Goal: Ask a question

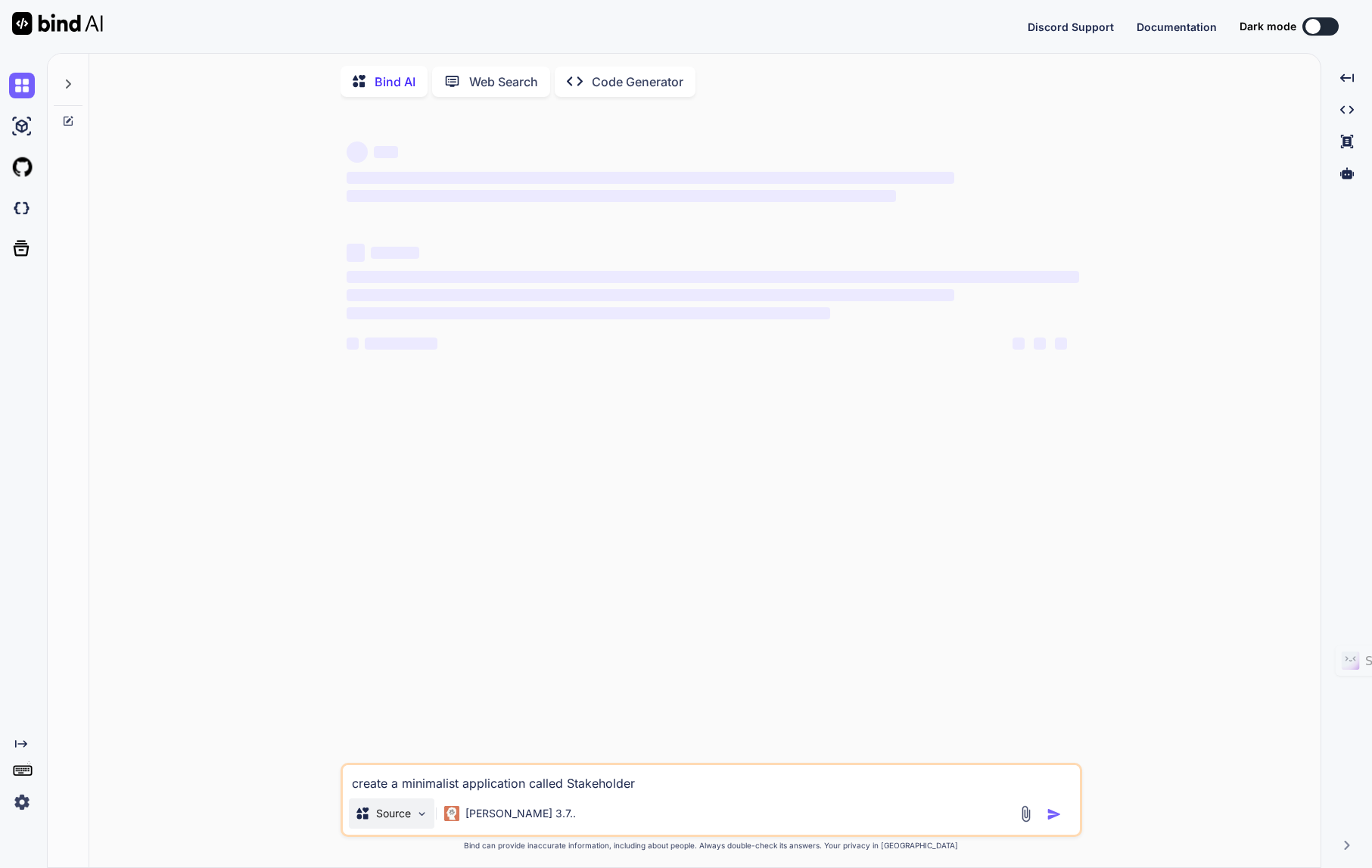
click at [421, 820] on img at bounding box center [422, 814] width 13 height 13
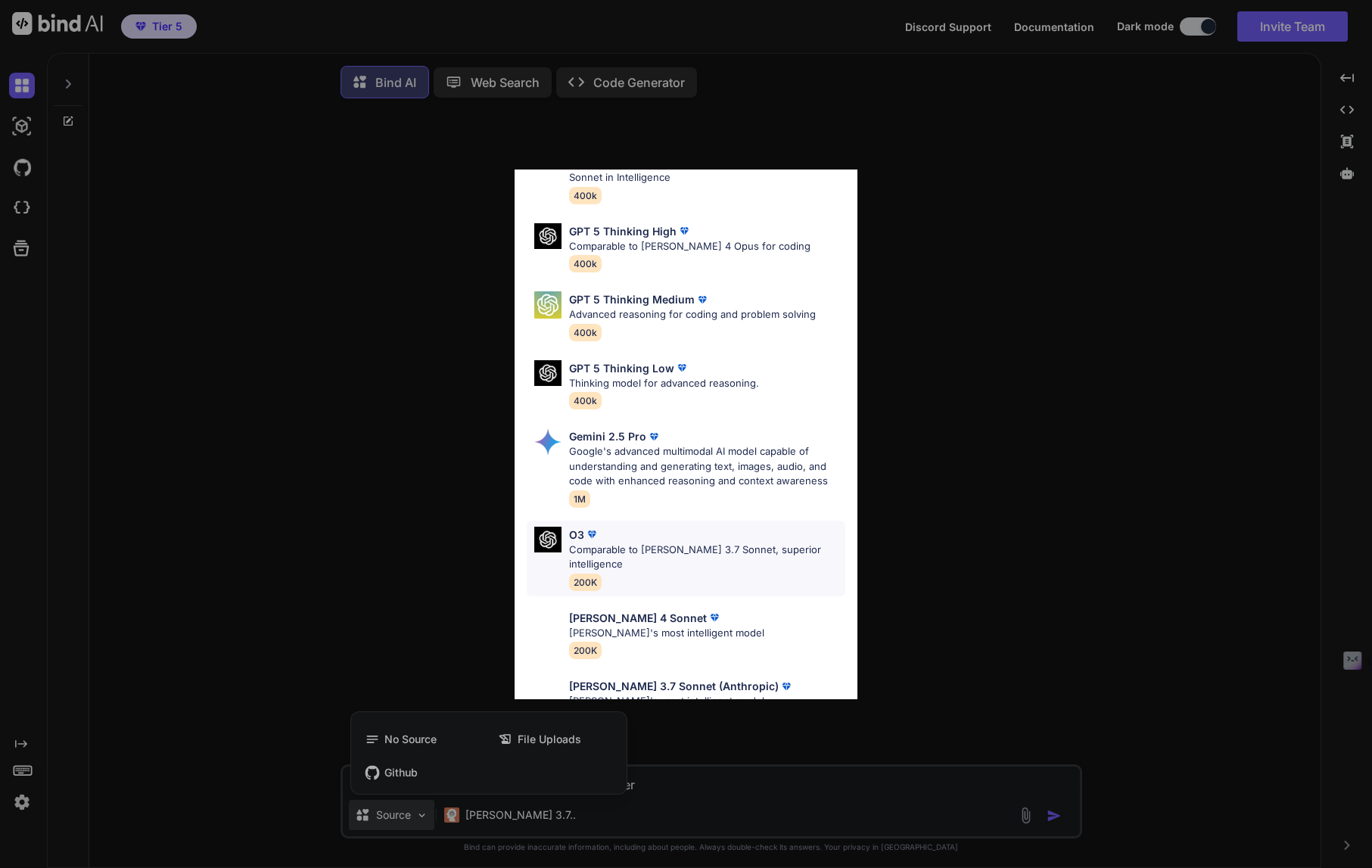
scroll to position [124, 0]
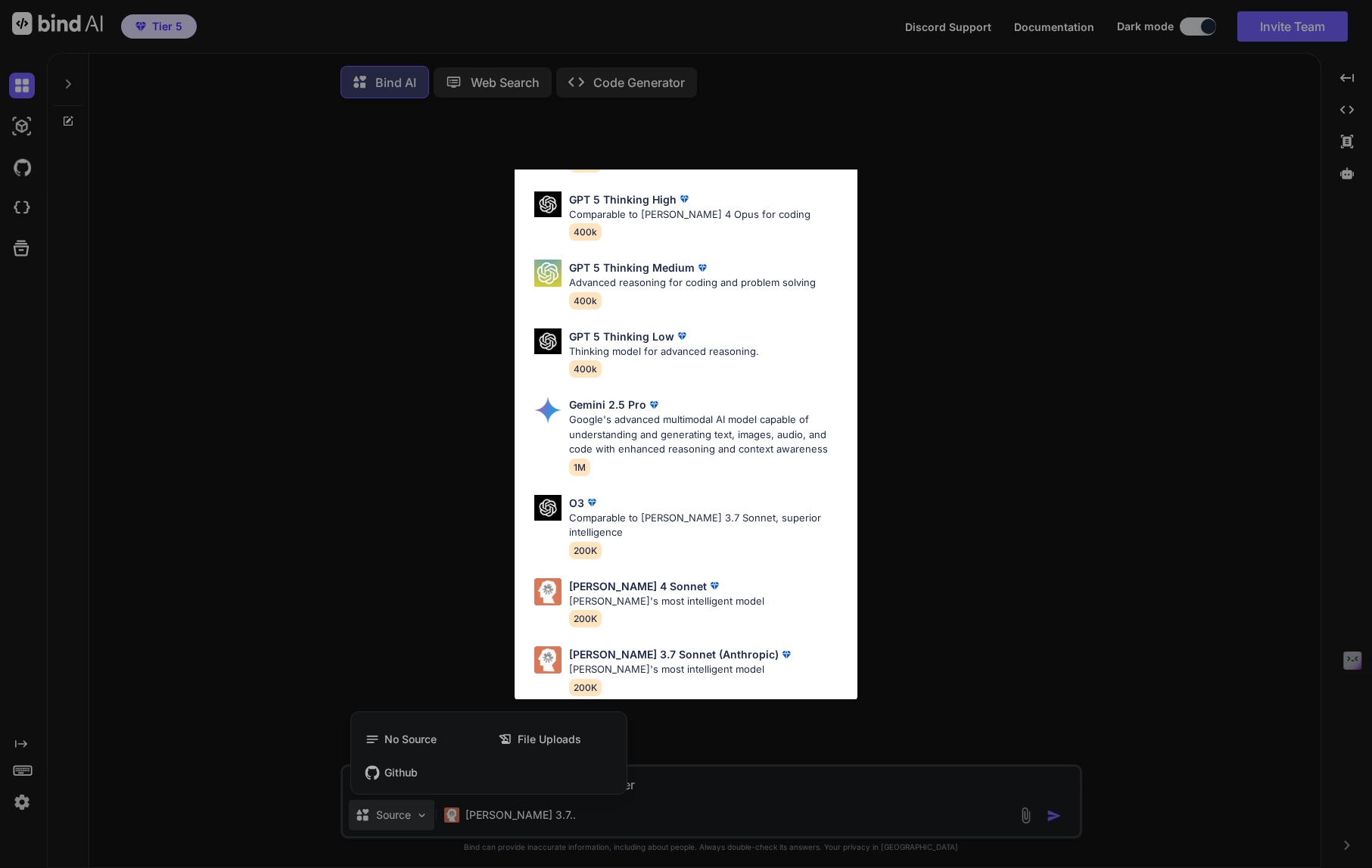
click at [980, 649] on div "Ultra Models GPT 5 OpenAI's best AI model, matches Claude 4 Sonnet in Intellige…" at bounding box center [686, 434] width 1372 height 868
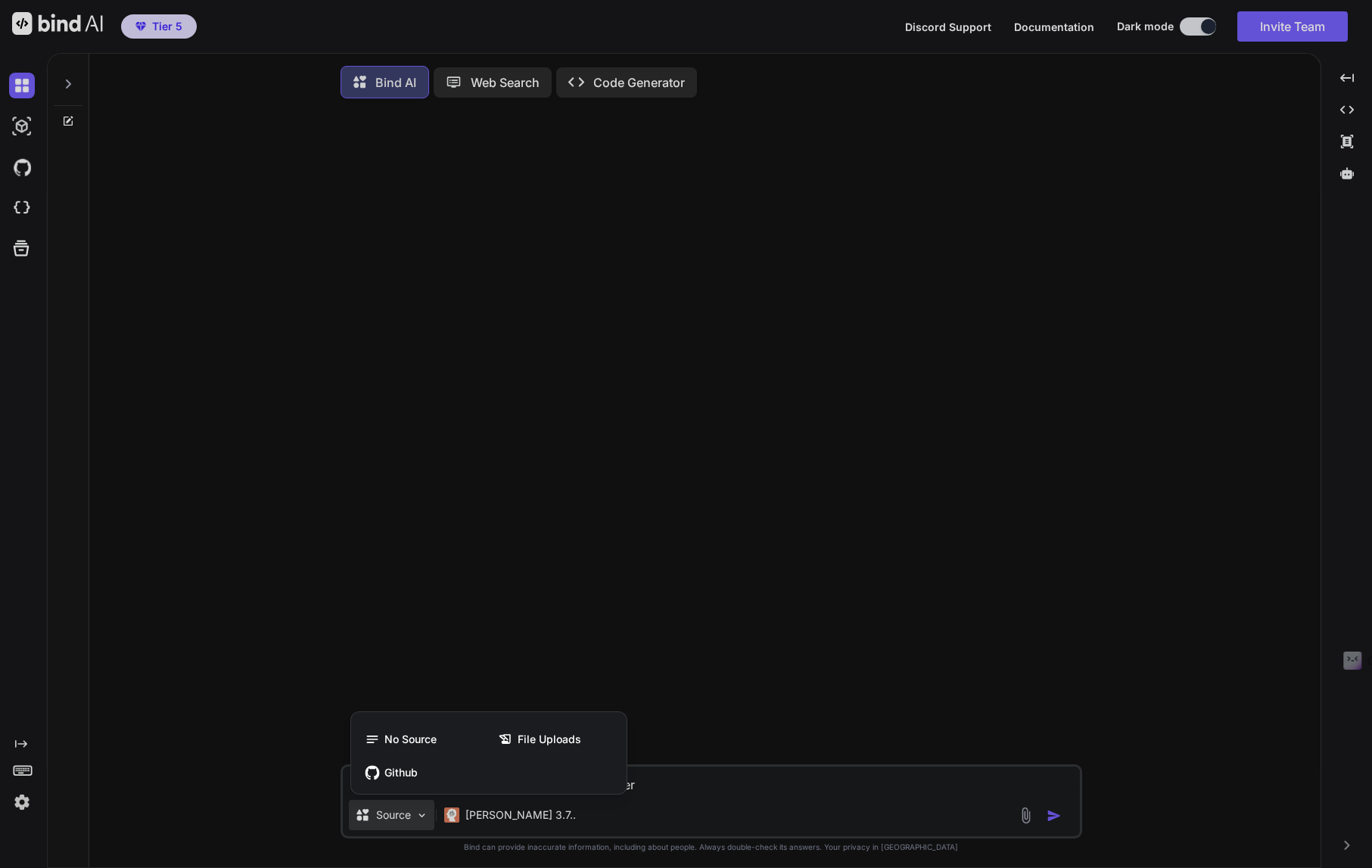
click at [21, 208] on div at bounding box center [686, 434] width 1372 height 868
type textarea "x"
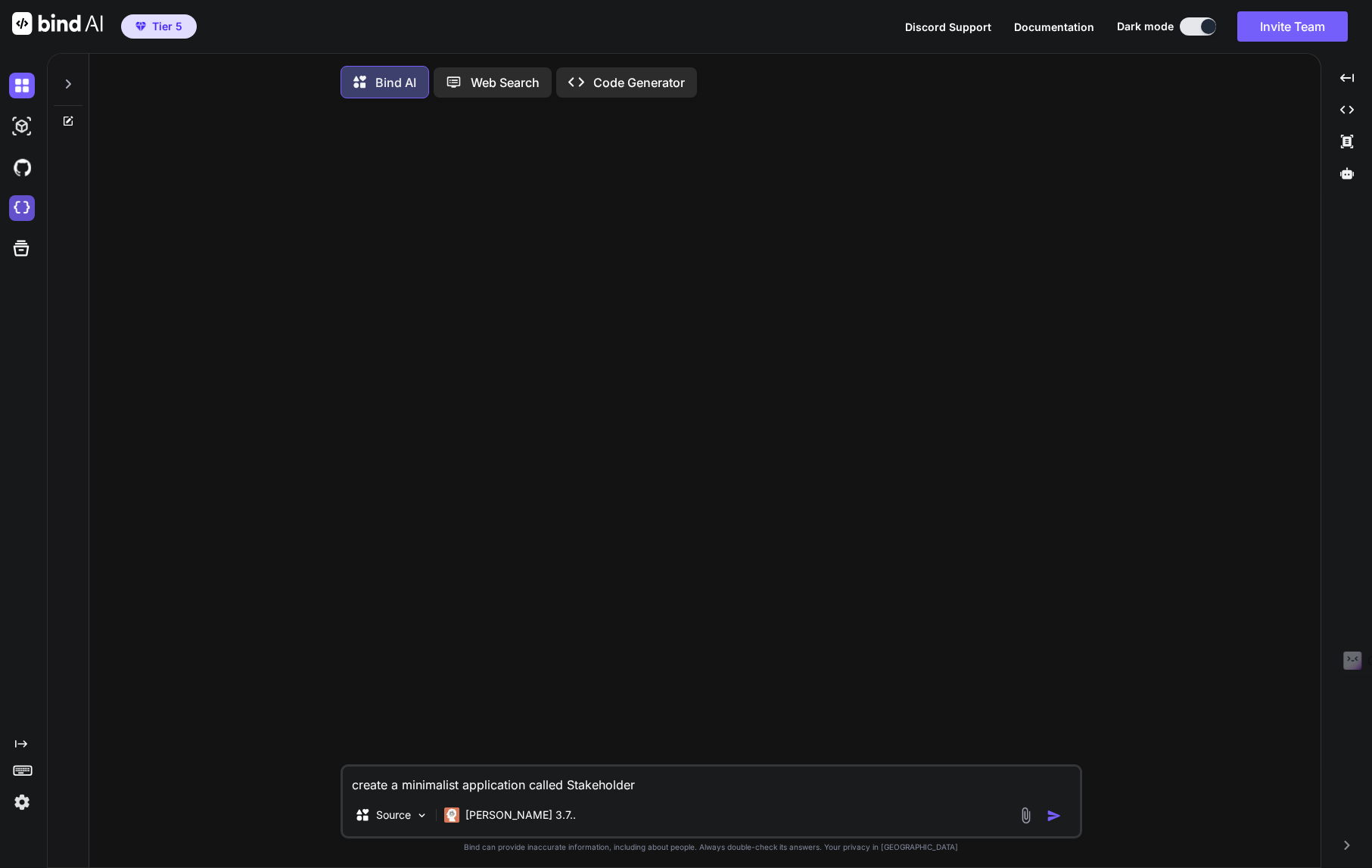
click at [20, 207] on img at bounding box center [21, 208] width 25 height 25
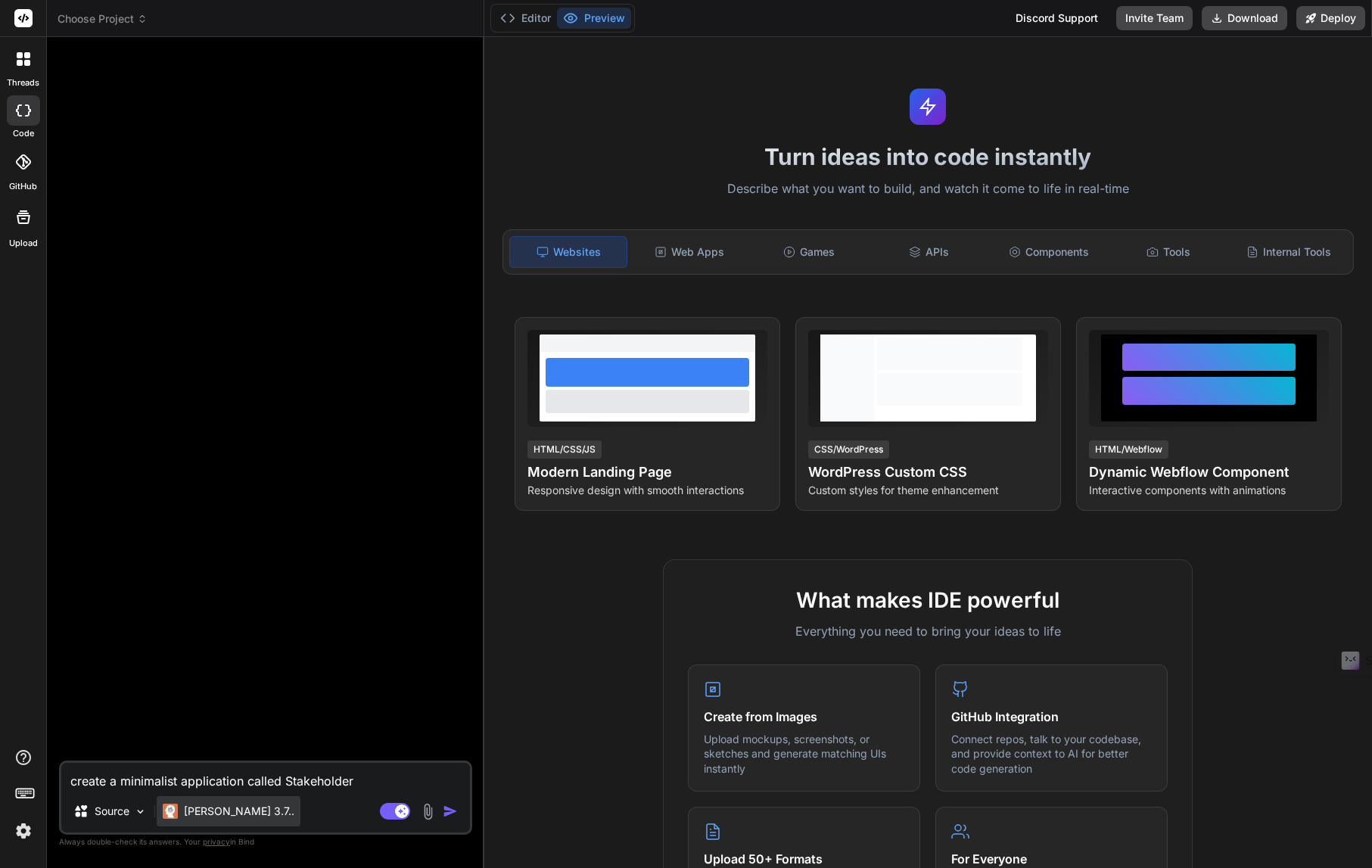
click at [235, 814] on p "[PERSON_NAME] 3.7.." at bounding box center [239, 811] width 111 height 15
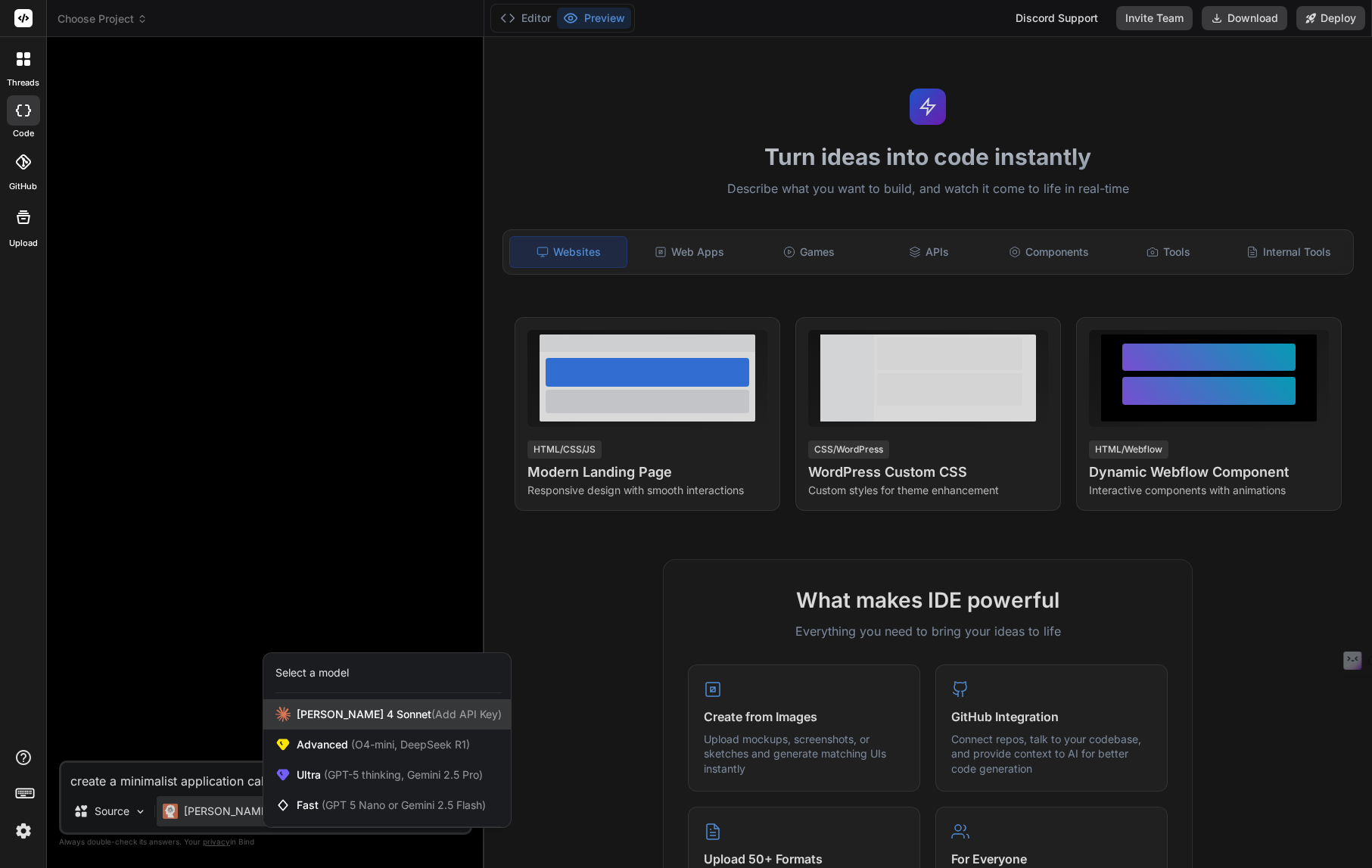
click at [330, 708] on span "Claude 4 Sonnet (Add API Key)" at bounding box center [400, 714] width 205 height 15
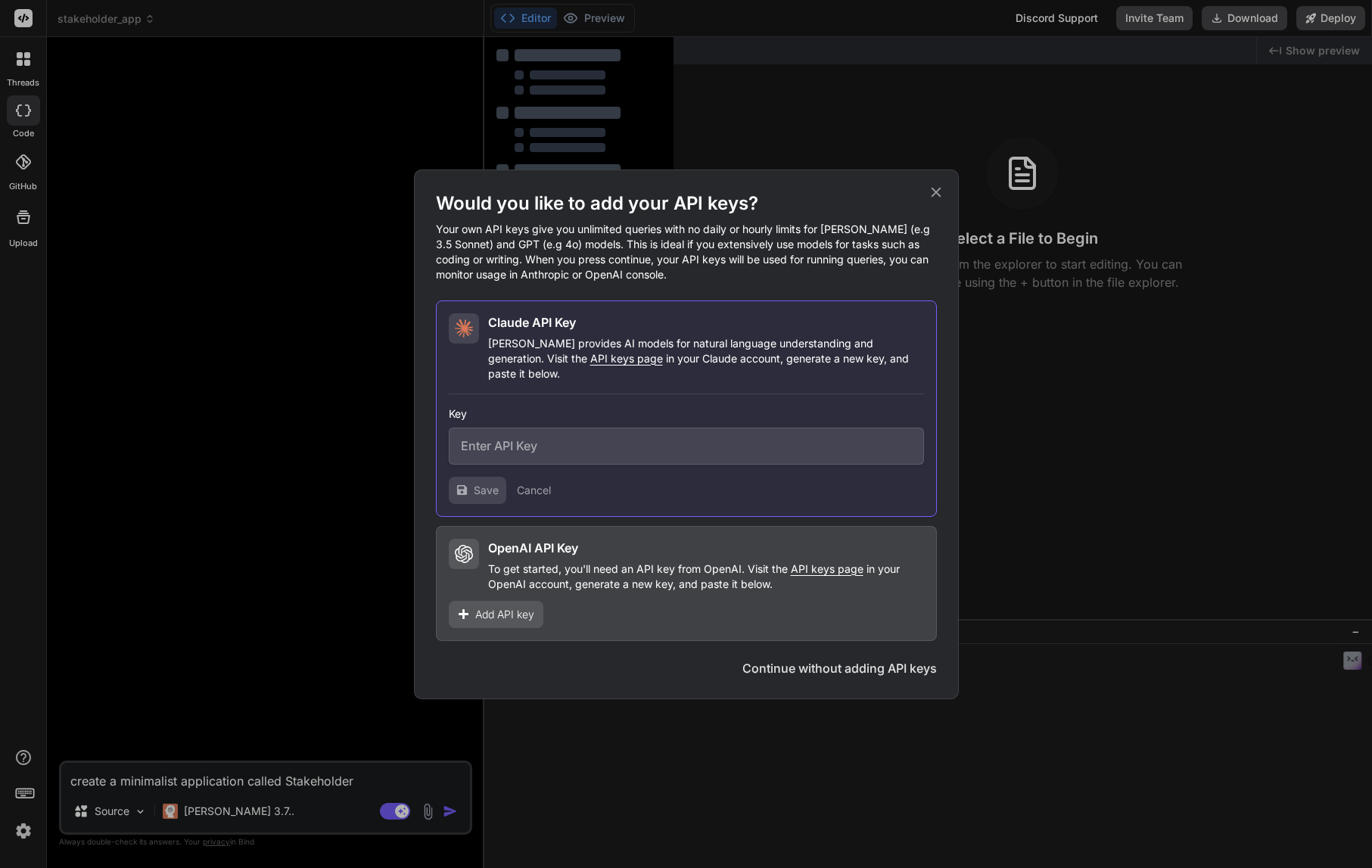
type textarea "x"
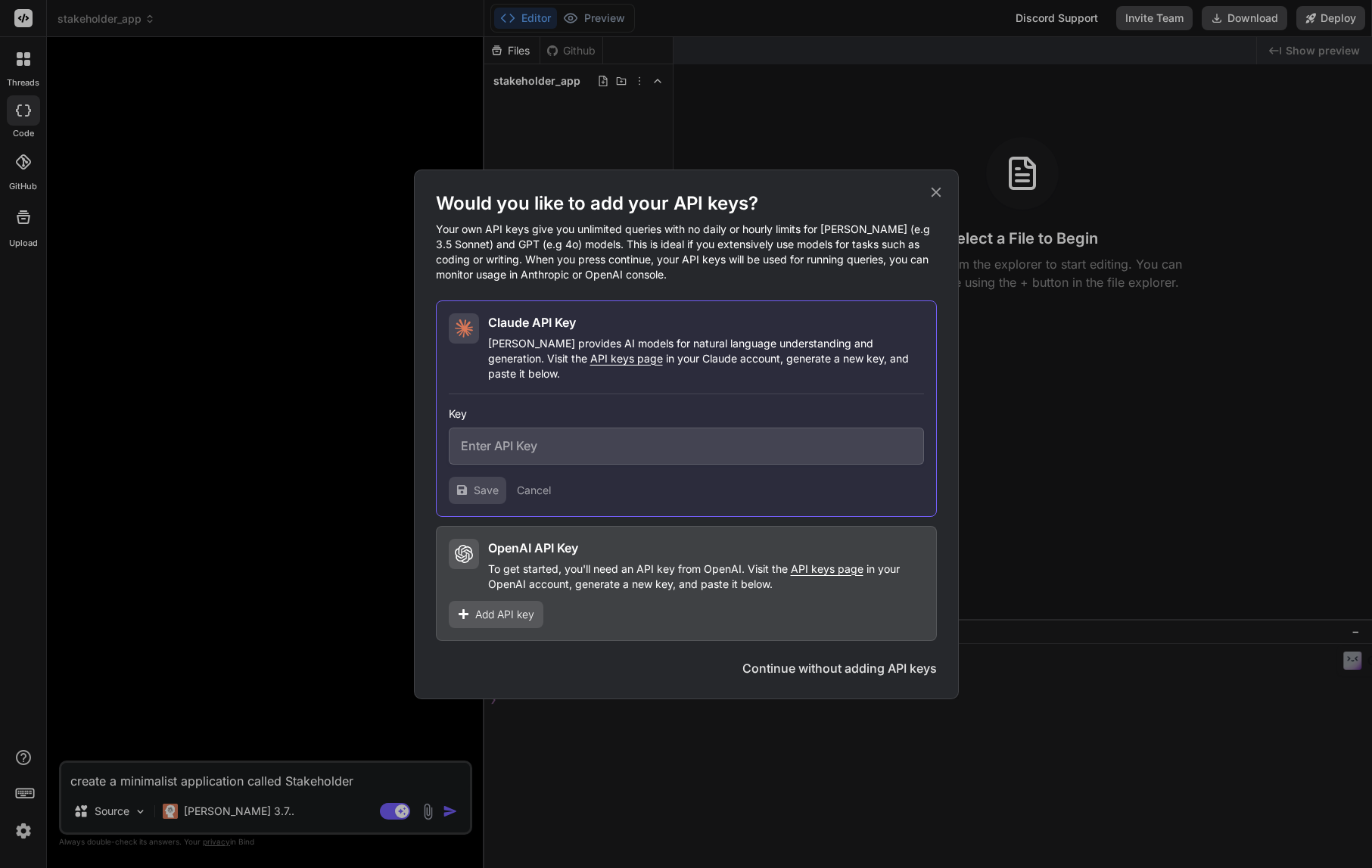
click at [502, 439] on input "text" at bounding box center [686, 445] width 475 height 37
click at [488, 442] on input "text" at bounding box center [686, 445] width 475 height 37
paste input "sk-ant-api03-eGZB2aYSiCiMRvGNguMWx9x7l1_ow9d-pWldEqDBo4ZXVgV8aoMuYLHZEhBirymfkR…"
type input "sk-ant-api03-eGZB2aYSiCiMRvGNguMWx9x7l1_ow9d-pWldEqDBo4ZXVgV8aoMuYLHZEhBirymfkR…"
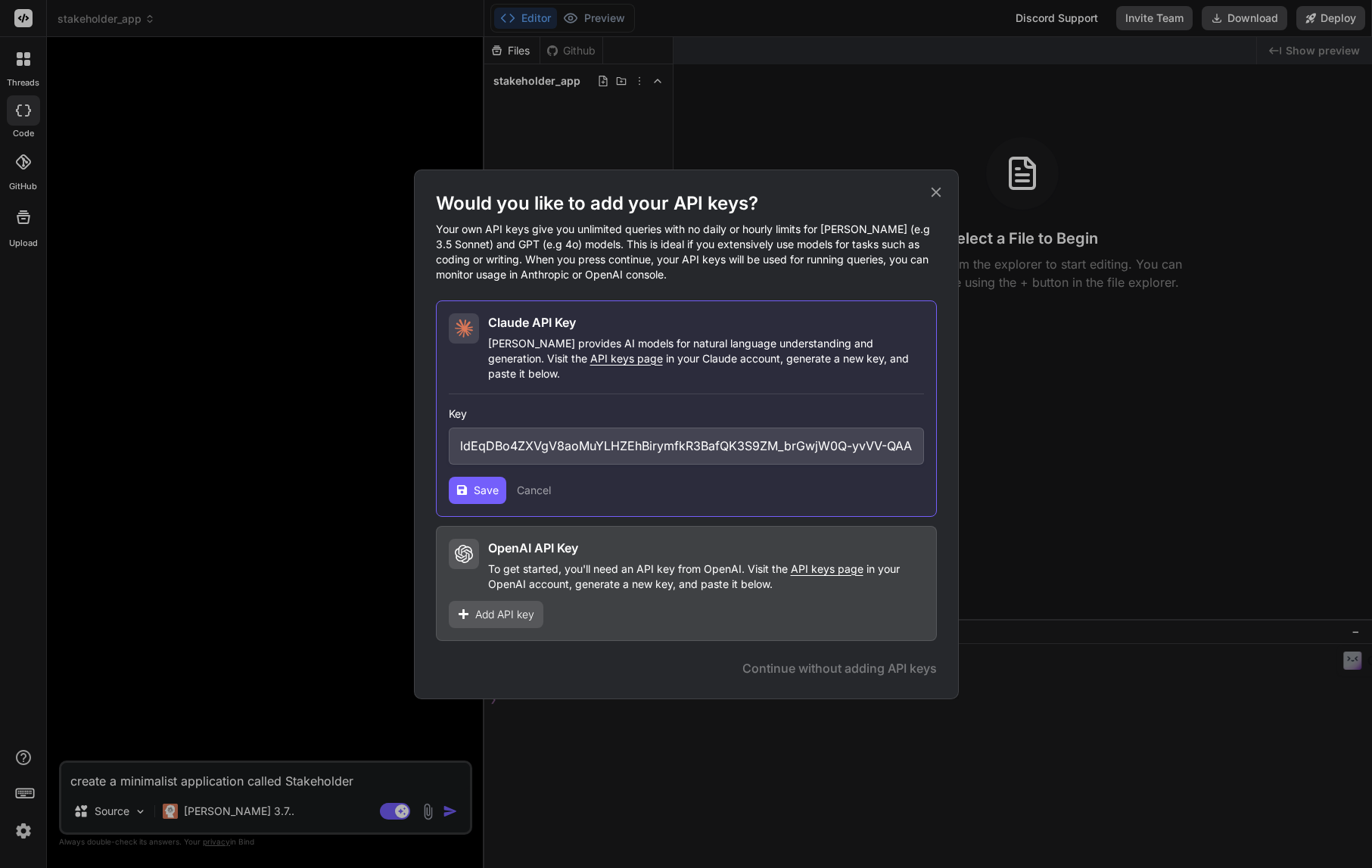
scroll to position [0, 0]
click at [487, 482] on span "Save" at bounding box center [486, 490] width 25 height 15
click at [931, 197] on icon at bounding box center [935, 192] width 10 height 10
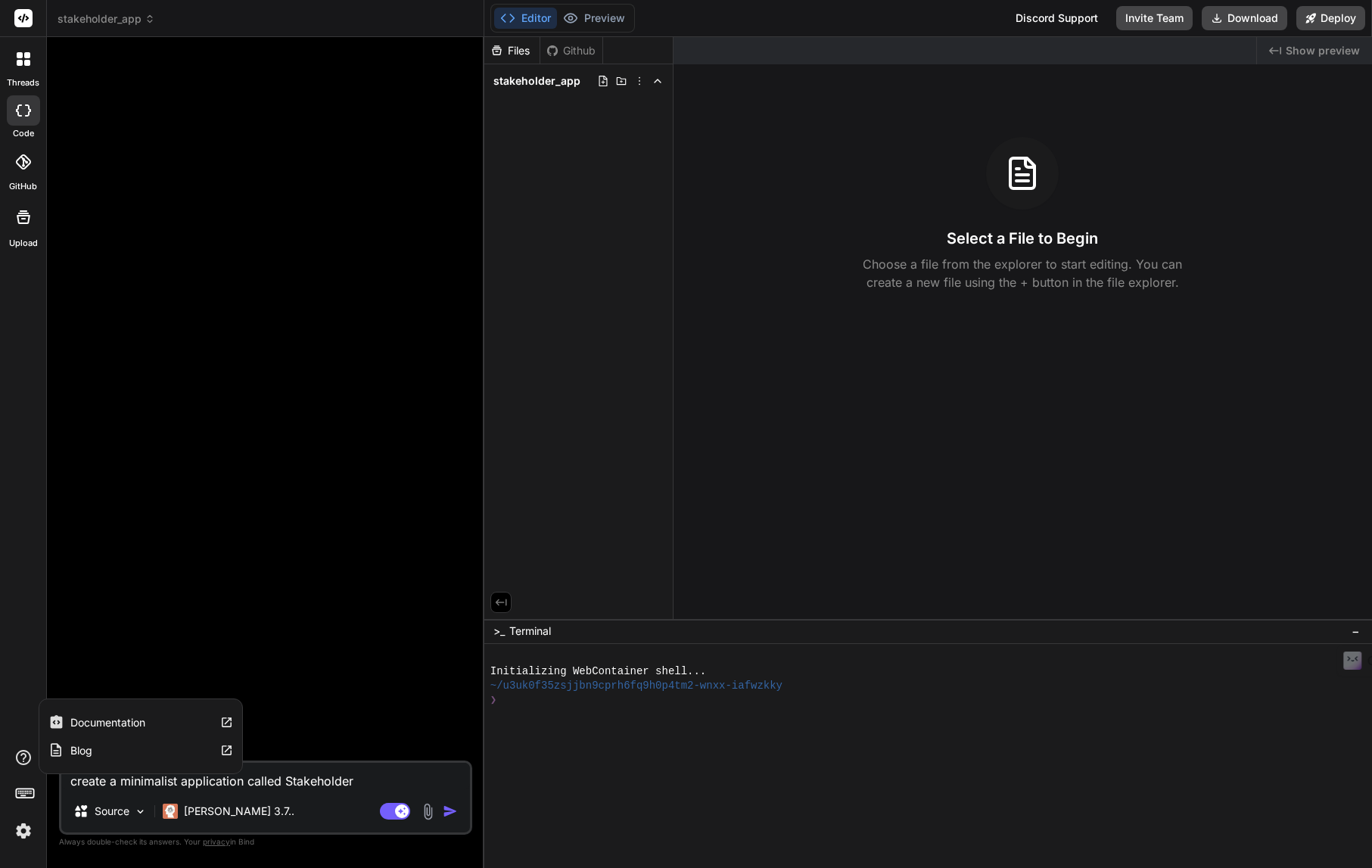
click at [77, 752] on label "Blog" at bounding box center [81, 751] width 22 height 15
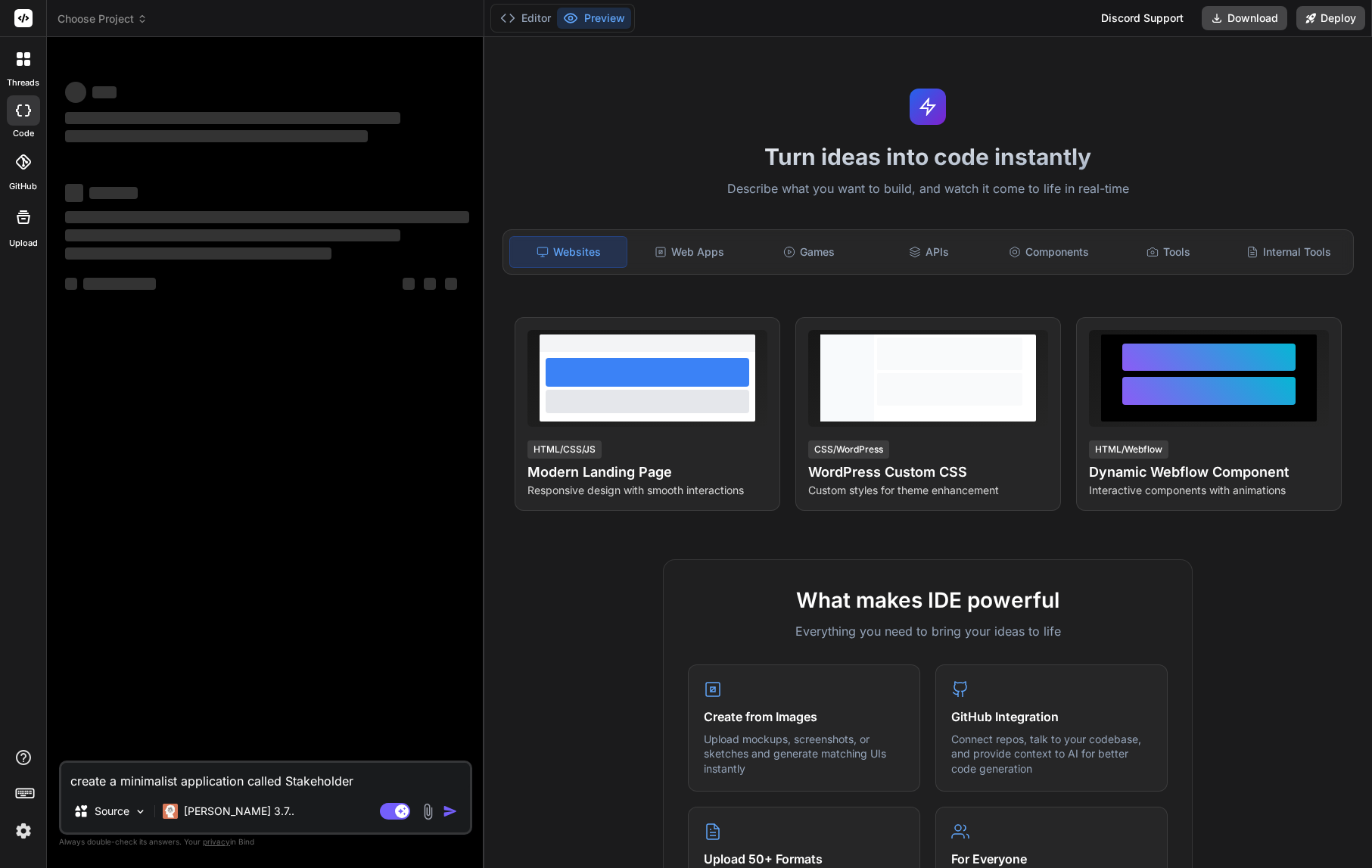
type textarea "x"
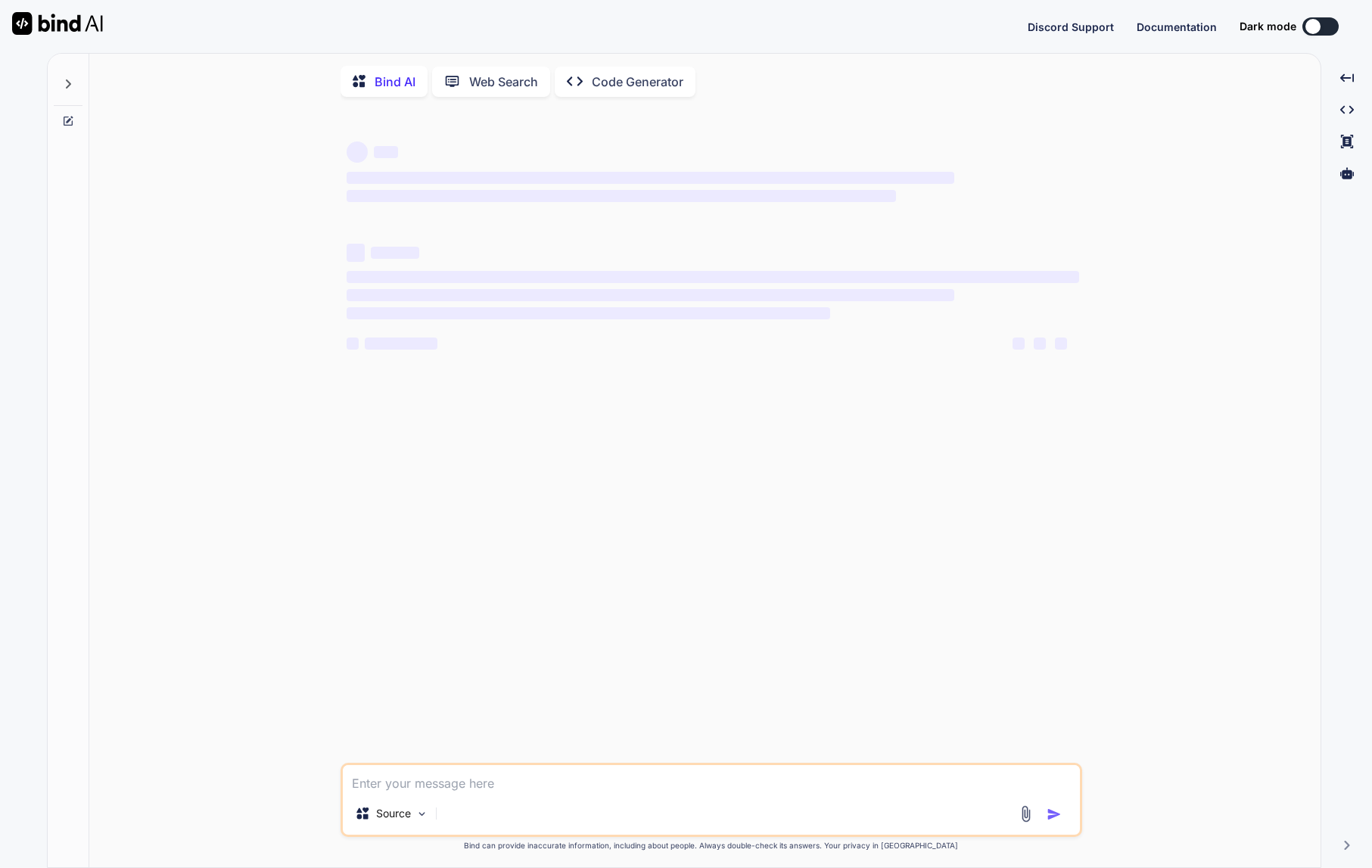
type textarea "x"
type textarea "create a minimalist application called Stakeholder"
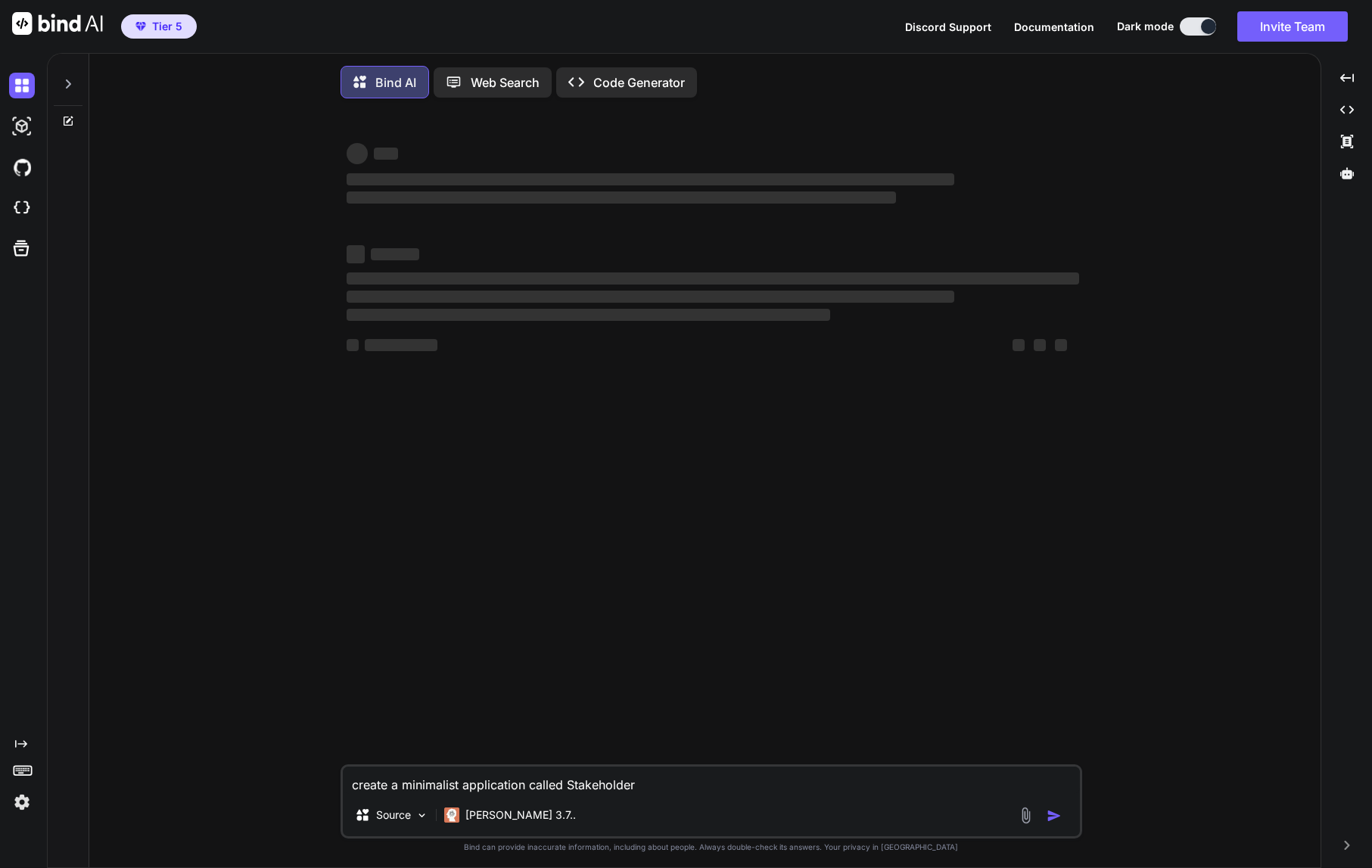
type textarea "x"
drag, startPoint x: 656, startPoint y: 791, endPoint x: 348, endPoint y: 784, distance: 308.1
click at [348, 784] on textarea "create a minimalist application called Stakeholder" at bounding box center [711, 779] width 737 height 27
type textarea "h"
type textarea "x"
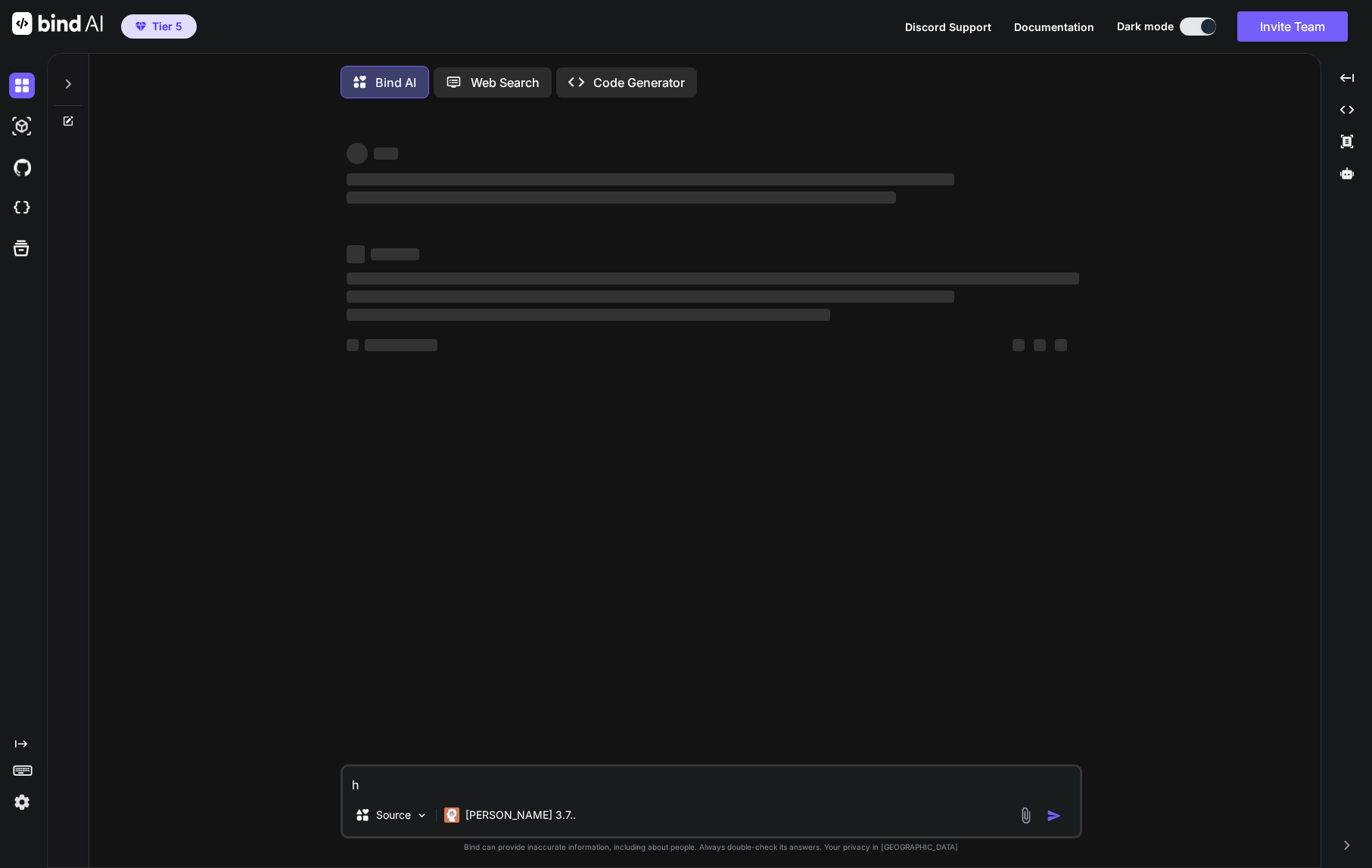
type textarea "ho"
type textarea "x"
type textarea "how"
type textarea "x"
type textarea "how"
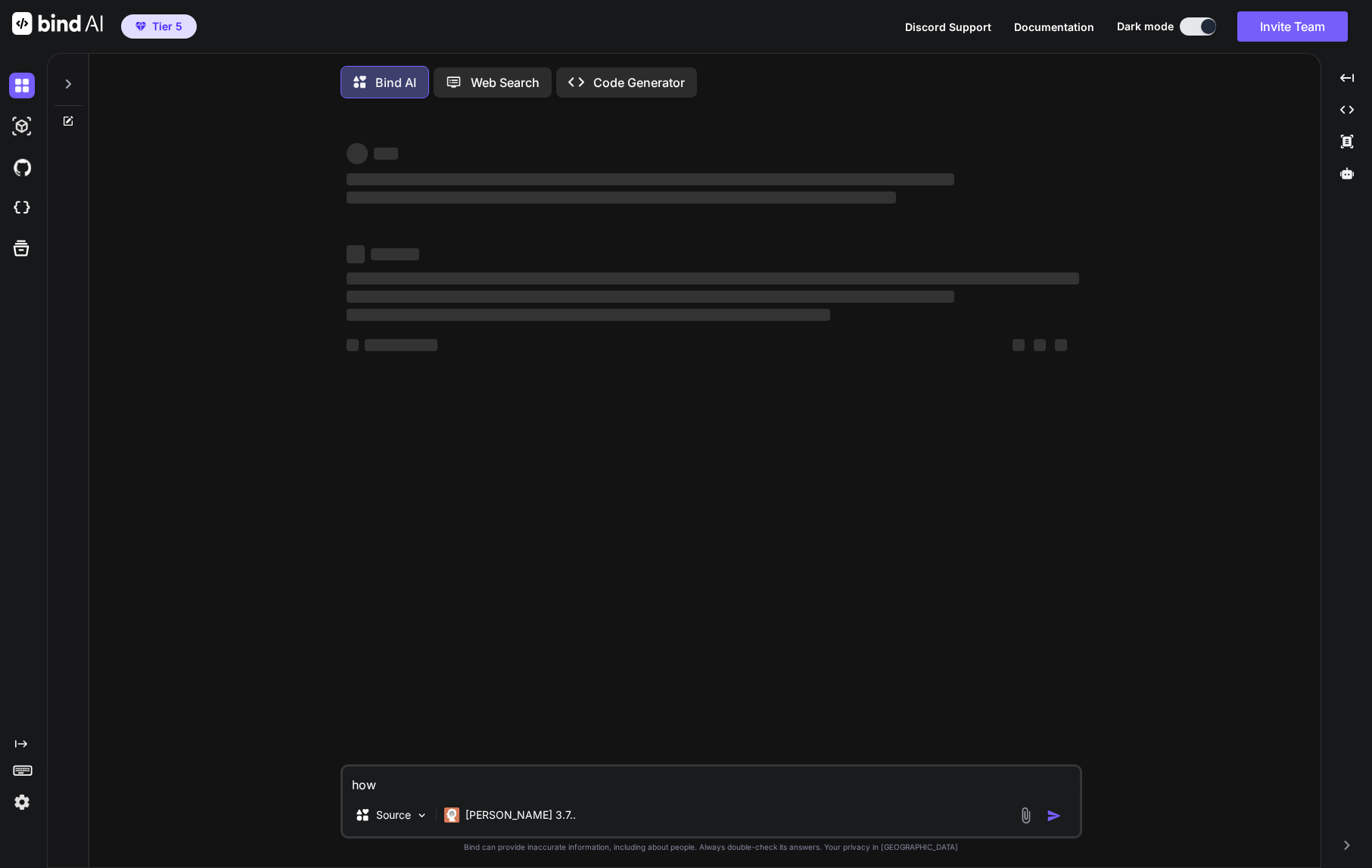
type textarea "x"
type textarea "how m"
type textarea "x"
type textarea "how mu"
type textarea "x"
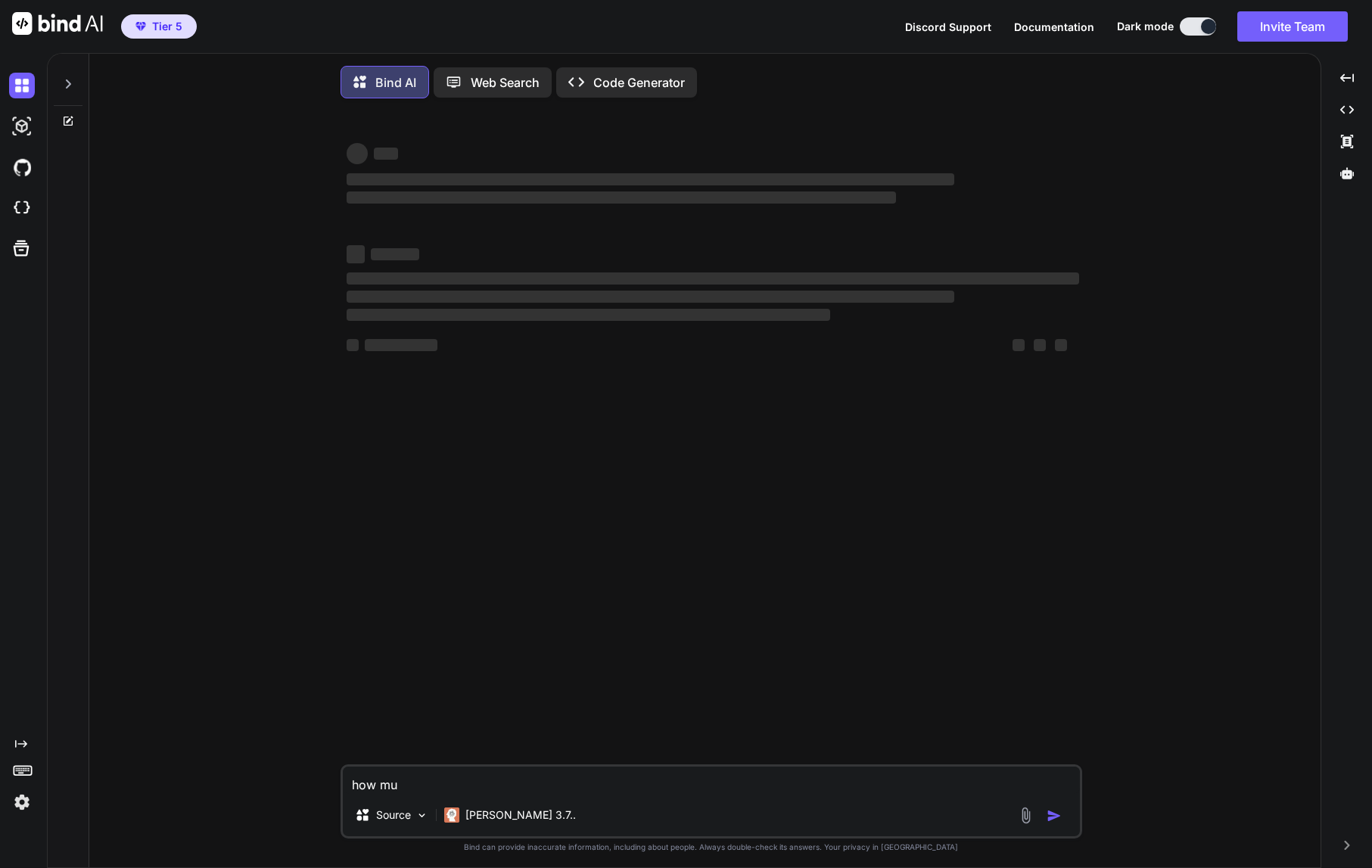
type textarea "how muc"
type textarea "x"
type textarea "how much"
type textarea "x"
type textarea "how much"
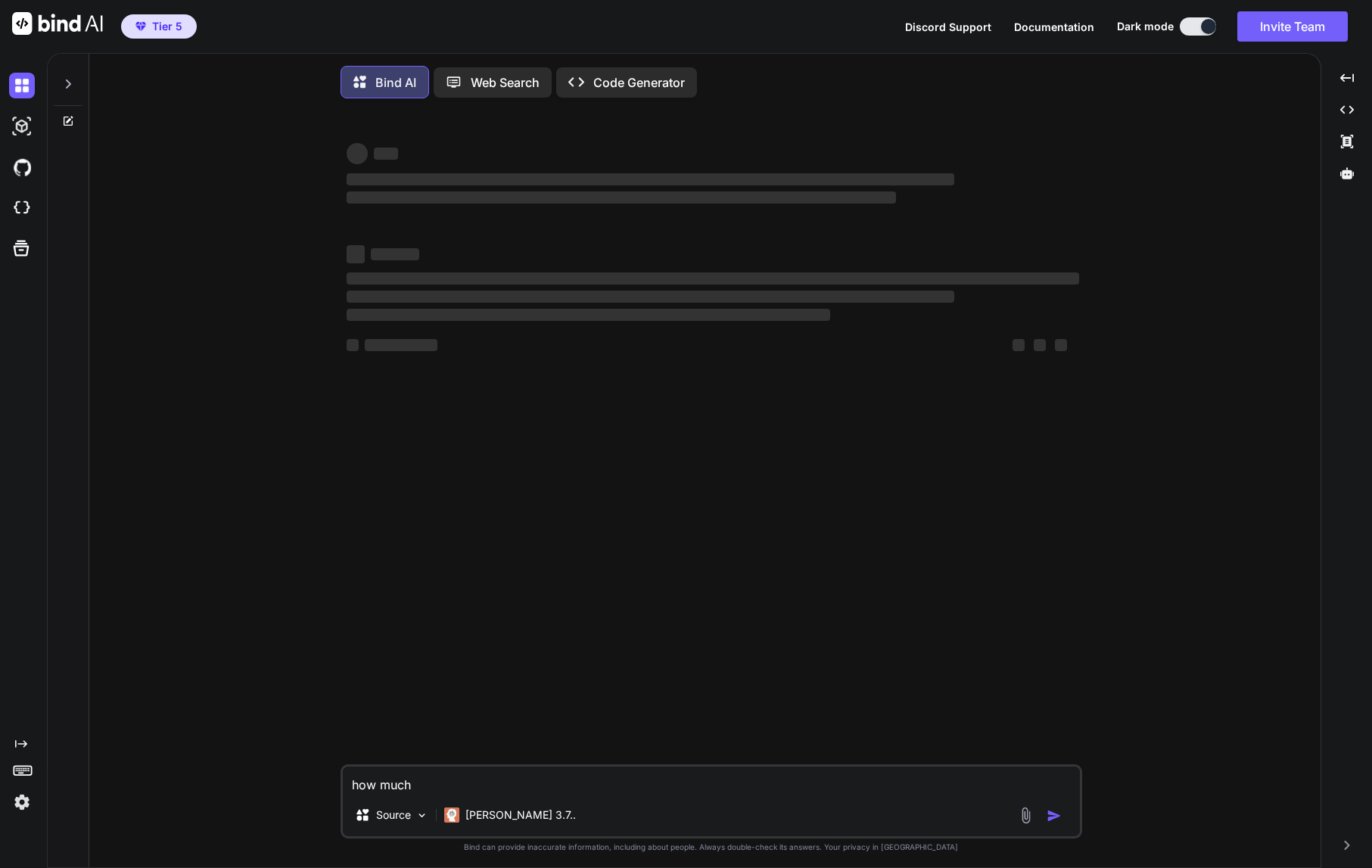
type textarea "x"
type textarea "how much f"
type textarea "x"
type textarea "how much fu"
type textarea "x"
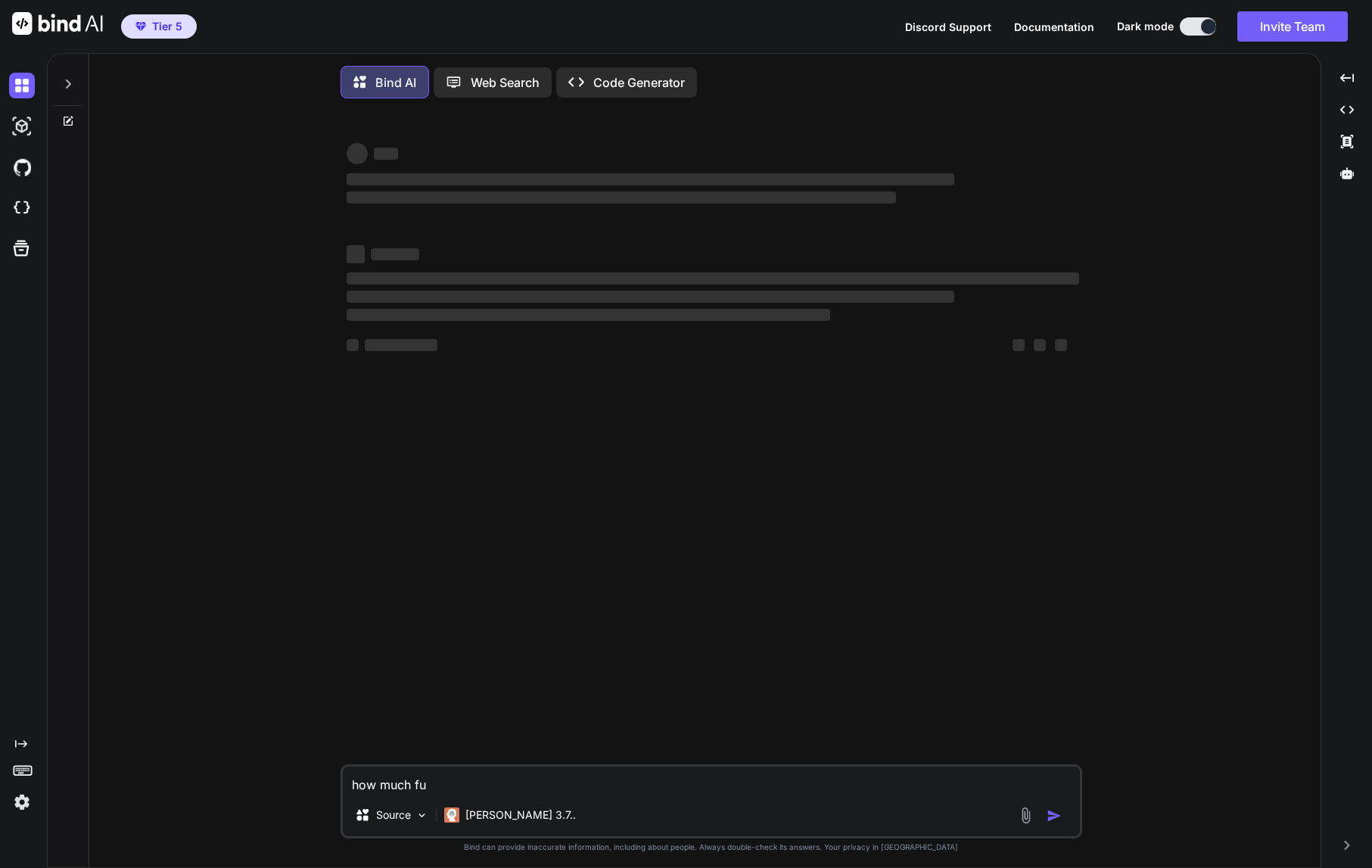
type textarea "how much fun"
type textarea "x"
type textarea "how much fund"
type textarea "x"
type textarea "how much funds"
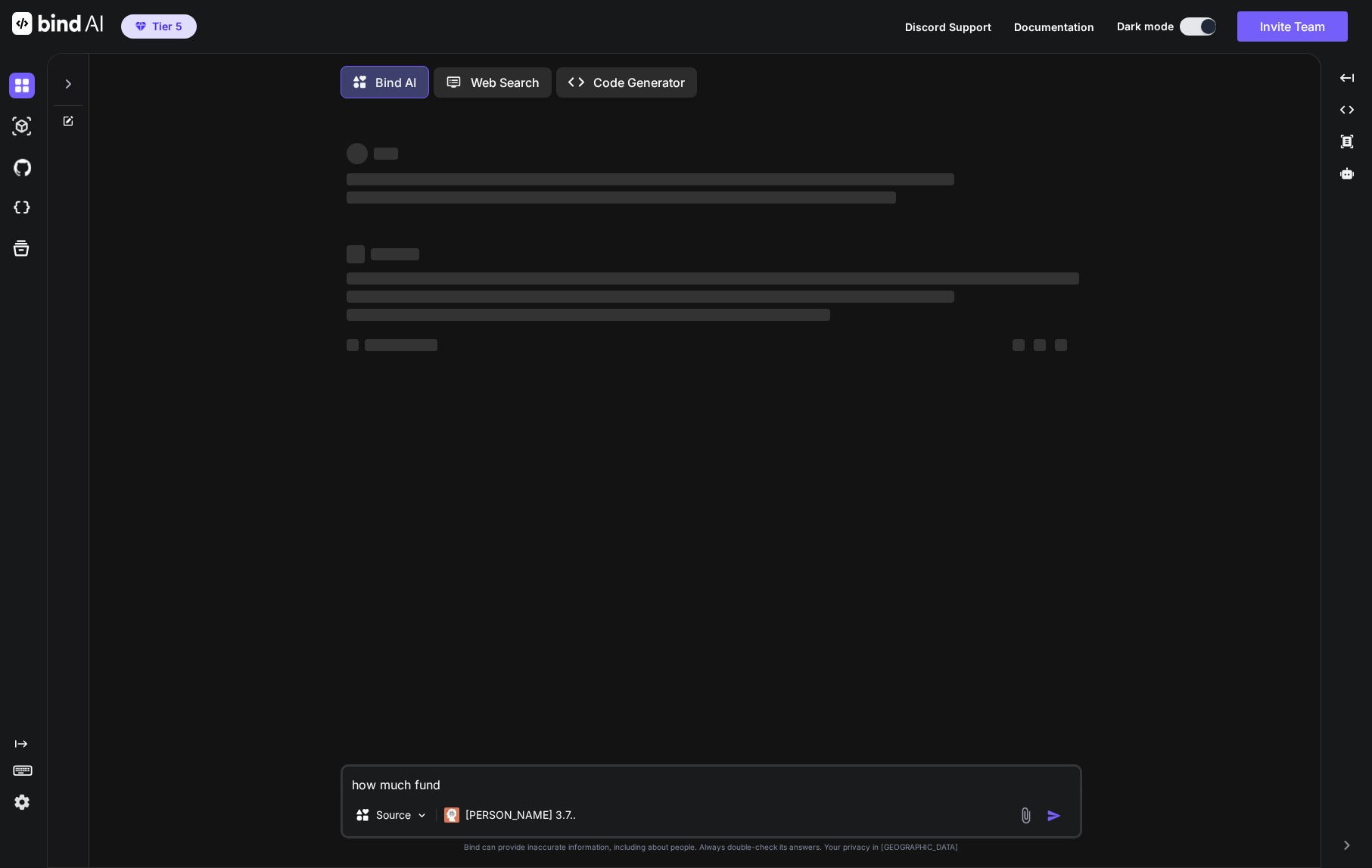
type textarea "x"
type textarea "how much fund"
type textarea "x"
type textarea "how much fun"
type textarea "x"
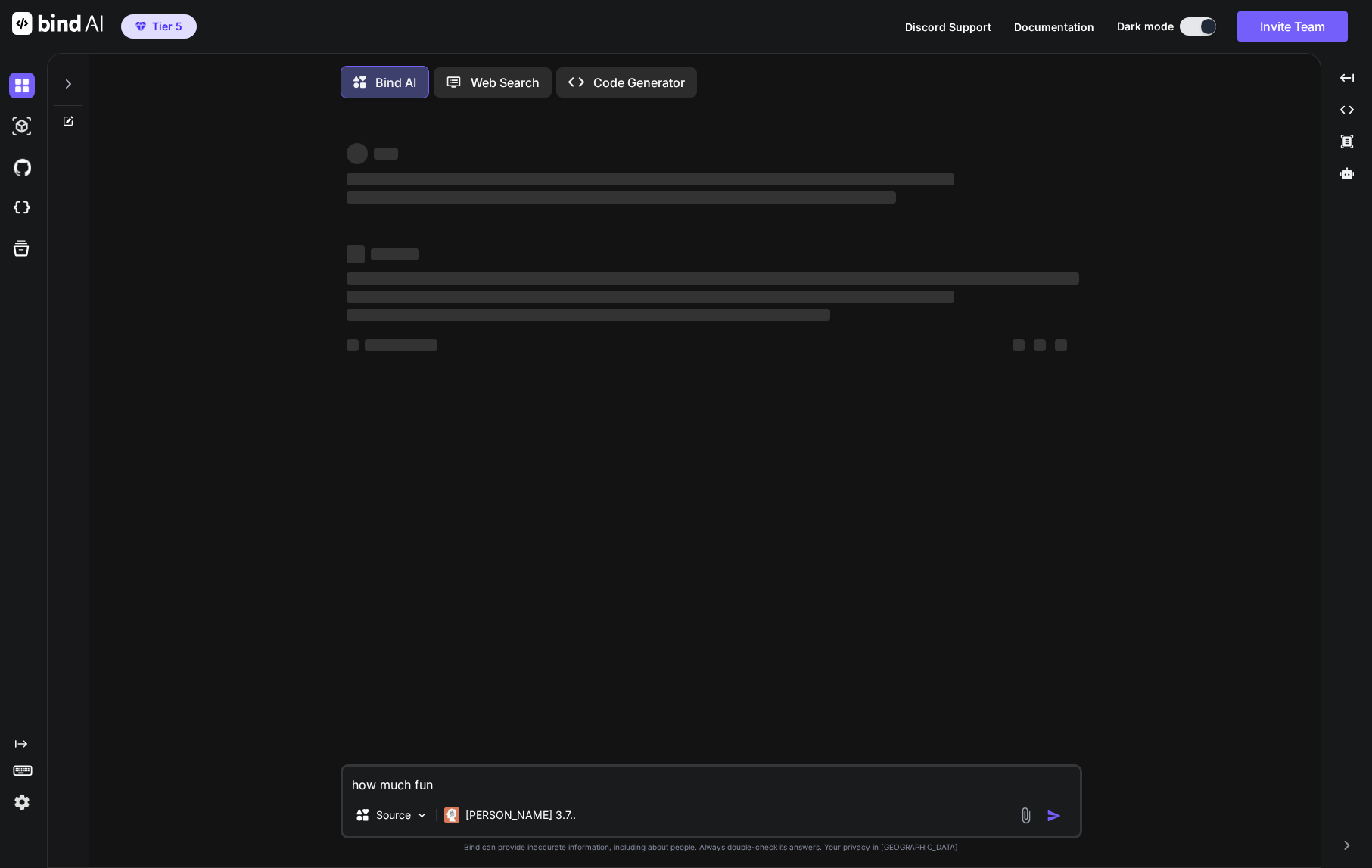
type textarea "how much fu"
type textarea "x"
type textarea "how much f"
type textarea "x"
type textarea "how much"
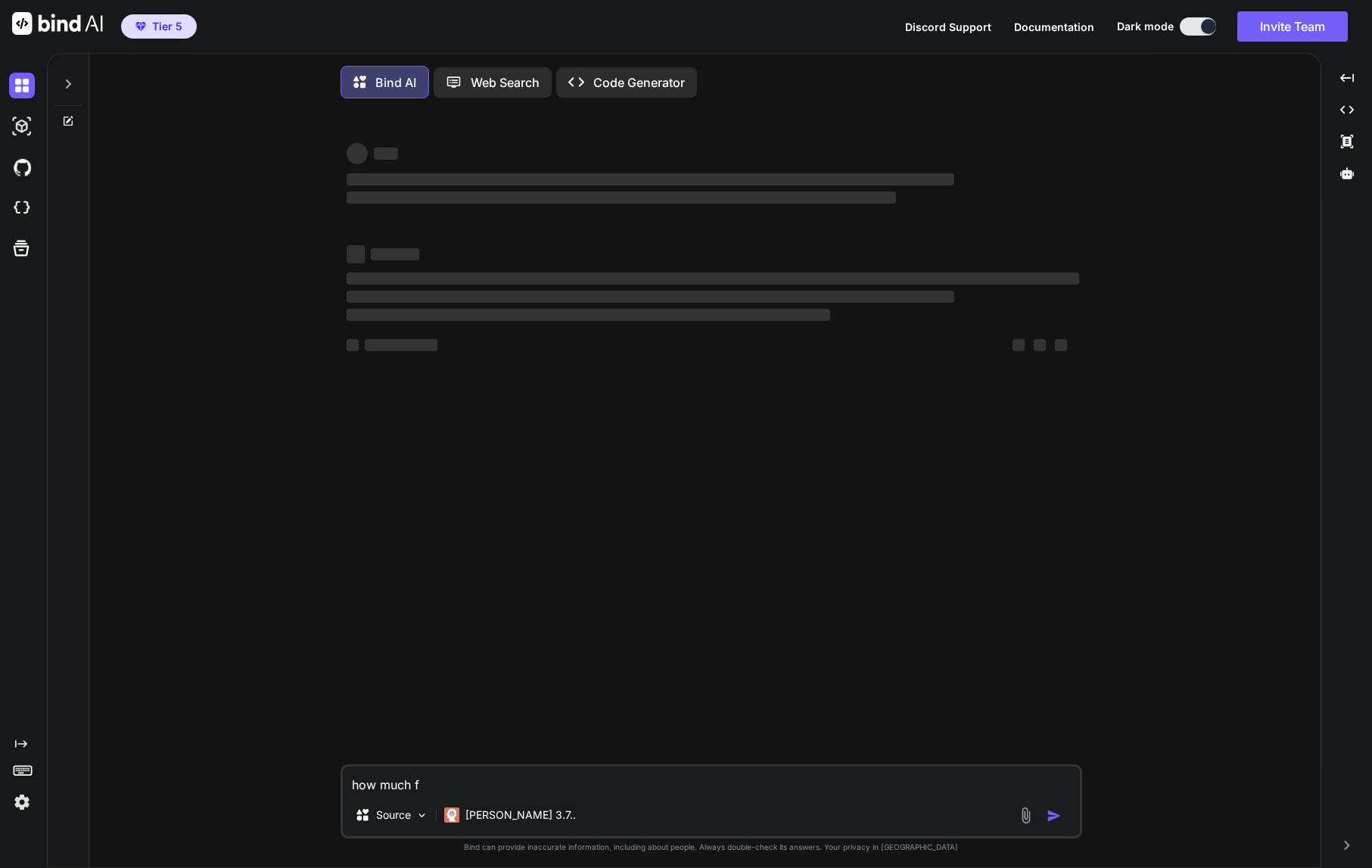
type textarea "x"
type textarea "how much s"
type textarea "x"
type textarea "how much sh"
type textarea "x"
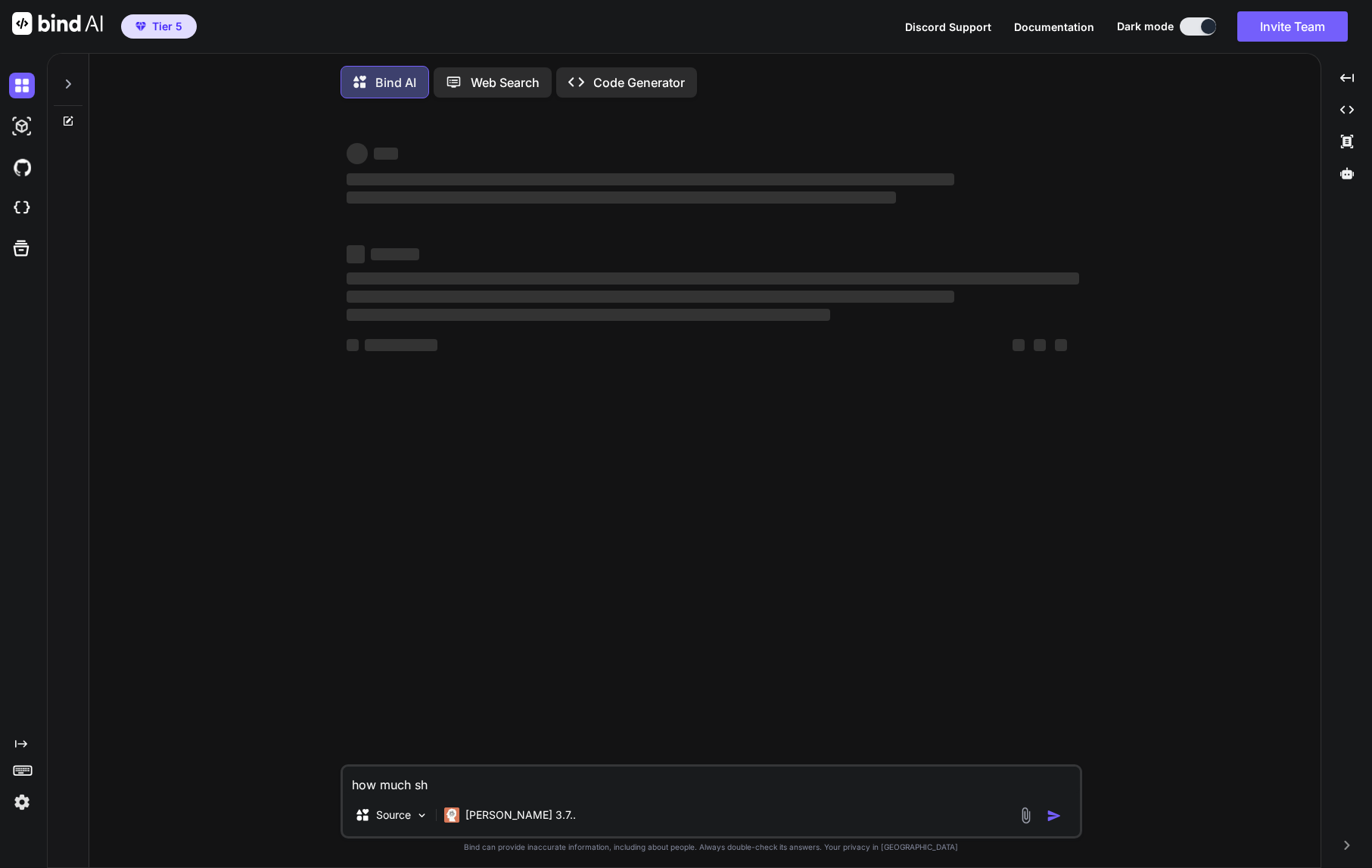
type textarea "how much sho"
type textarea "x"
type textarea "how much shou"
type textarea "x"
type textarea "how much shoul"
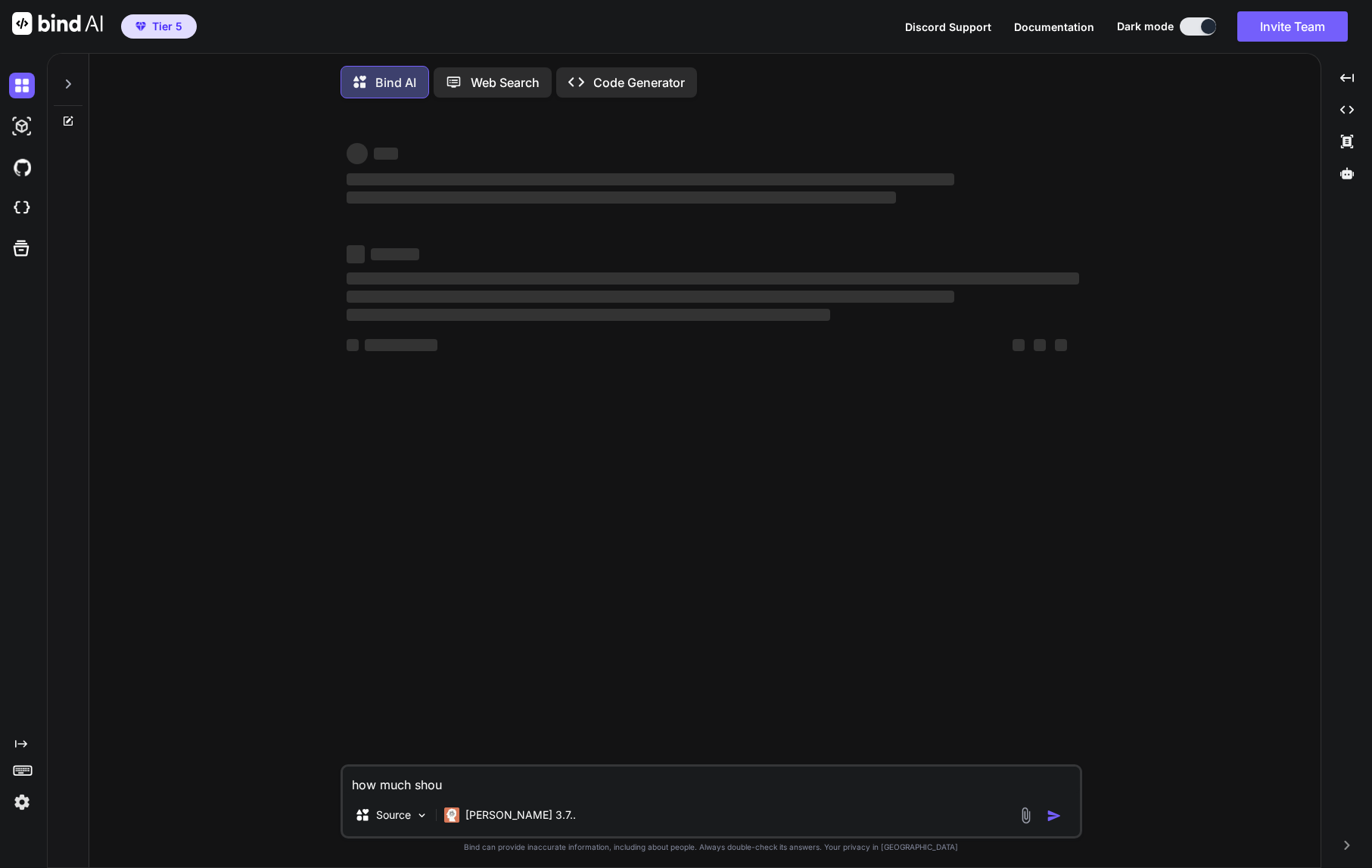
type textarea "x"
type textarea "how much should"
type textarea "x"
type textarea "how much should"
type textarea "x"
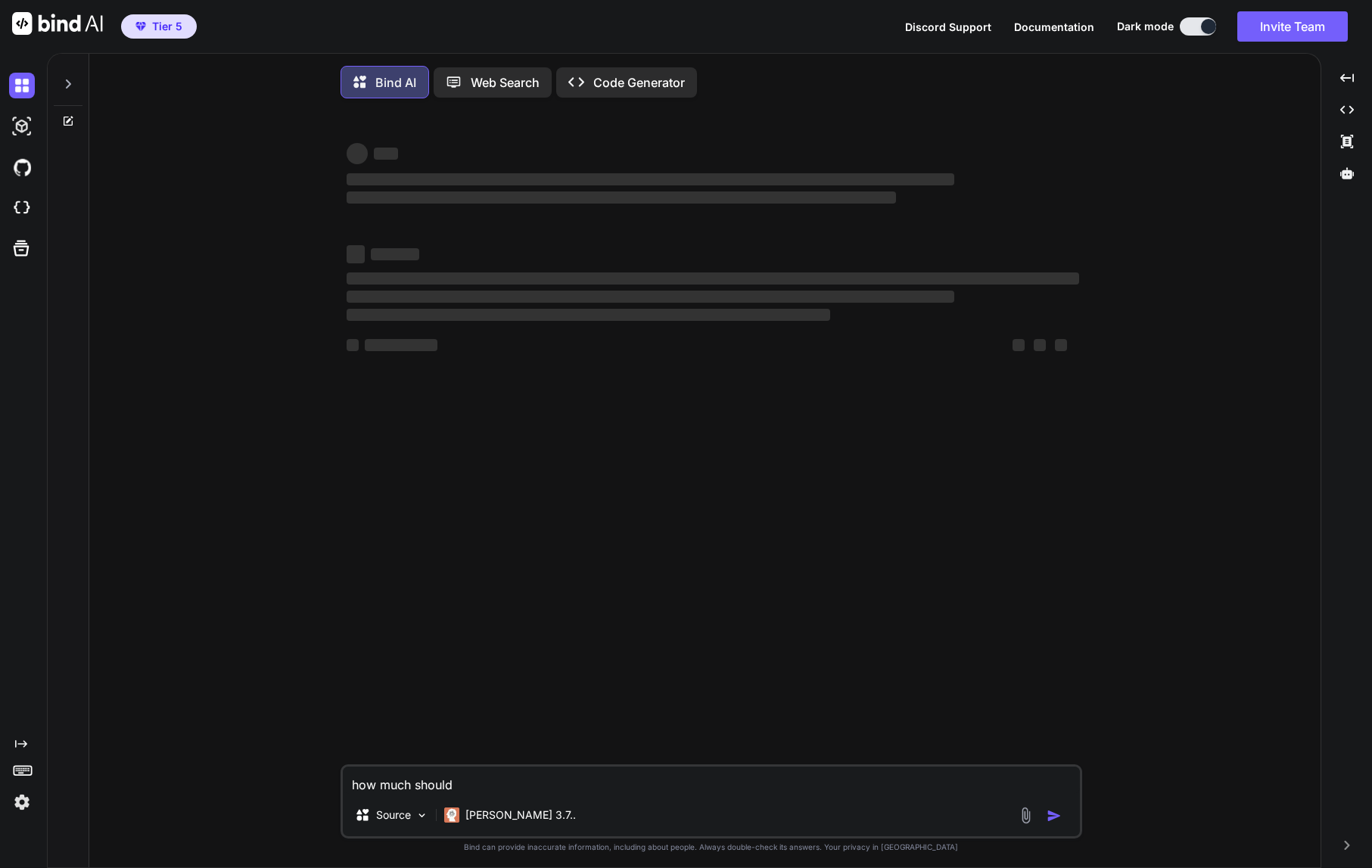
type textarea "how much should I"
type textarea "x"
type textarea "how much should I"
type textarea "x"
type textarea "how much should I f"
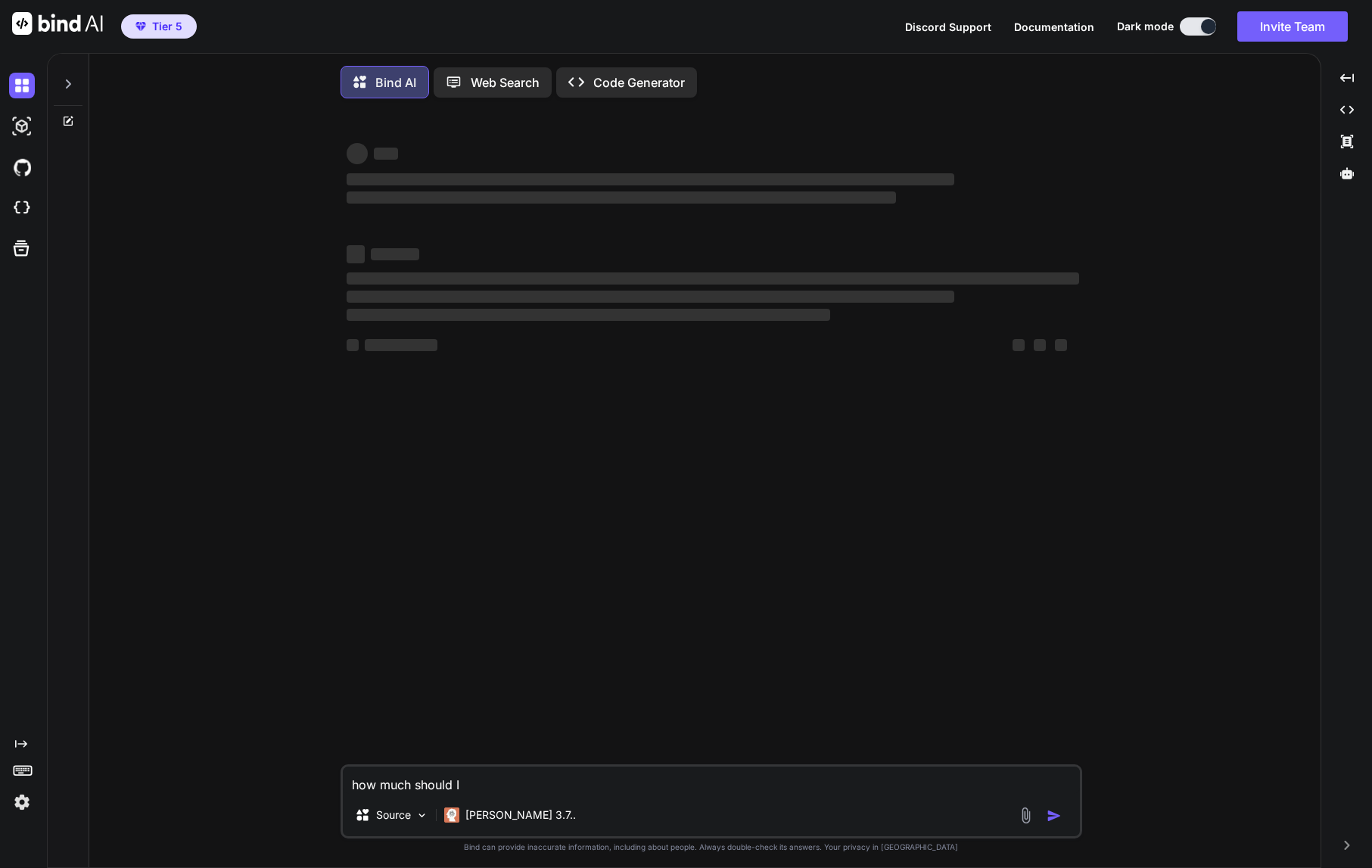
type textarea "x"
type textarea "how much should I fu"
type textarea "x"
type textarea "how much should I fun"
type textarea "x"
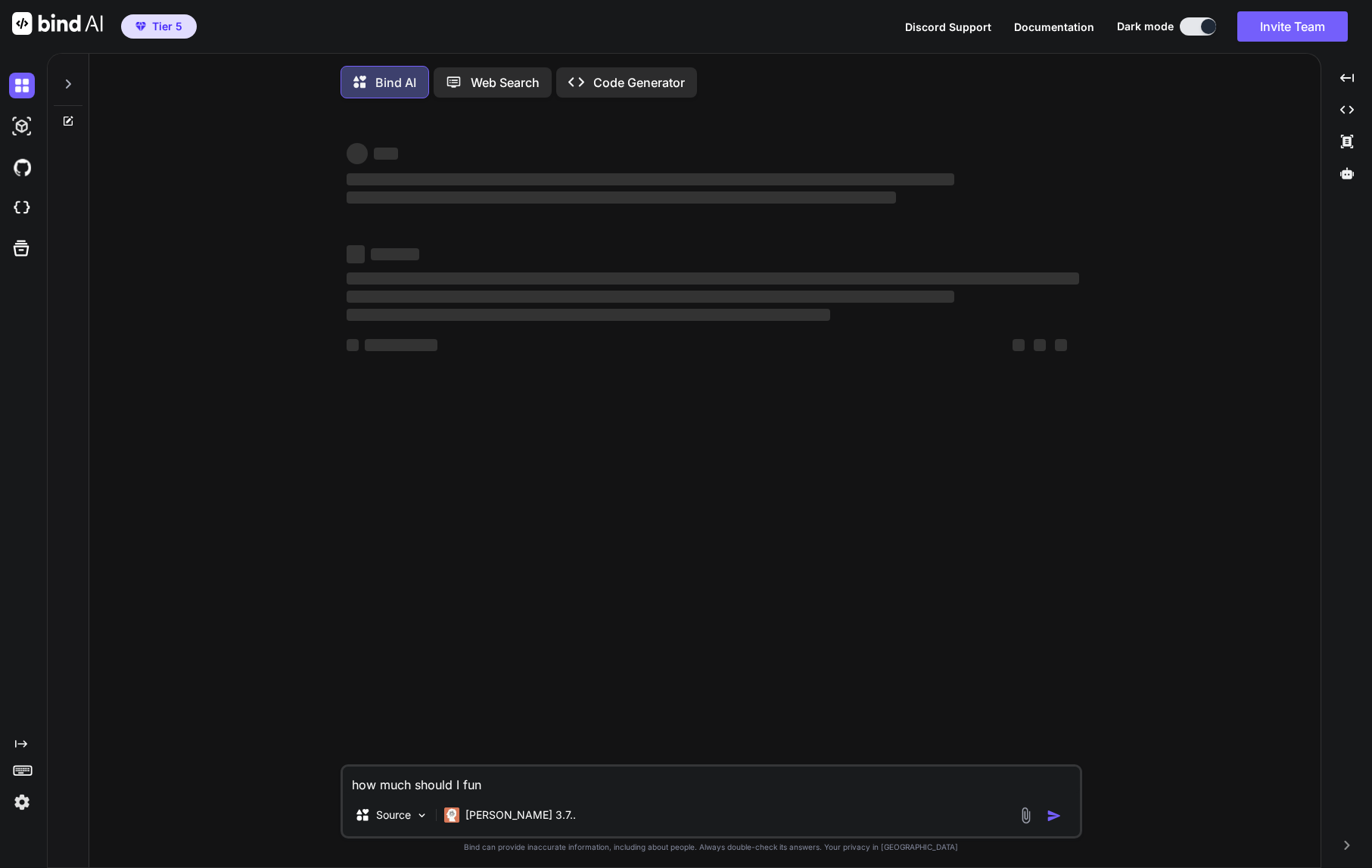
type textarea "how much should I fund"
type textarea "x"
type textarea "how much should I fund"
type textarea "x"
type textarea "how much should I fund m"
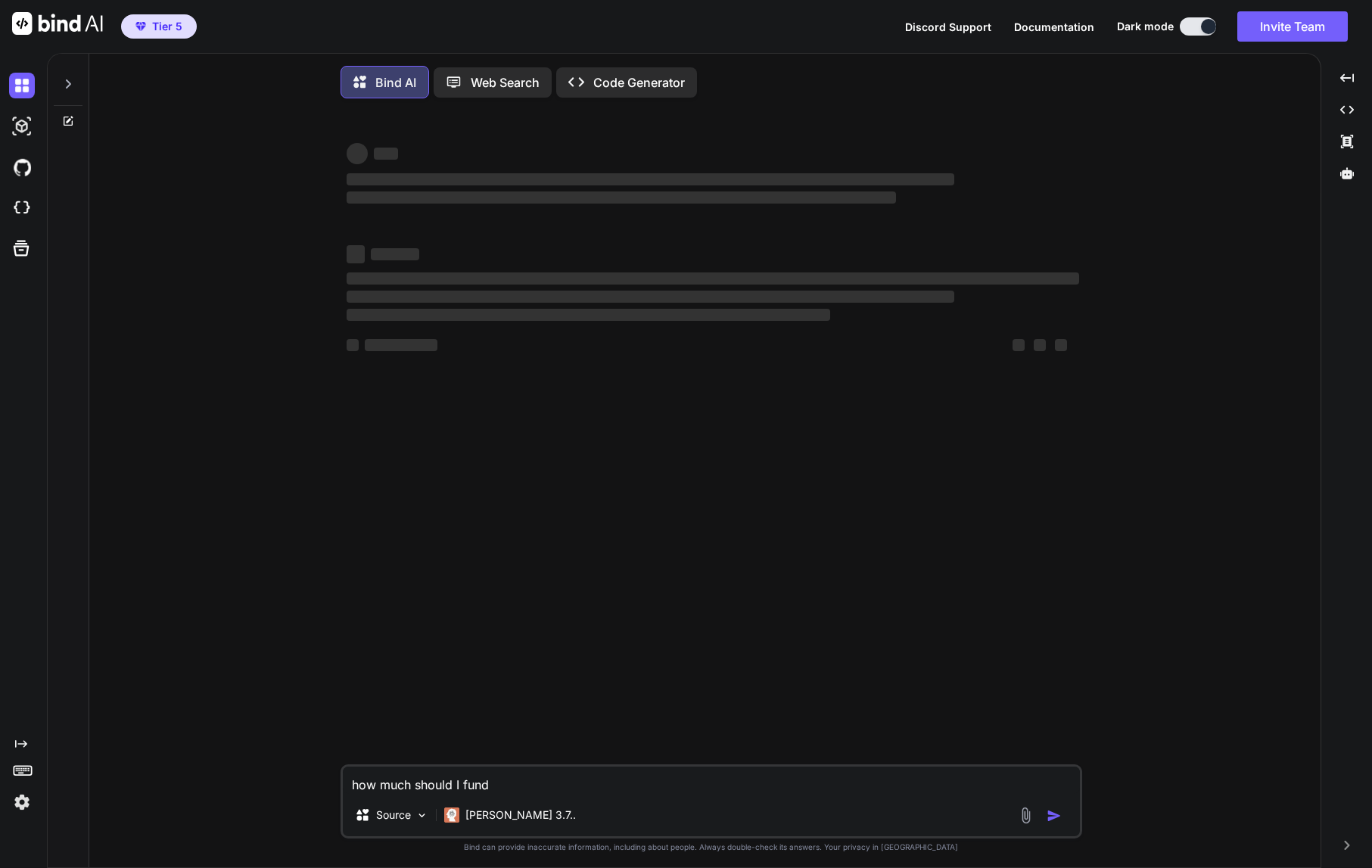
type textarea "x"
type textarea "how much should I fund my"
type textarea "x"
type textarea "how much should I fund my"
type textarea "x"
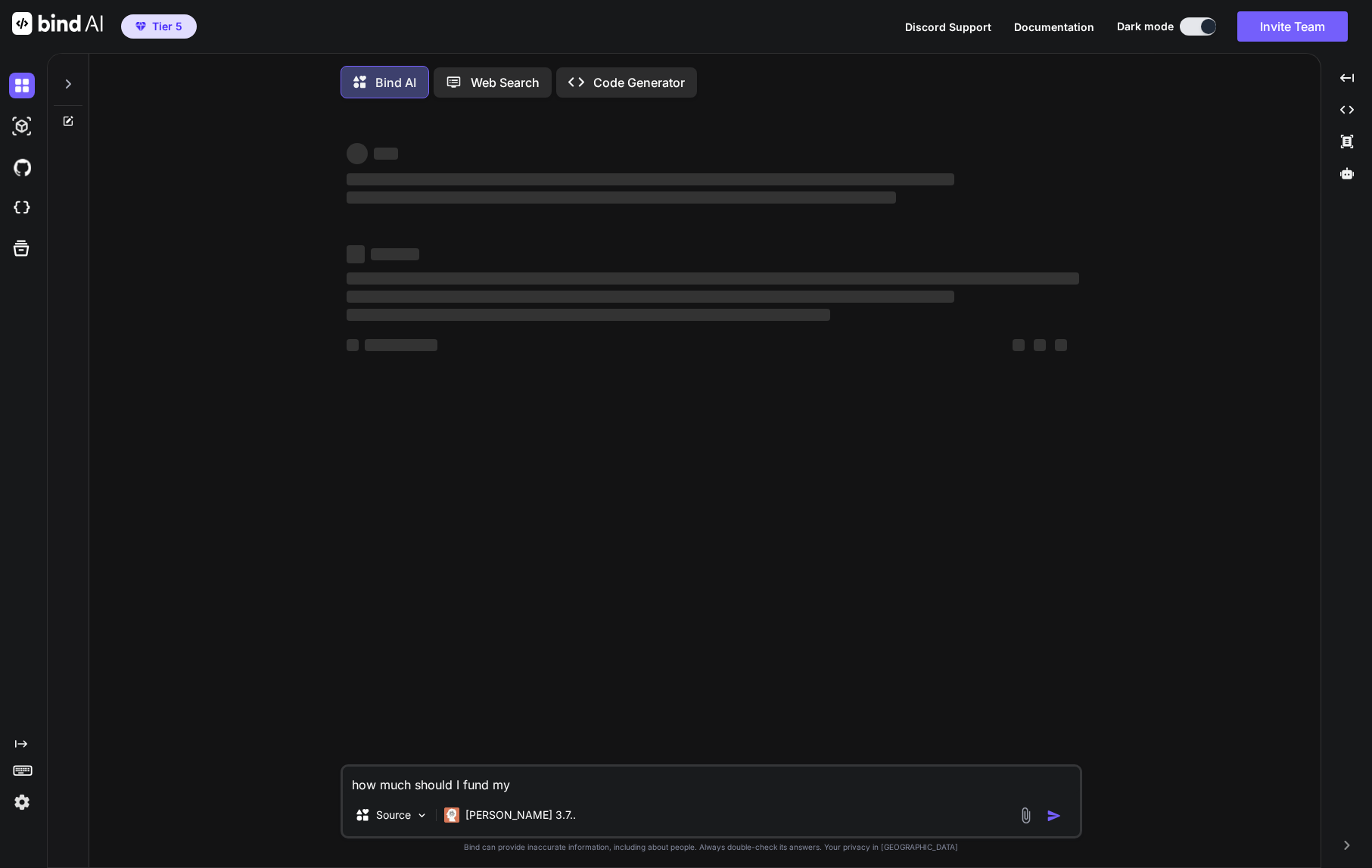
type textarea "how much should I fund my C"
type textarea "x"
type textarea "how much should I fund my Cl"
type textarea "x"
type textarea "how much should I fund my Cla"
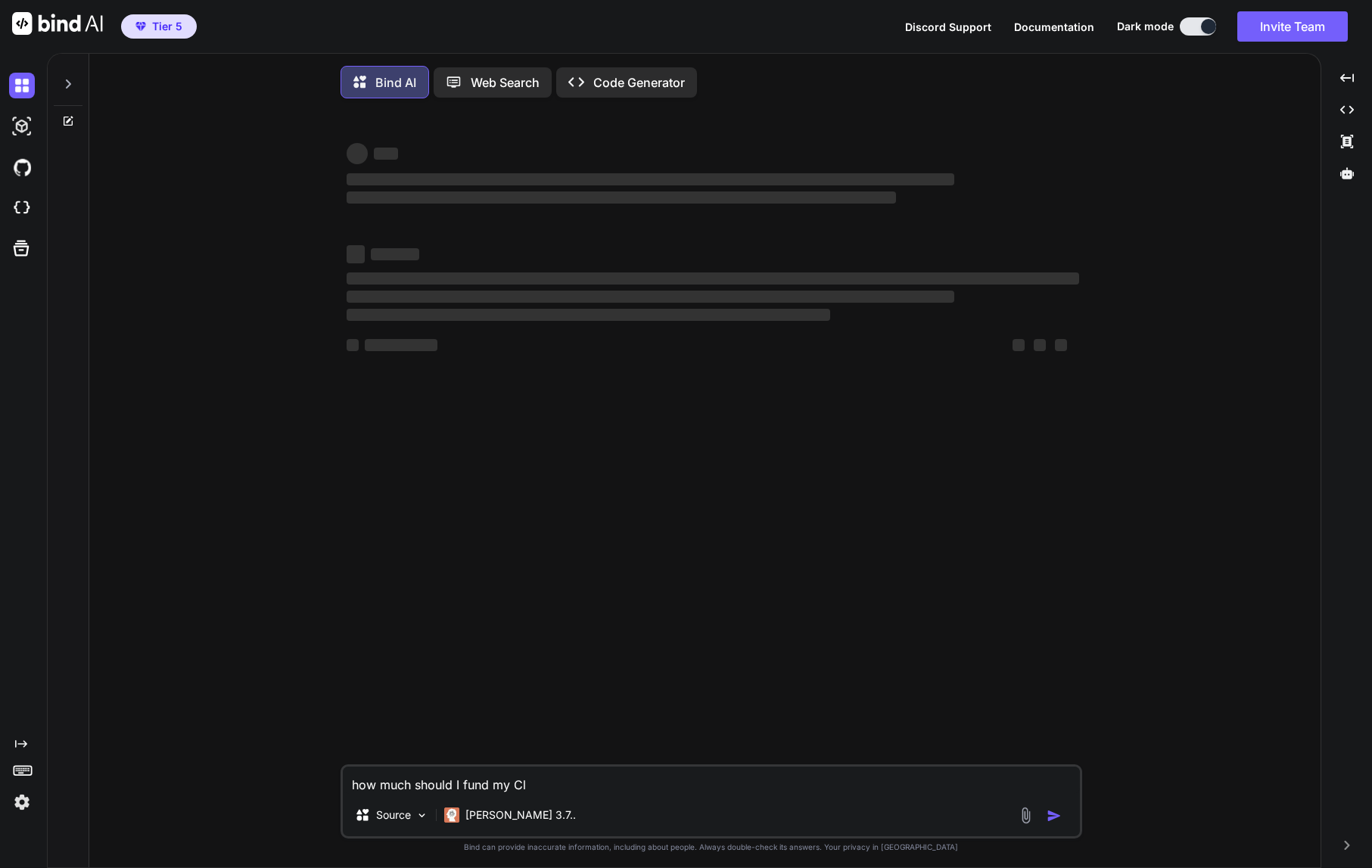
type textarea "x"
type textarea "how much should I fund my Clau"
type textarea "x"
type textarea "how much should I fund my Claud"
type textarea "x"
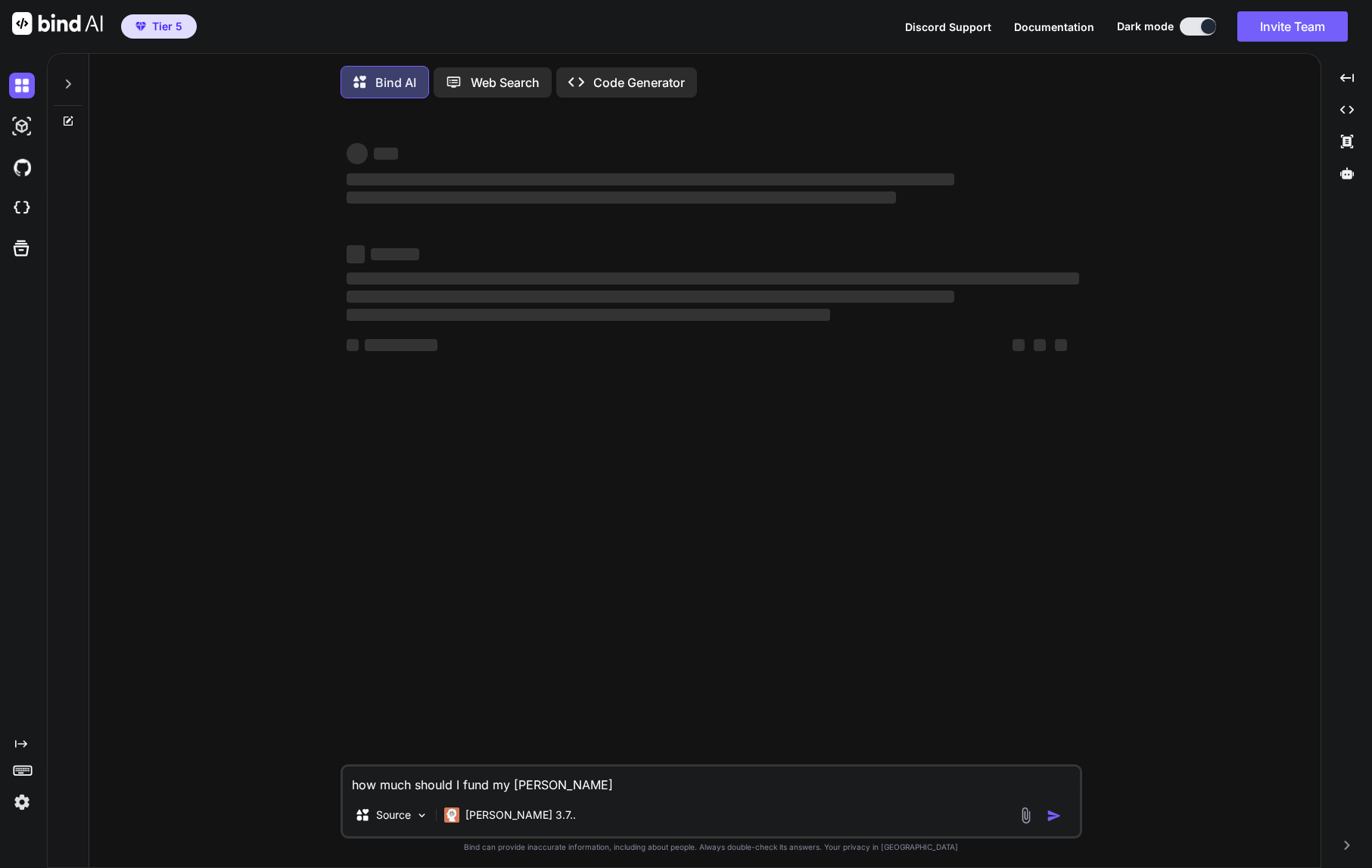
type textarea "how much should I fund my Claude"
type textarea "x"
type textarea "how much should I fund my Claude"
type textarea "x"
type textarea "how much should I fund my Claude A"
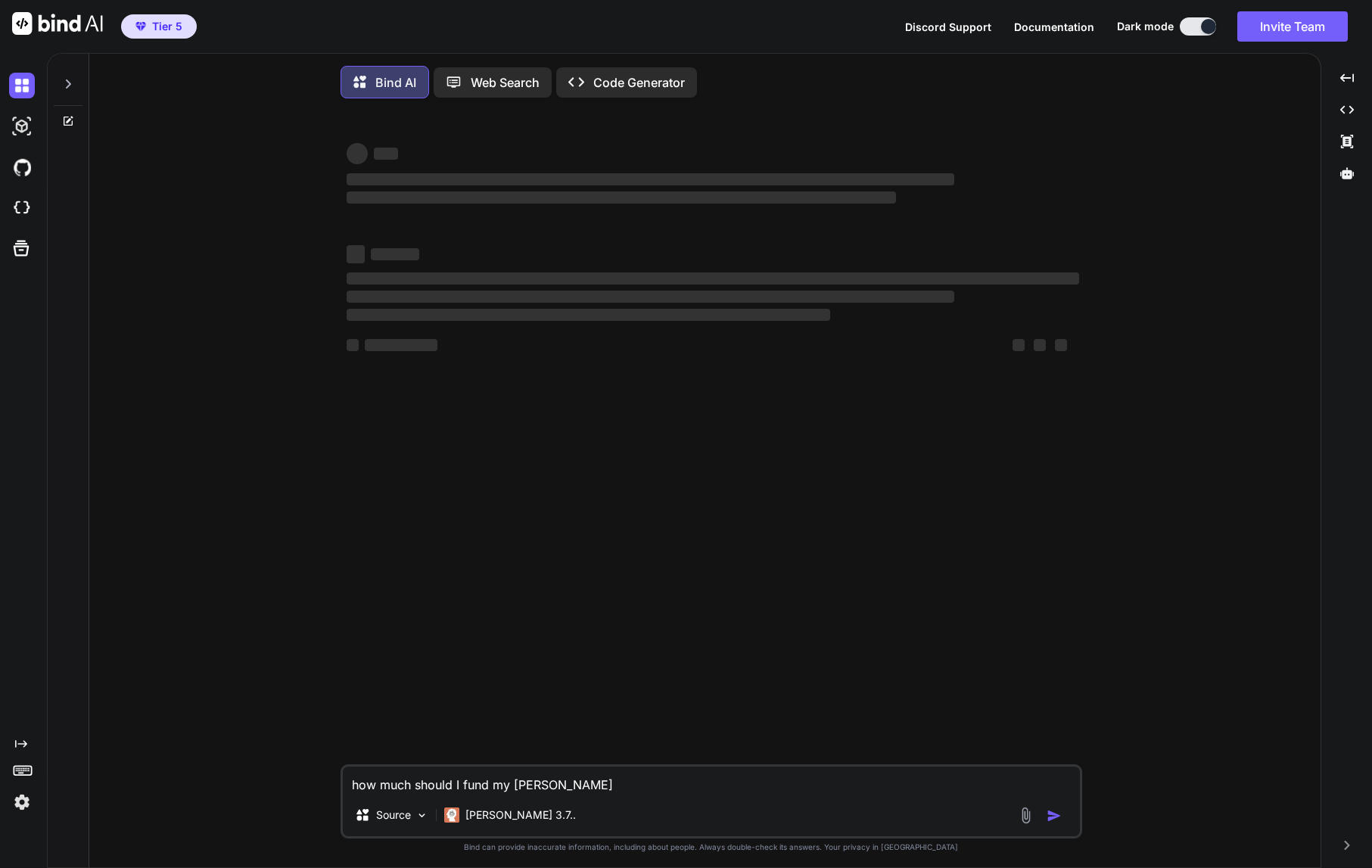
type textarea "x"
type textarea "how much should I fund my Claude AP"
type textarea "x"
type textarea "how much should I fund my Claude API"
type textarea "x"
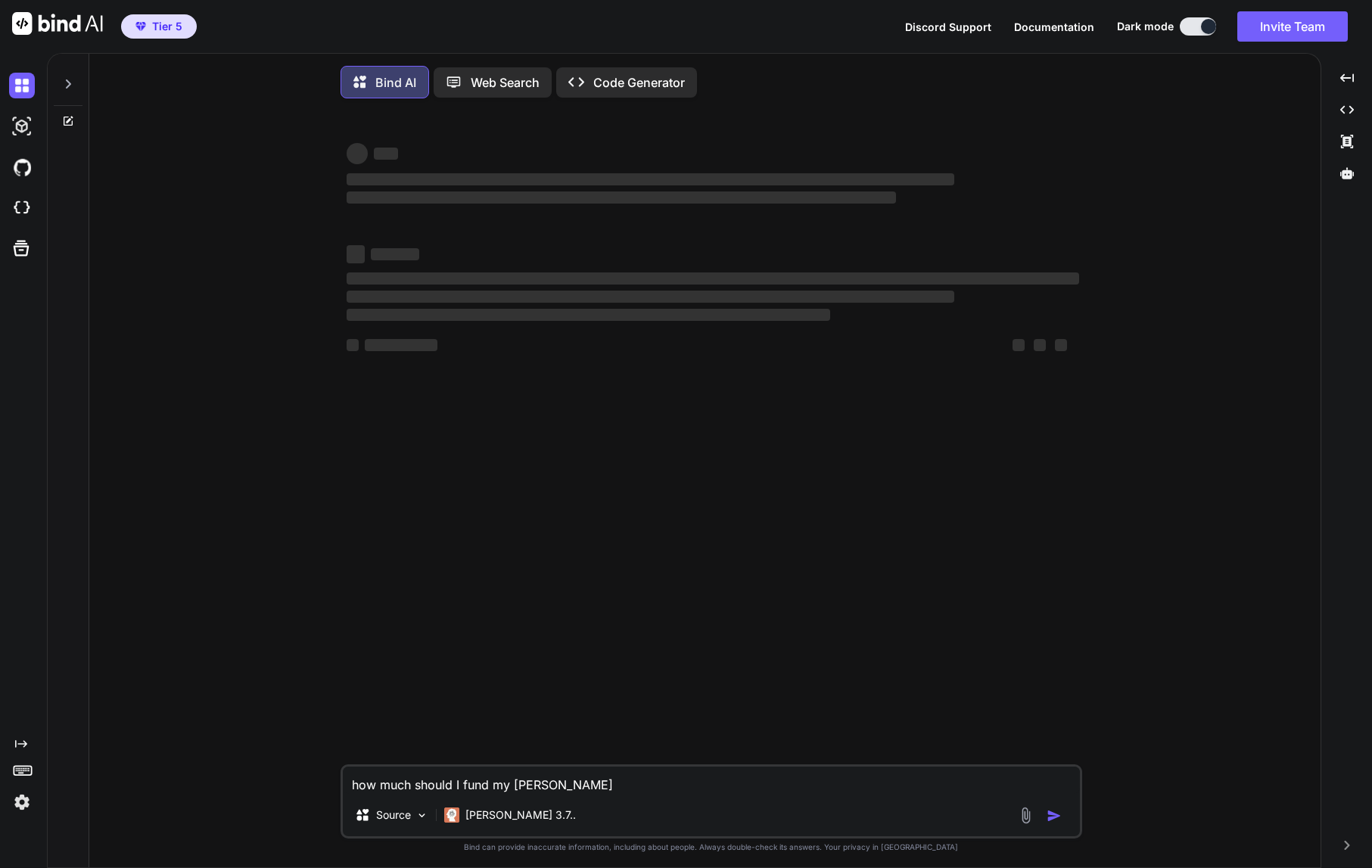
type textarea "how much should I fund my Claude API"
type textarea "x"
type textarea "how much should I fund my Claude API i"
type textarea "x"
type textarea "how much should I fund my Claude API in"
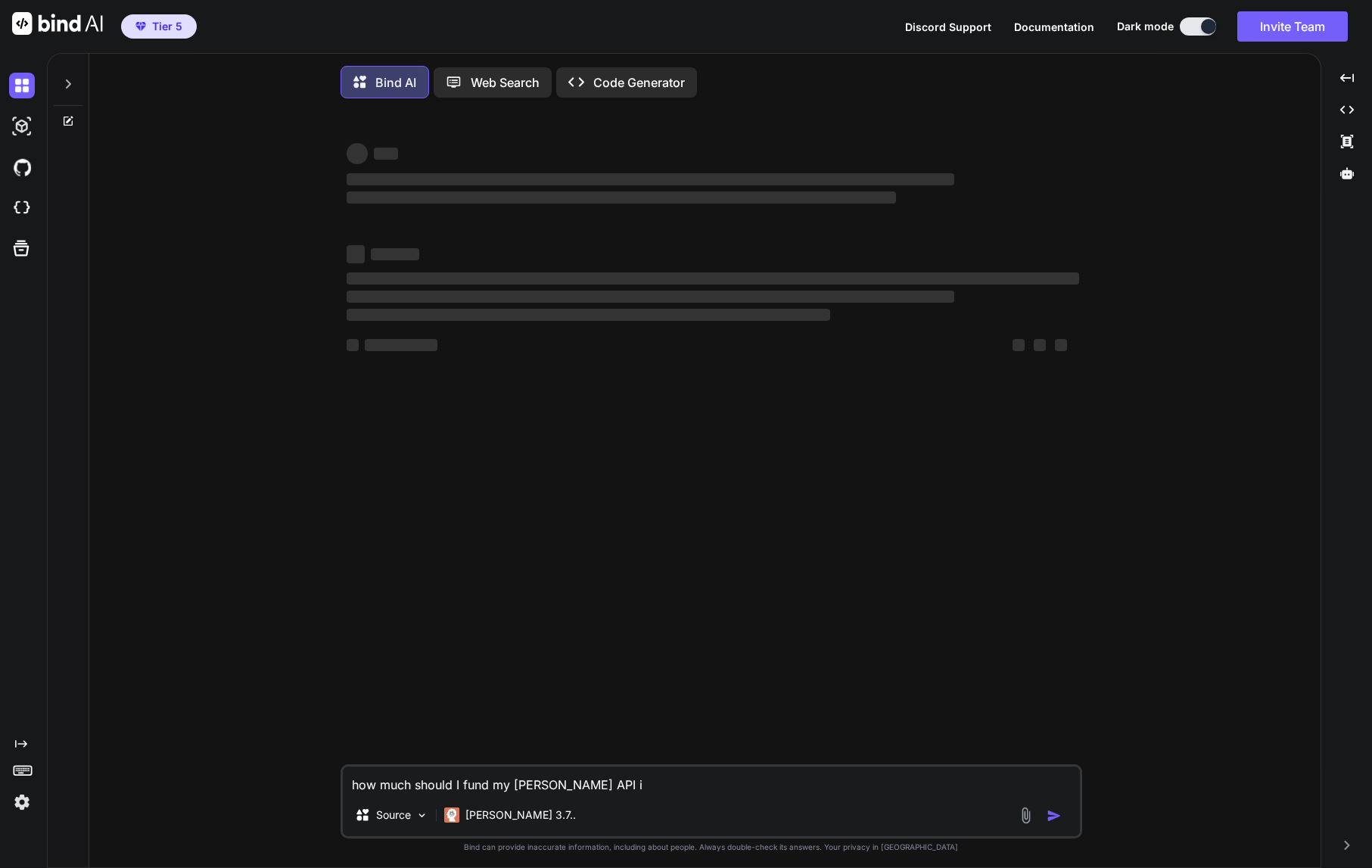
type textarea "x"
type textarea "how much should I fund my Claude API in"
type textarea "x"
type textarea "how much should I fund my Claude API in o"
type textarea "x"
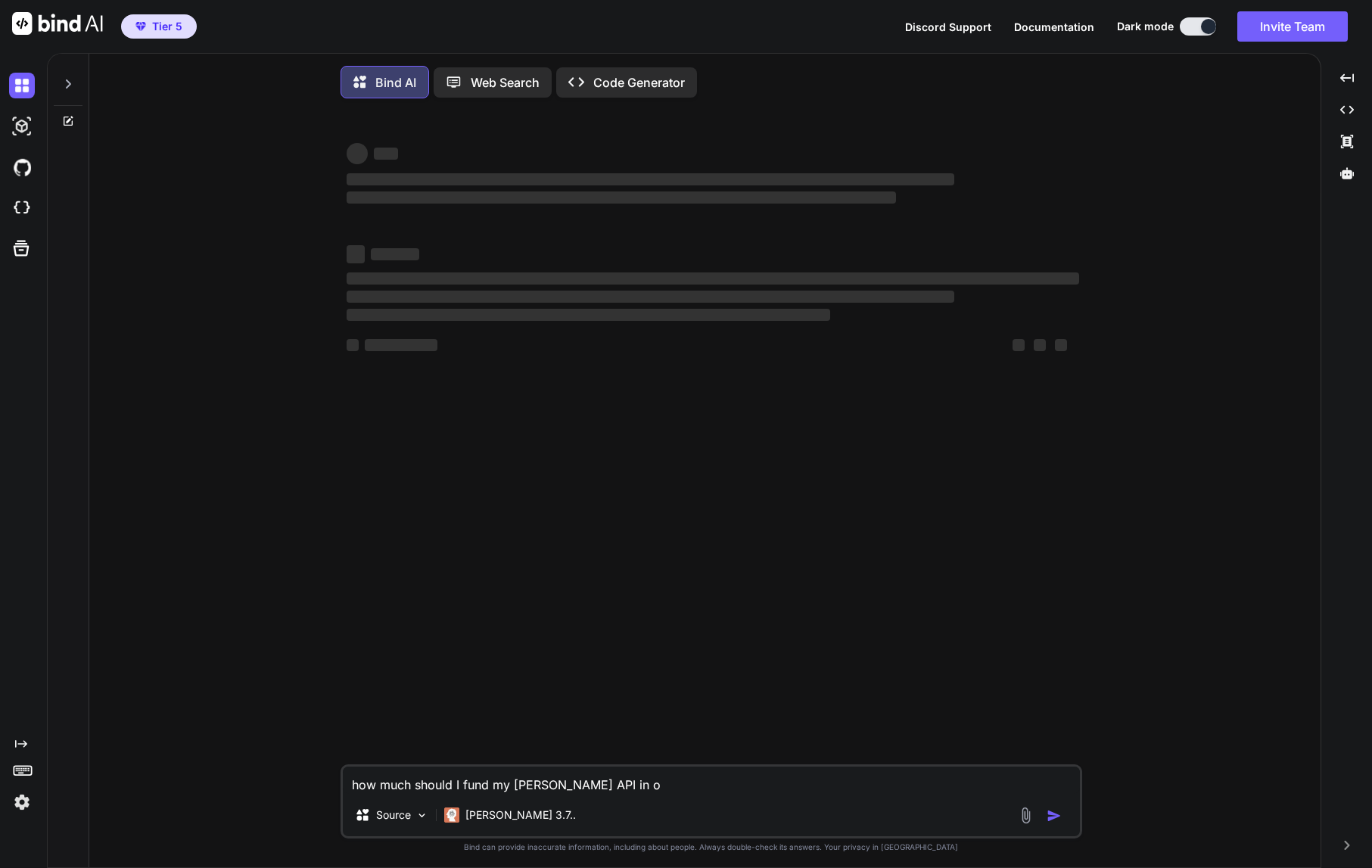
type textarea "how much should I fund my Claude API in or"
type textarea "x"
type textarea "how much should I fund my Claude API in ord"
type textarea "x"
type textarea "how much should I fund my Claude API in orde"
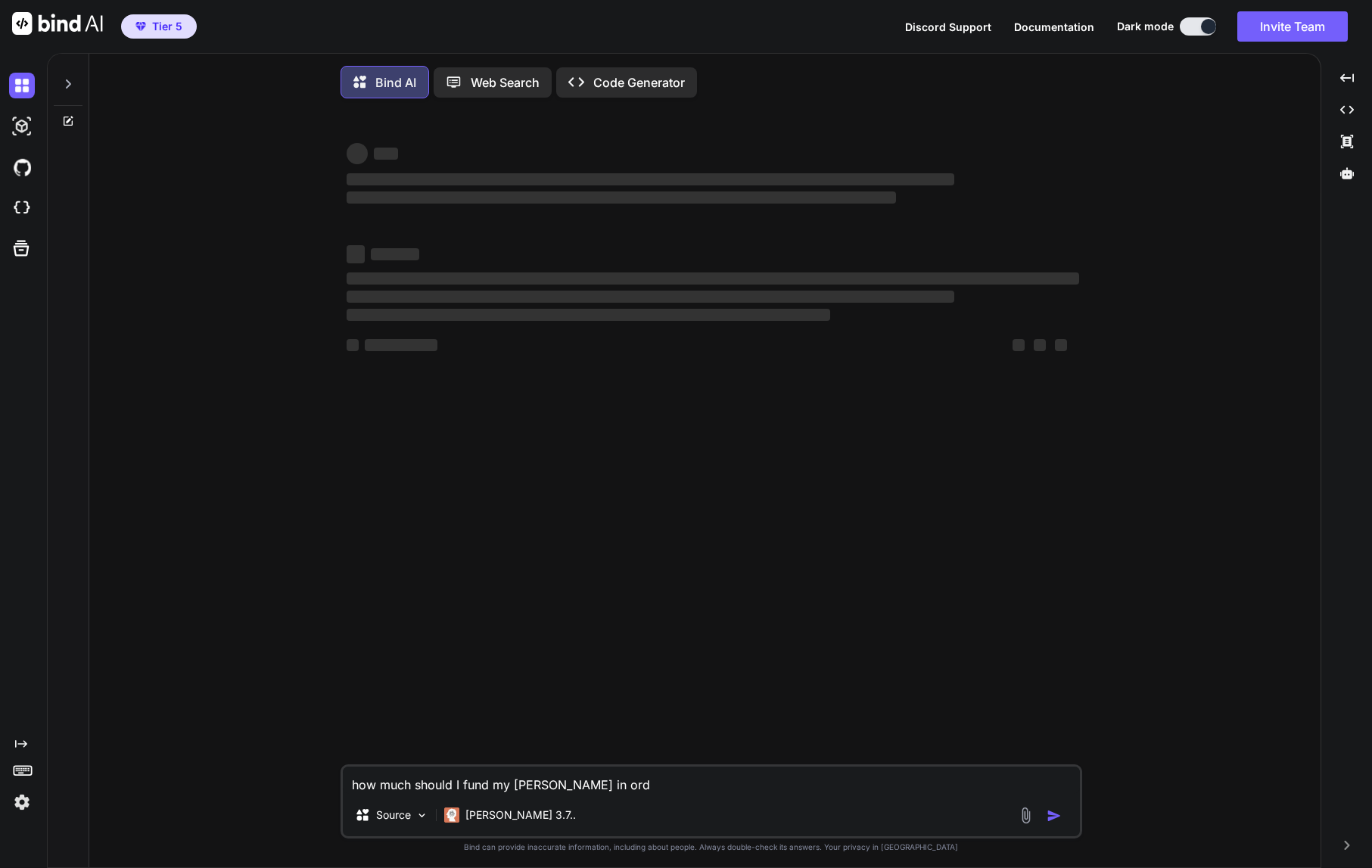
type textarea "x"
type textarea "how much should I fund my Claude API in order"
type textarea "x"
type textarea "how much should I fund my Claude API in order"
type textarea "x"
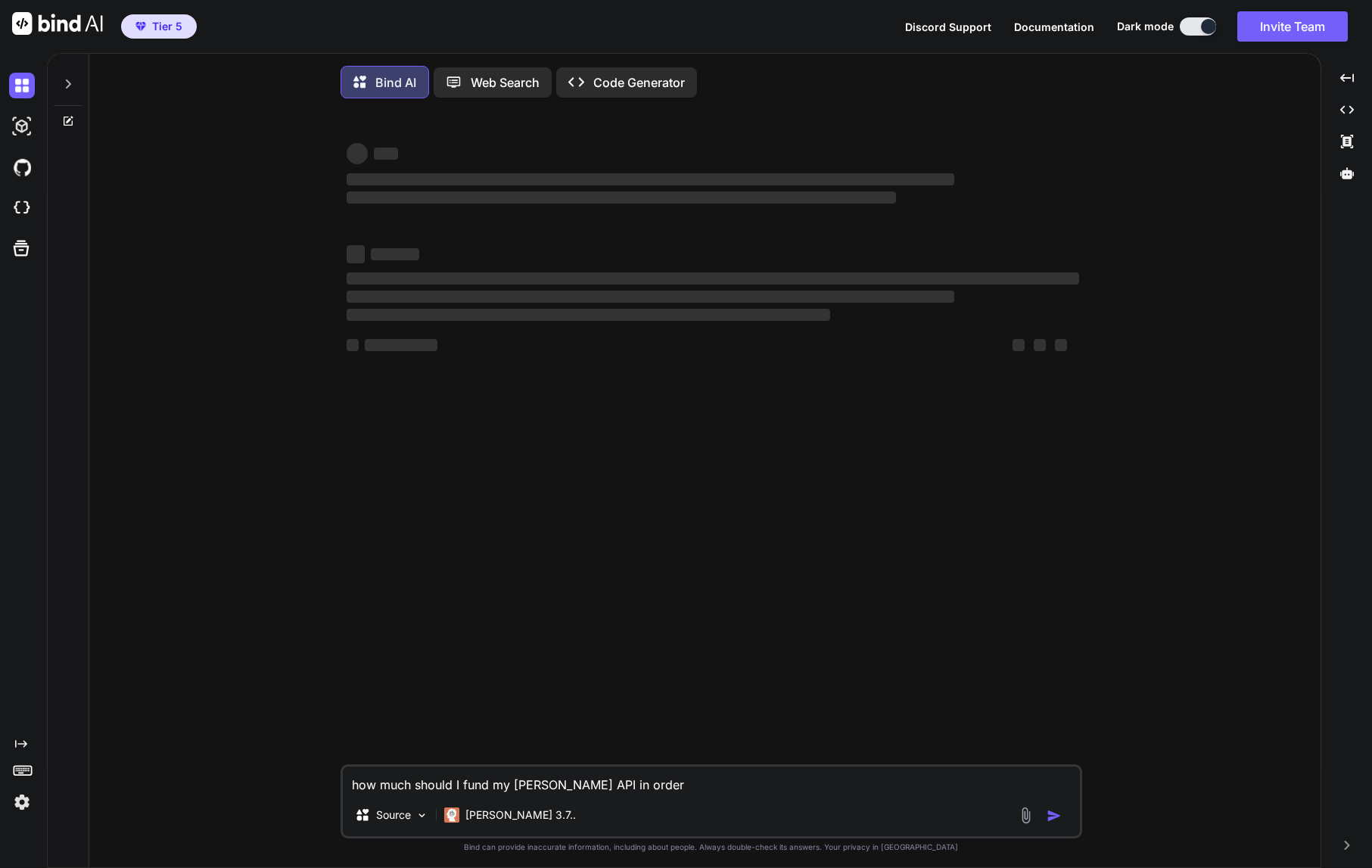
type textarea "how much should I fund my Claude API in order t"
type textarea "x"
type textarea "how much should I fund my Claude API in order to"
type textarea "x"
type textarea "how much should I fund my Claude API in order to"
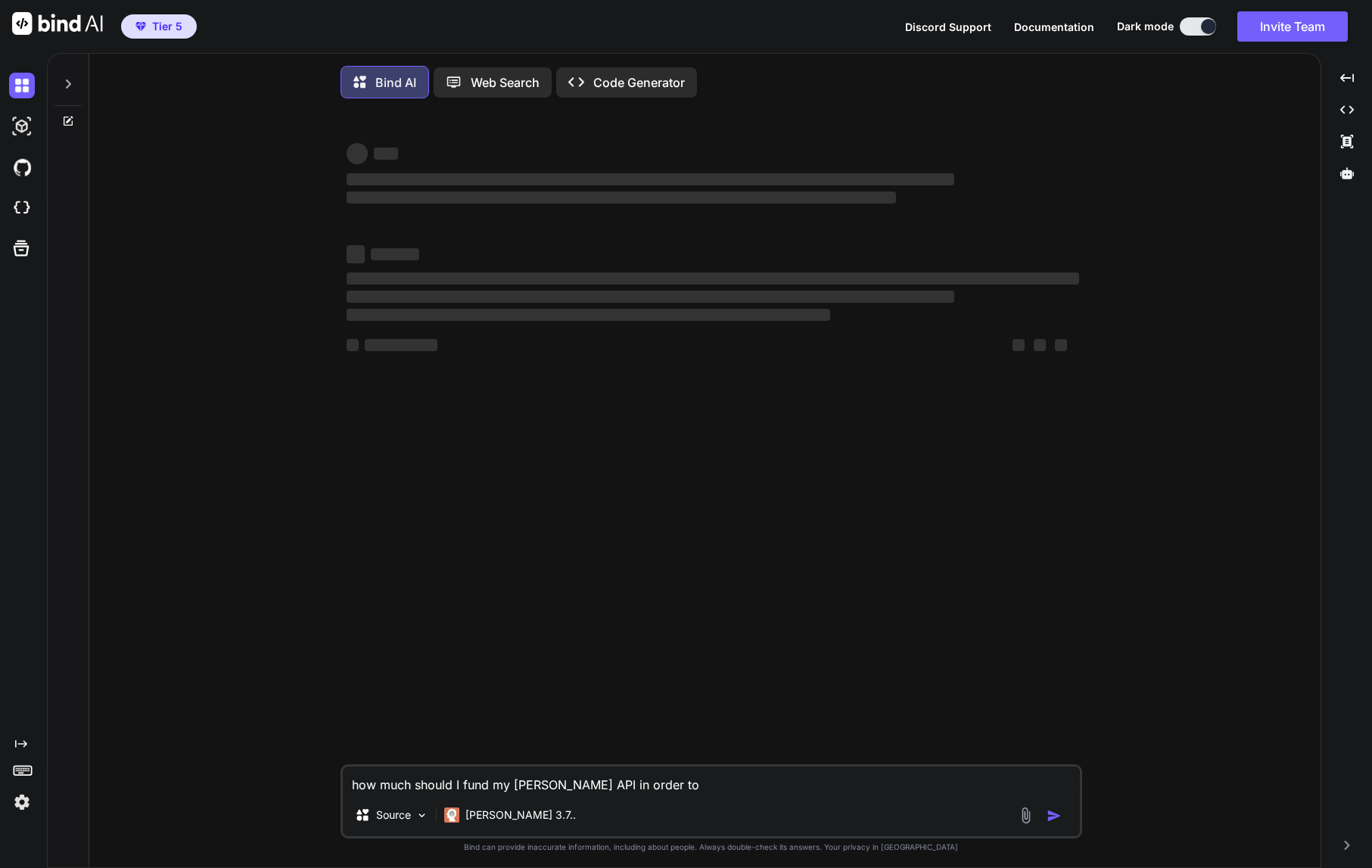
type textarea "x"
type textarea "how much should I fund my Claude API in order to u"
type textarea "x"
type textarea "how much should I fund my Claude API in order to us"
type textarea "x"
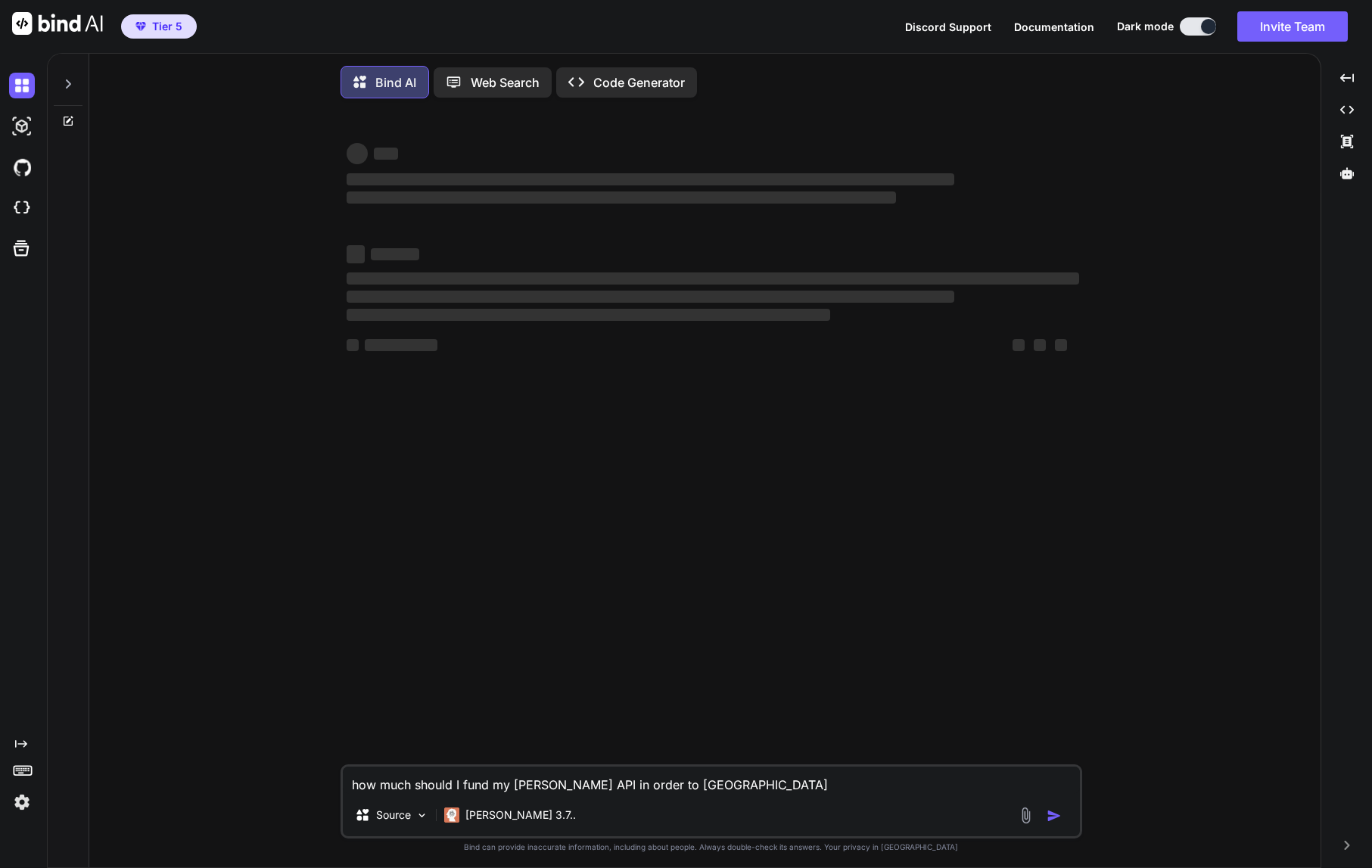
type textarea "how much should I fund my Claude API in order to use"
type textarea "x"
type textarea "how much should I fund my Claude API in order to use"
type textarea "x"
type textarea "how much should I fund my Claude API in order to use i"
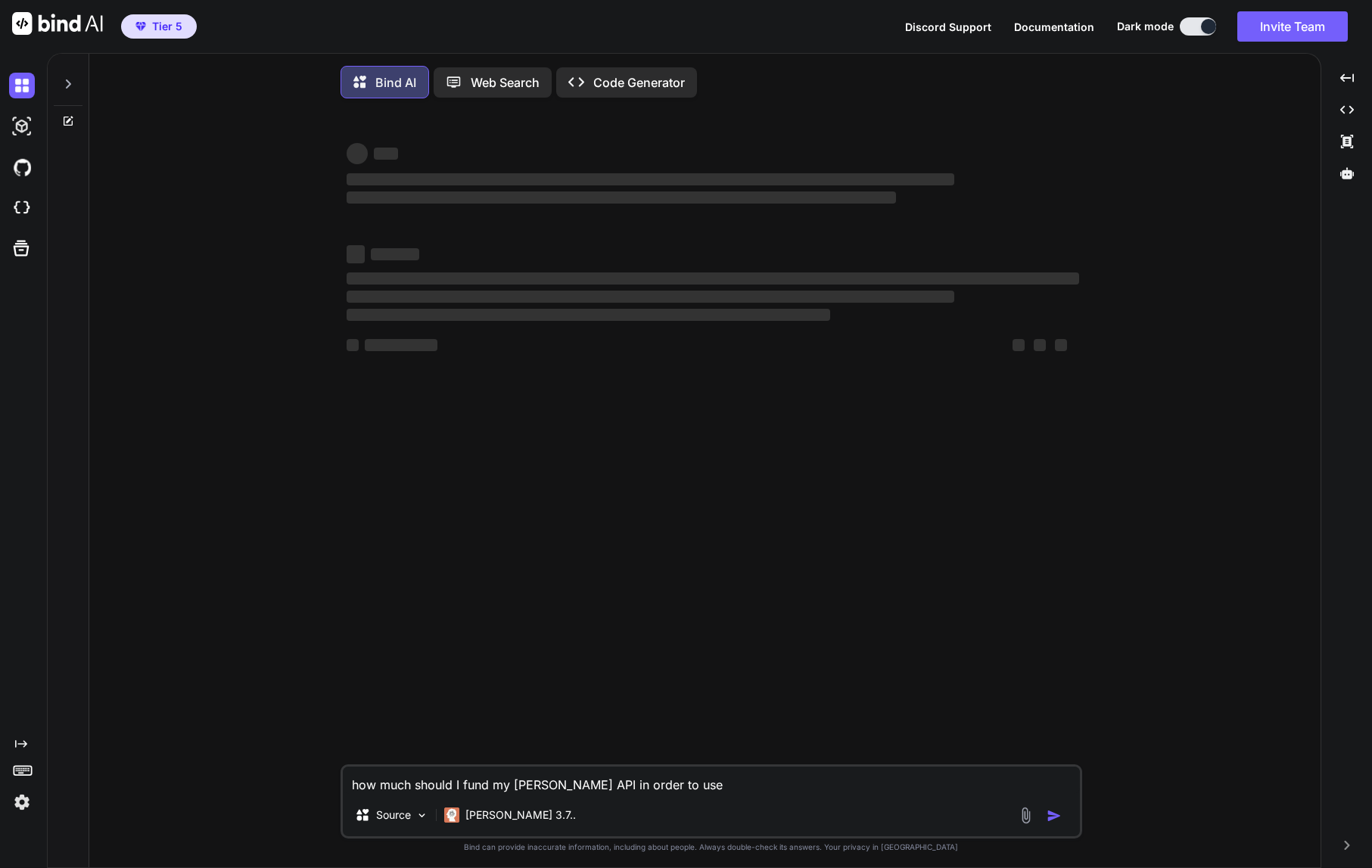
type textarea "x"
type textarea "how much should I fund my Claude API in order to use it"
type textarea "x"
type textarea "how much should I fund my Claude API in order to use it"
type textarea "x"
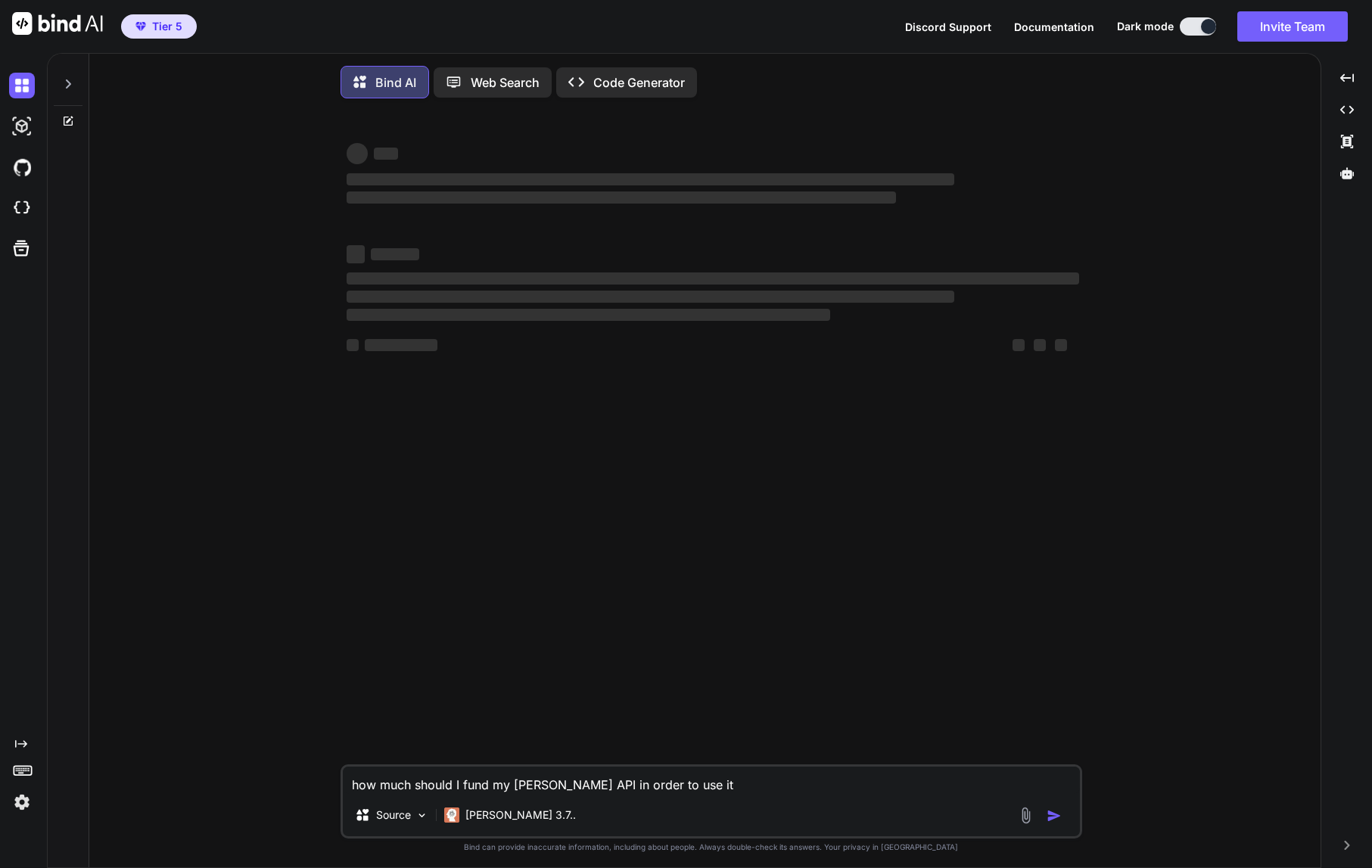
type textarea "how much should I fund my Claude API in order to use it i"
type textarea "x"
type textarea "how much should I fund my Claude API in order to use it in"
type textarea "x"
type textarea "how much should I fund my Claude API in order to use it in"
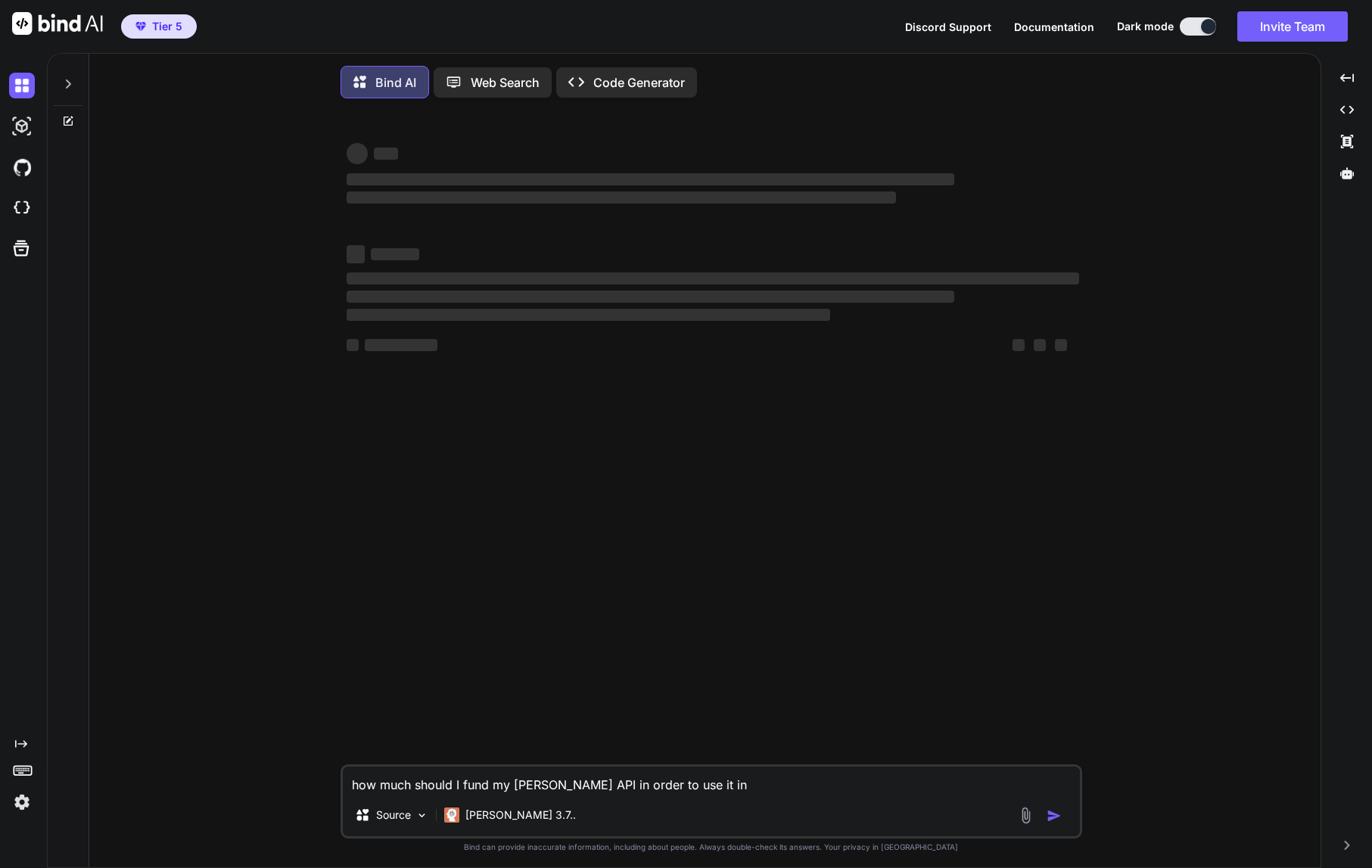
type textarea "x"
type textarea "how much should I fund my Claude API in order to use it in V"
type textarea "x"
type textarea "how much should I fund my Claude API in order to use it in"
type textarea "x"
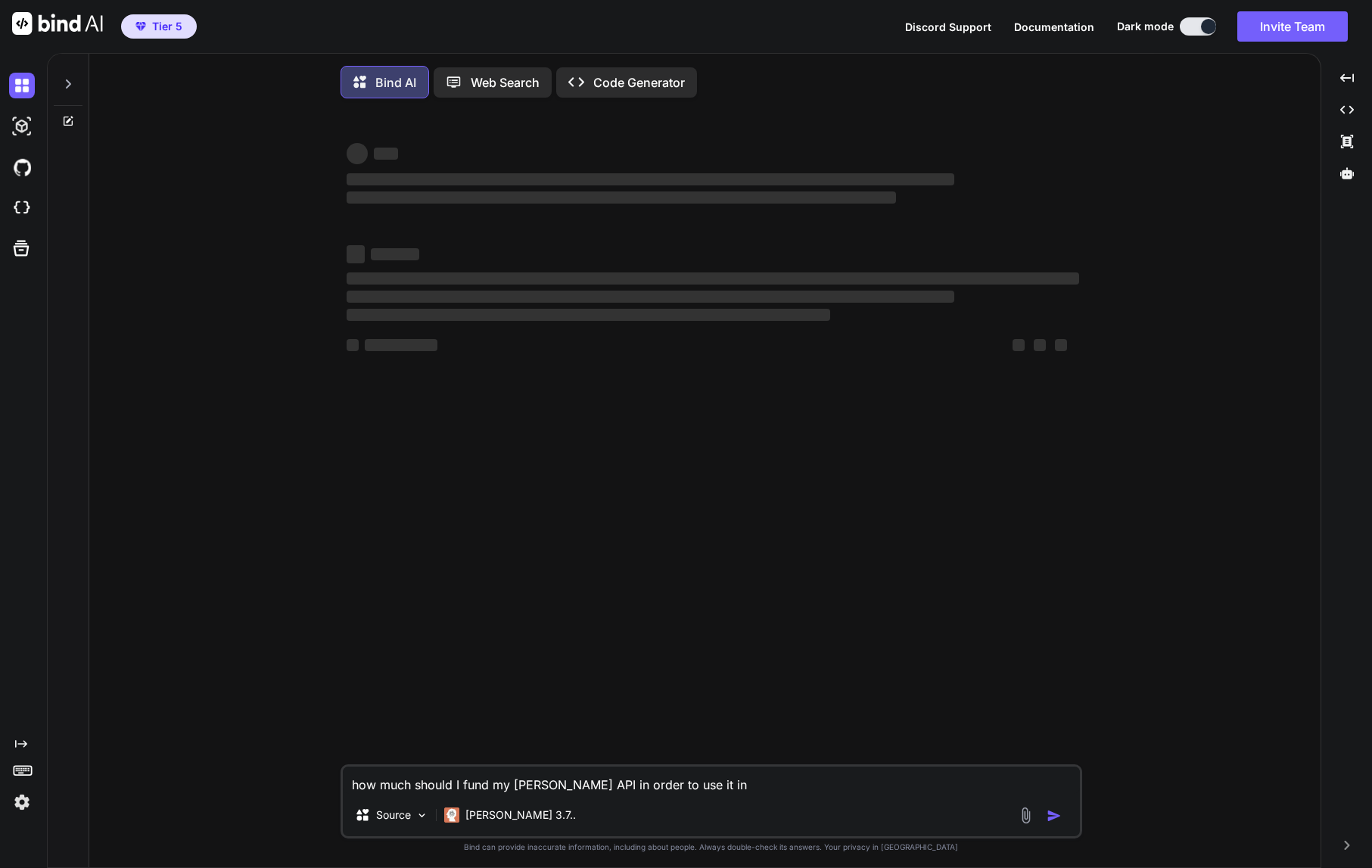
type textarea "how much should I fund my Claude API in order to use it in B"
type textarea "x"
type textarea "how much should I fund my Claude API in order to use it in Bi"
type textarea "x"
type textarea "how much should I fund my Claude API in order to use it in Bin"
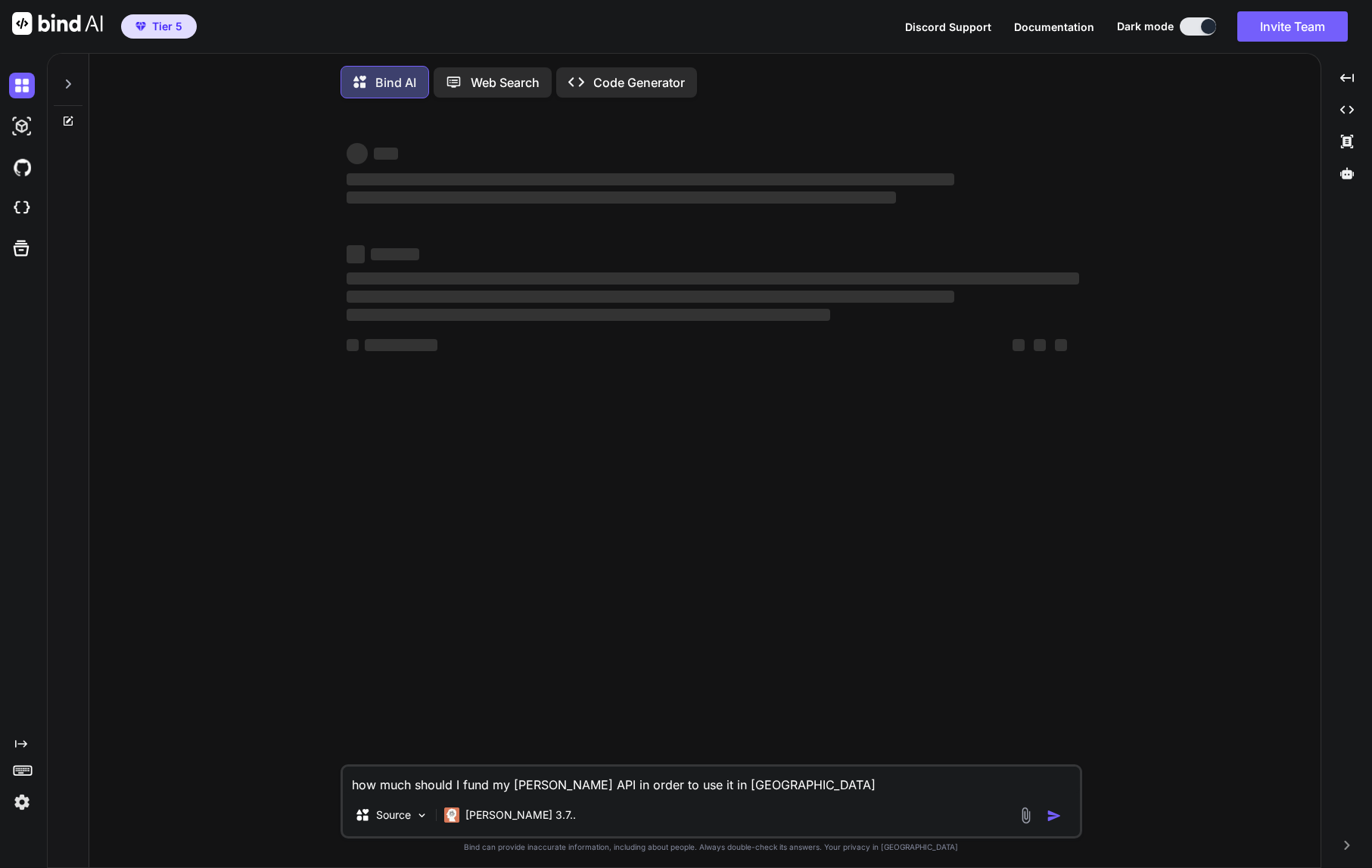
type textarea "x"
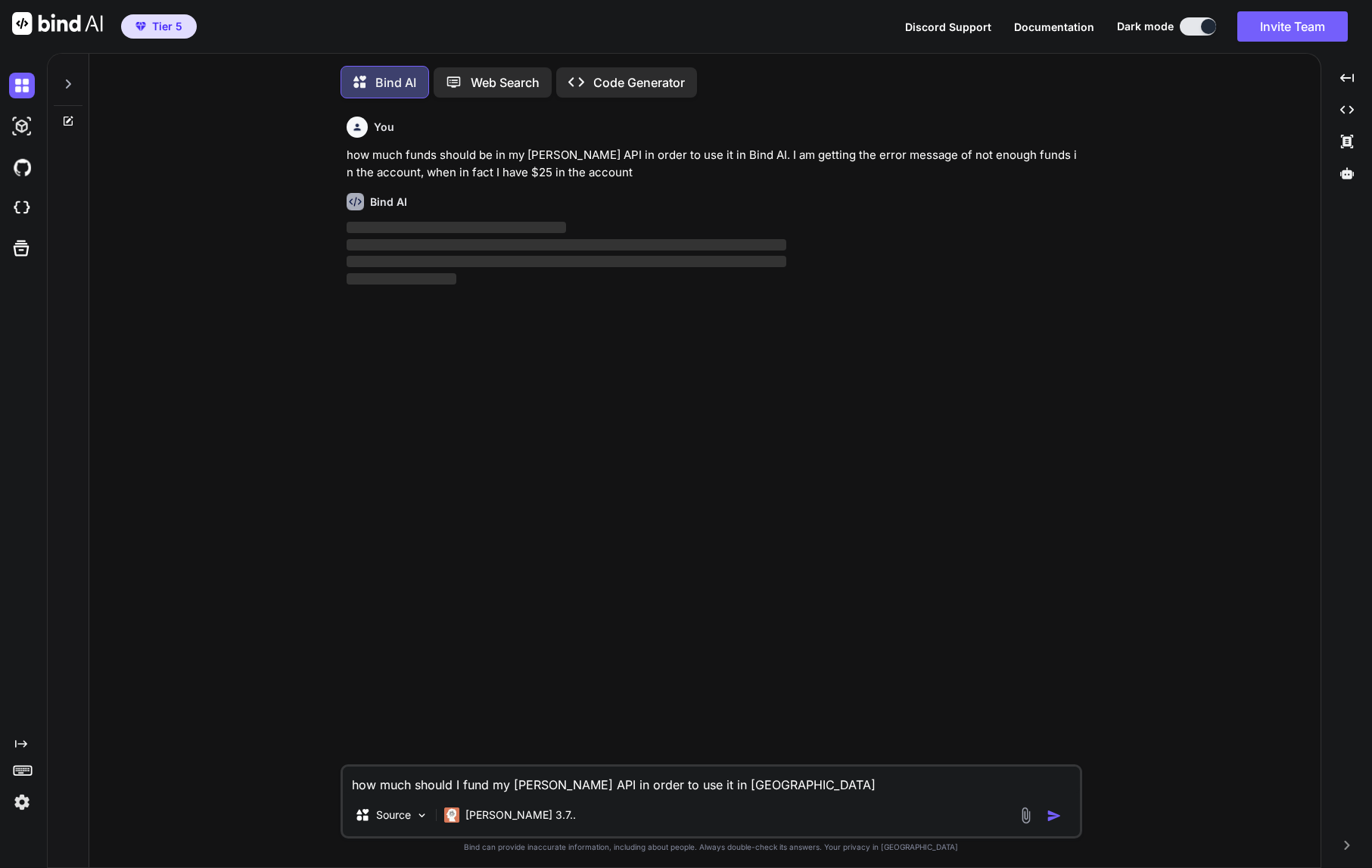
type textarea "how much should I fund my Claude API in order to use it in Bind A"
type textarea "x"
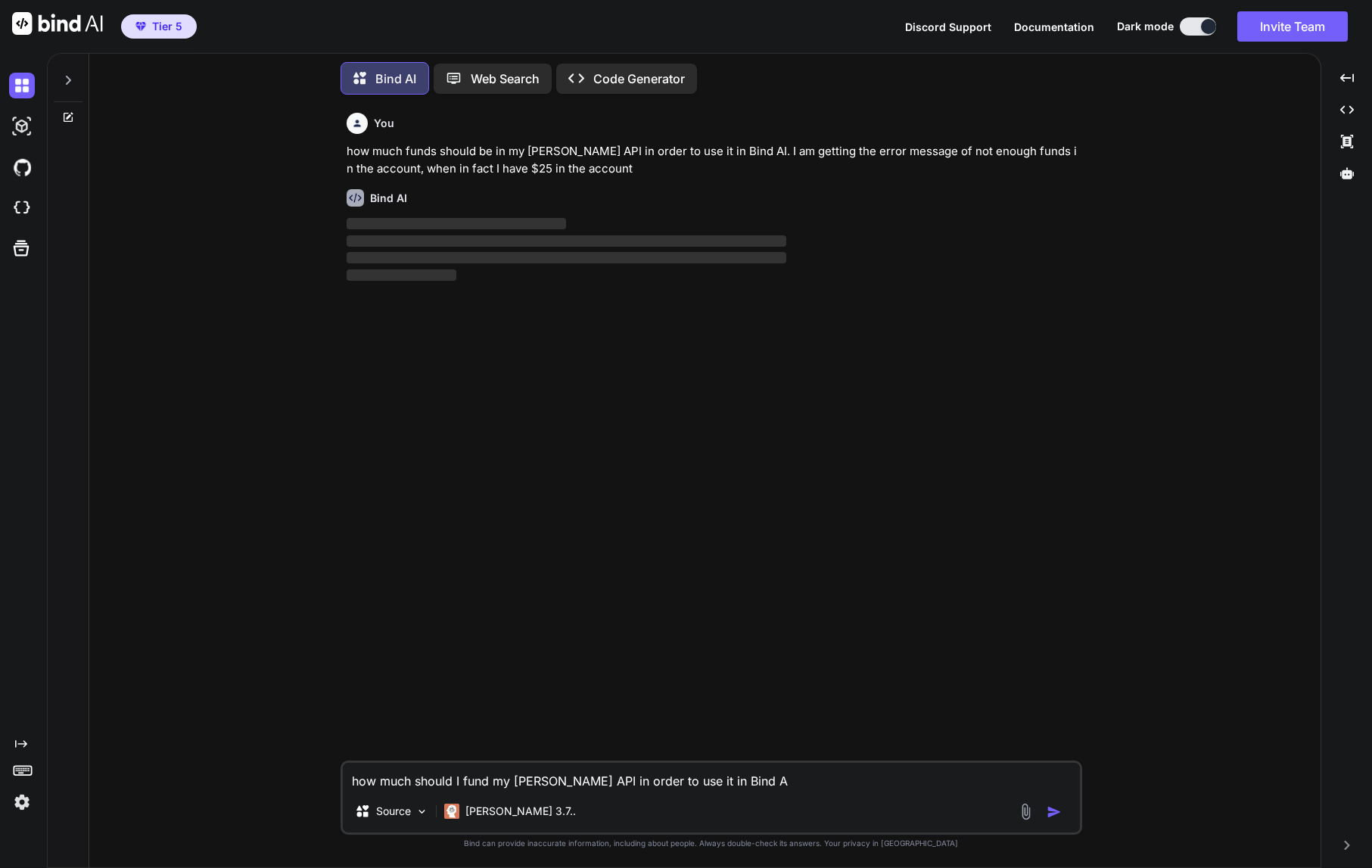
type textarea "how much should I fund my Claude API in order to use it in Bind AI"
type textarea "x"
type textarea "how much should I fund my Claude API in order to use it in Bind AI?"
type textarea "x"
type textarea "how much should I fund my Claude API in order to use it in Bind AI?"
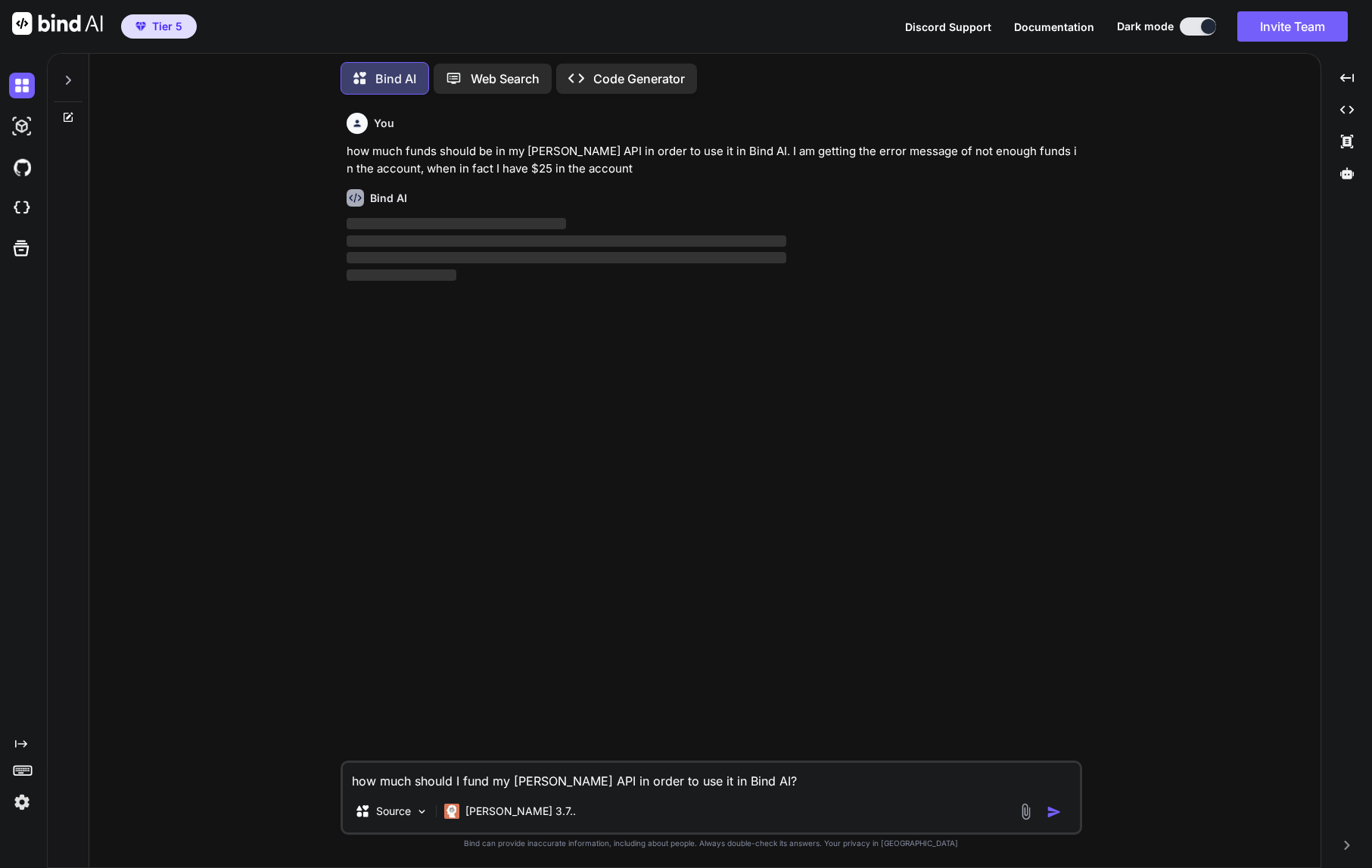
type textarea "x"
type textarea "how much should I fund my Claude API in order to use it in Bind AI? w"
type textarea "x"
type textarea "how much should I fund my Claude API in order to use it in Bind AI? wh"
type textarea "x"
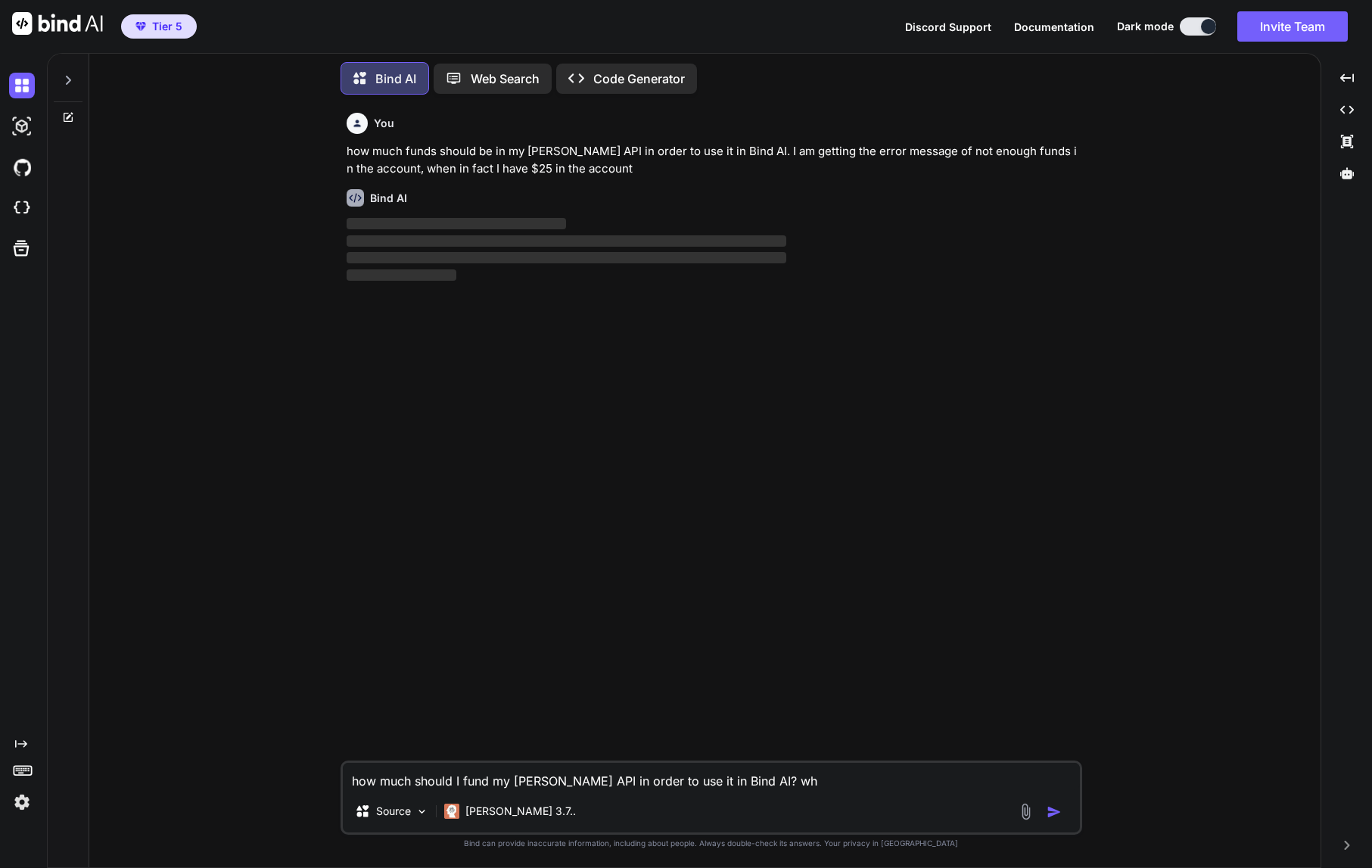
type textarea "how much should I fund my Claude API in order to use it in Bind AI? whe"
type textarea "x"
type textarea "how much should I fund my Claude API in order to use it in Bind AI? when"
type textarea "x"
type textarea "how much should I fund my Claude API in order to use it in Bind AI? when"
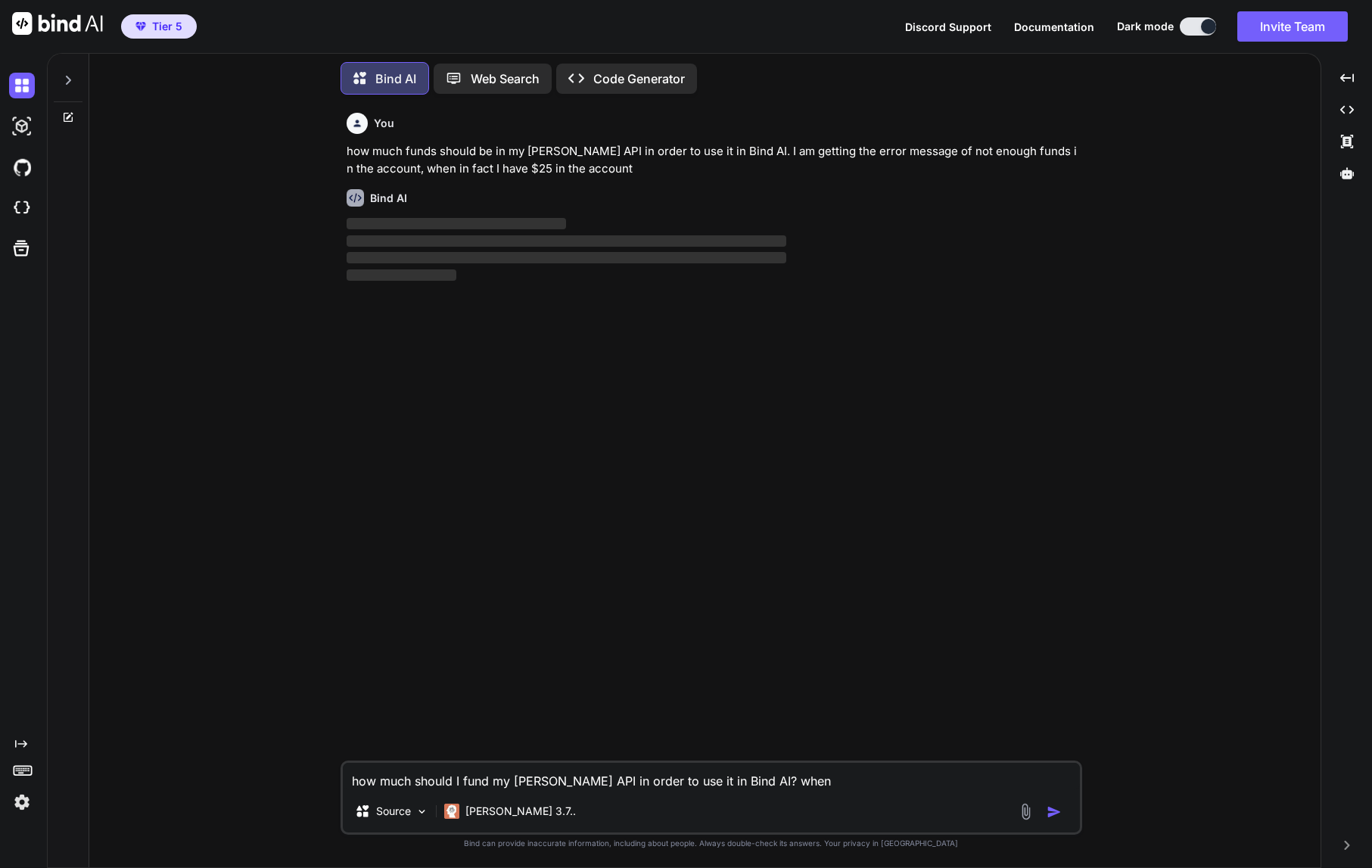
type textarea "x"
type textarea "how much should I fund my Claude API in order to use it in Bind AI? when I"
type textarea "x"
type textarea "how much should I fund my Claude API in order to use it in Bind AI? when I"
type textarea "x"
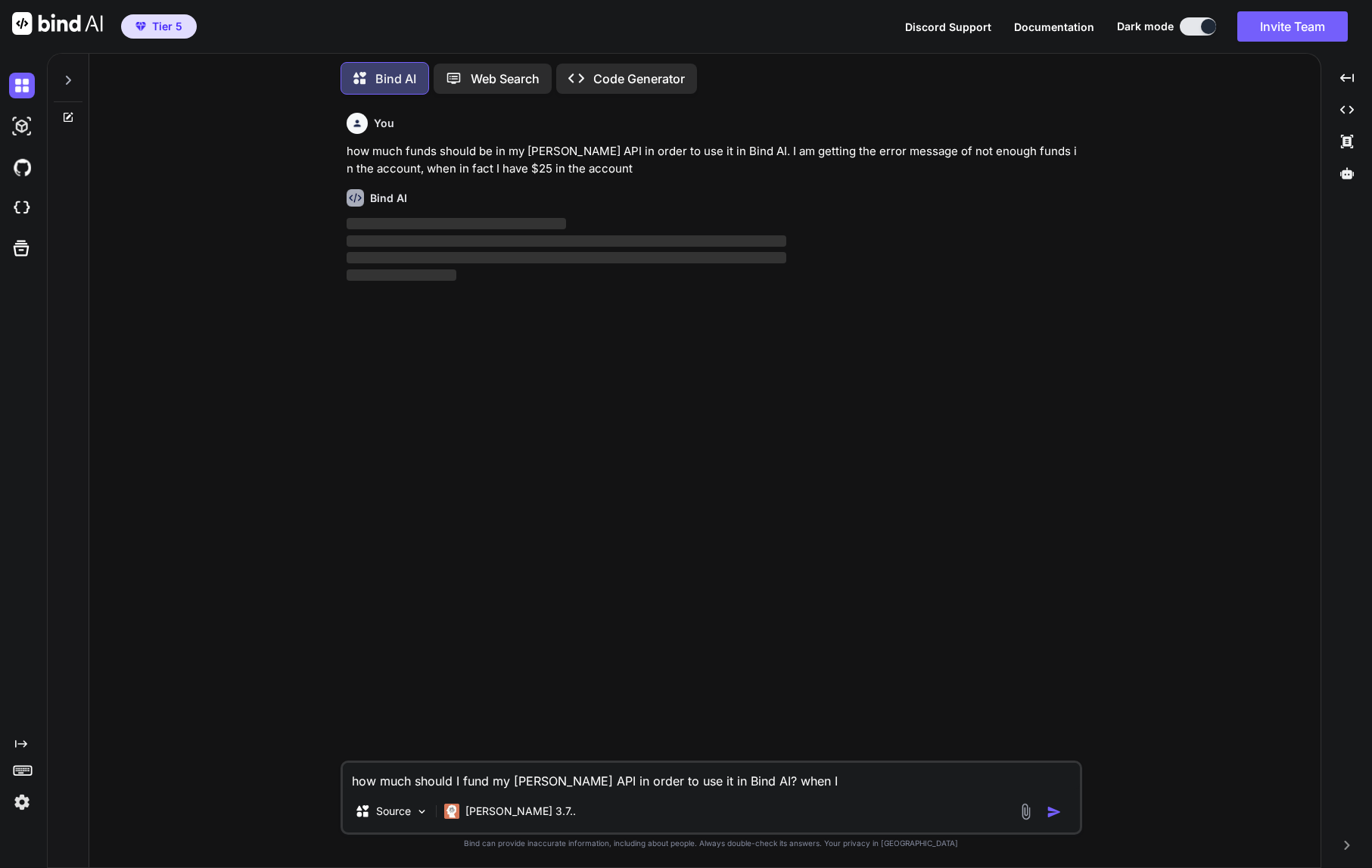
type textarea "how much should I fund my Claude API in order to use it in Bind AI? when I a"
type textarea "x"
type textarea "how much should I fund my Claude API in order to use it in Bind AI? when I ad"
type textarea "x"
type textarea "how much should I fund my Claude API in order to use it in Bind AI? when I add"
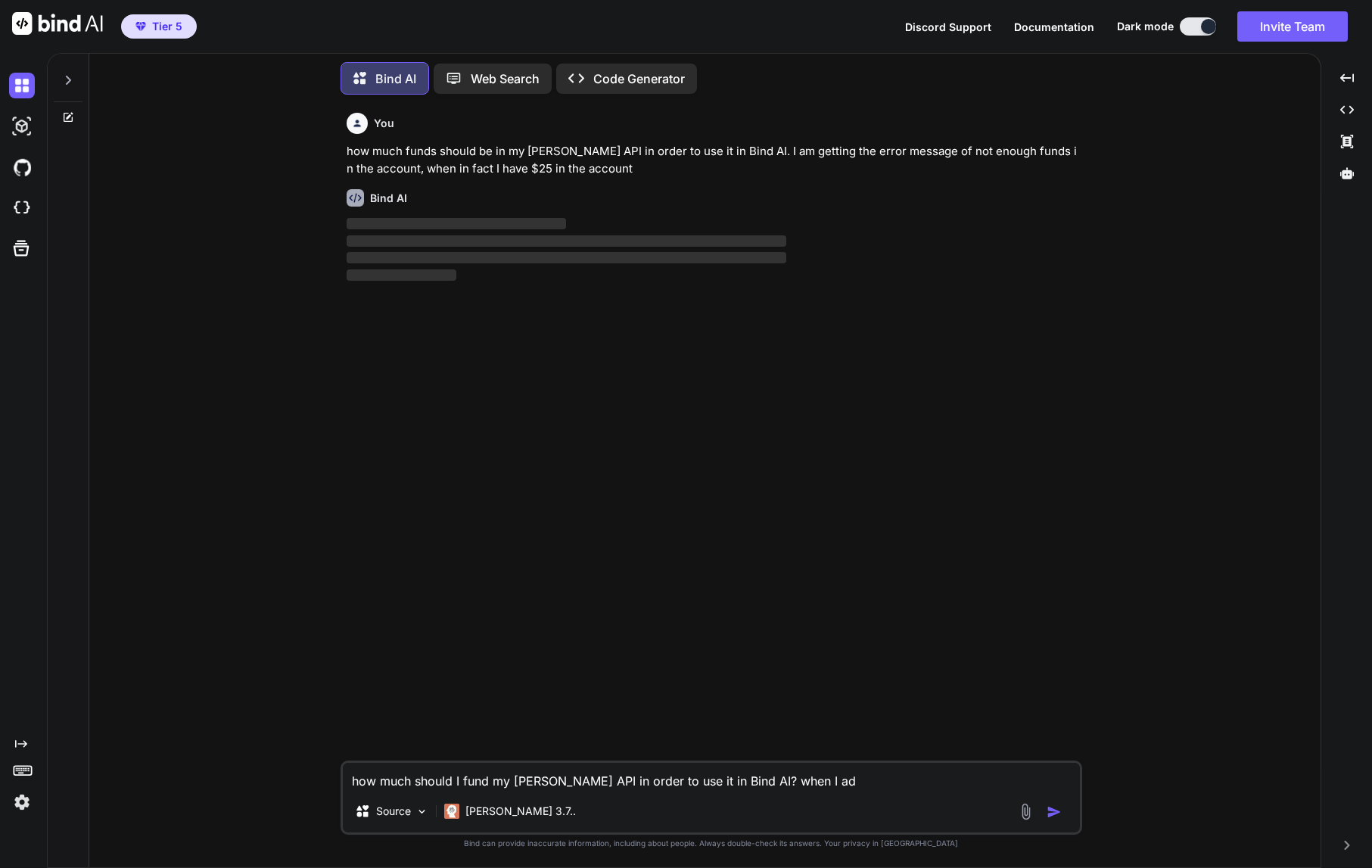
type textarea "x"
type textarea "how much should I fund my Claude API in order to use it in Bind AI? when I ad"
type textarea "x"
type textarea "how much should I fund my Claude API in order to use it in Bind AI? when I a"
type textarea "x"
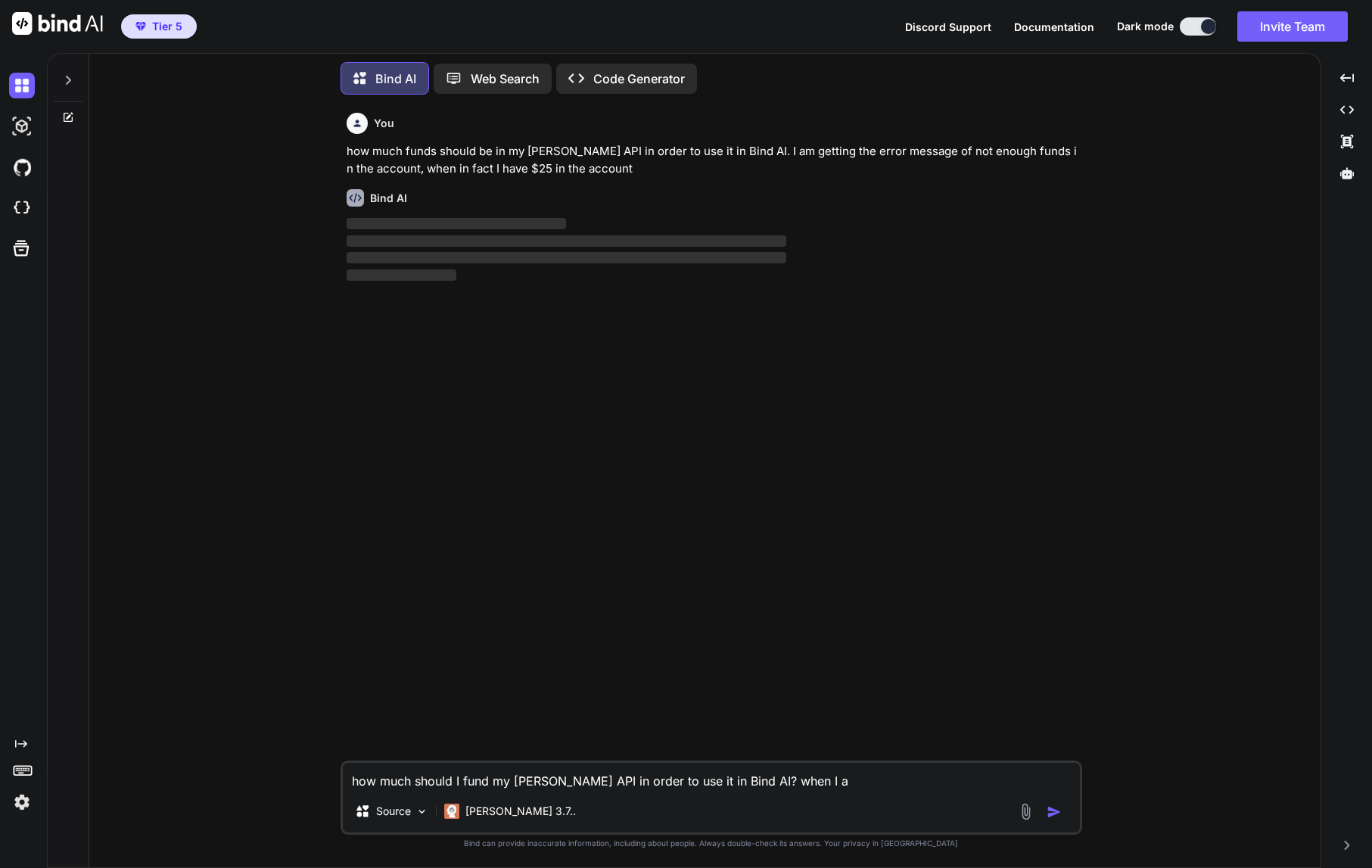
type textarea "how much should I fund my Claude API in order to use it in Bind AI? when I"
type textarea "x"
type textarea "how much should I fund my Claude API in order to use it in Bind AI? when I t"
type textarea "x"
type textarea "how much should I fund my Claude API in order to use it in Bind AI? when I tr"
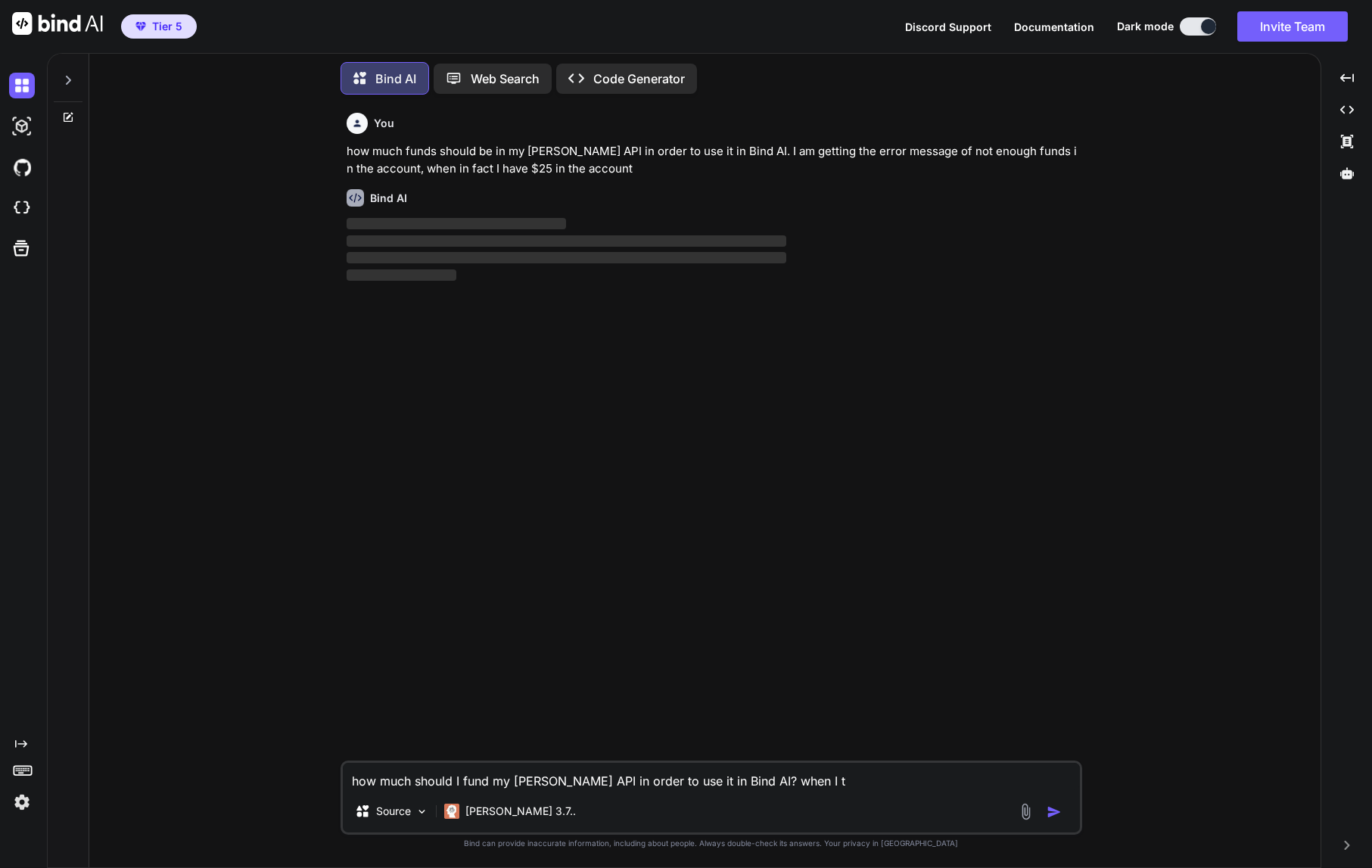
type textarea "x"
type textarea "how much should I fund my Claude API in order to use it in Bind AI? when I try"
type textarea "x"
type textarea "how much should I fund my Claude API in order to use it in Bind AI? when I try"
type textarea "x"
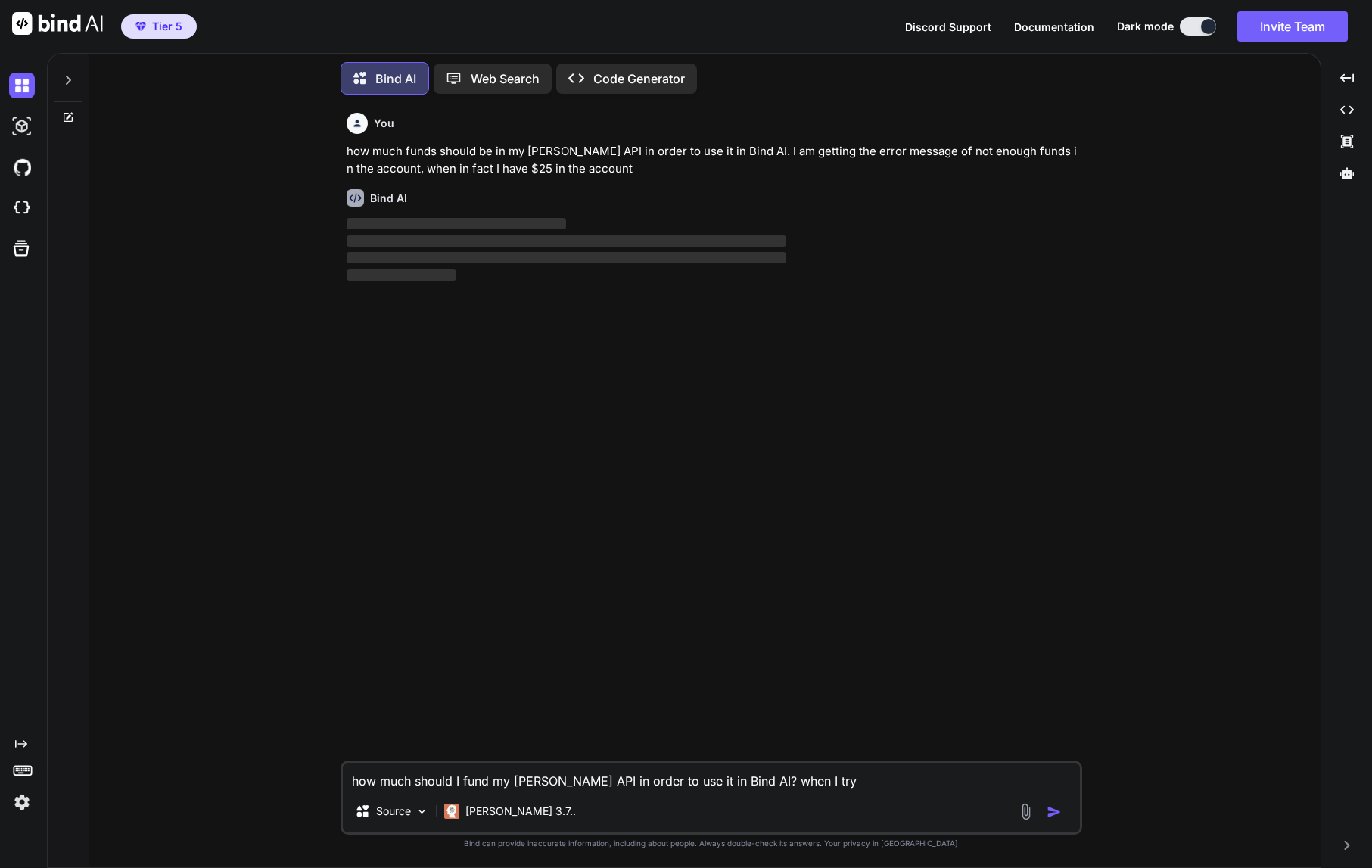
type textarea "how much should I fund my Claude API in order to use it in Bind AI? when I try t"
type textarea "x"
type textarea "how much should I fund my Claude API in order to use it in Bind AI? when I try …"
type textarea "x"
type textarea "how much should I fund my Claude API in order to use it in Bind AI? when I try …"
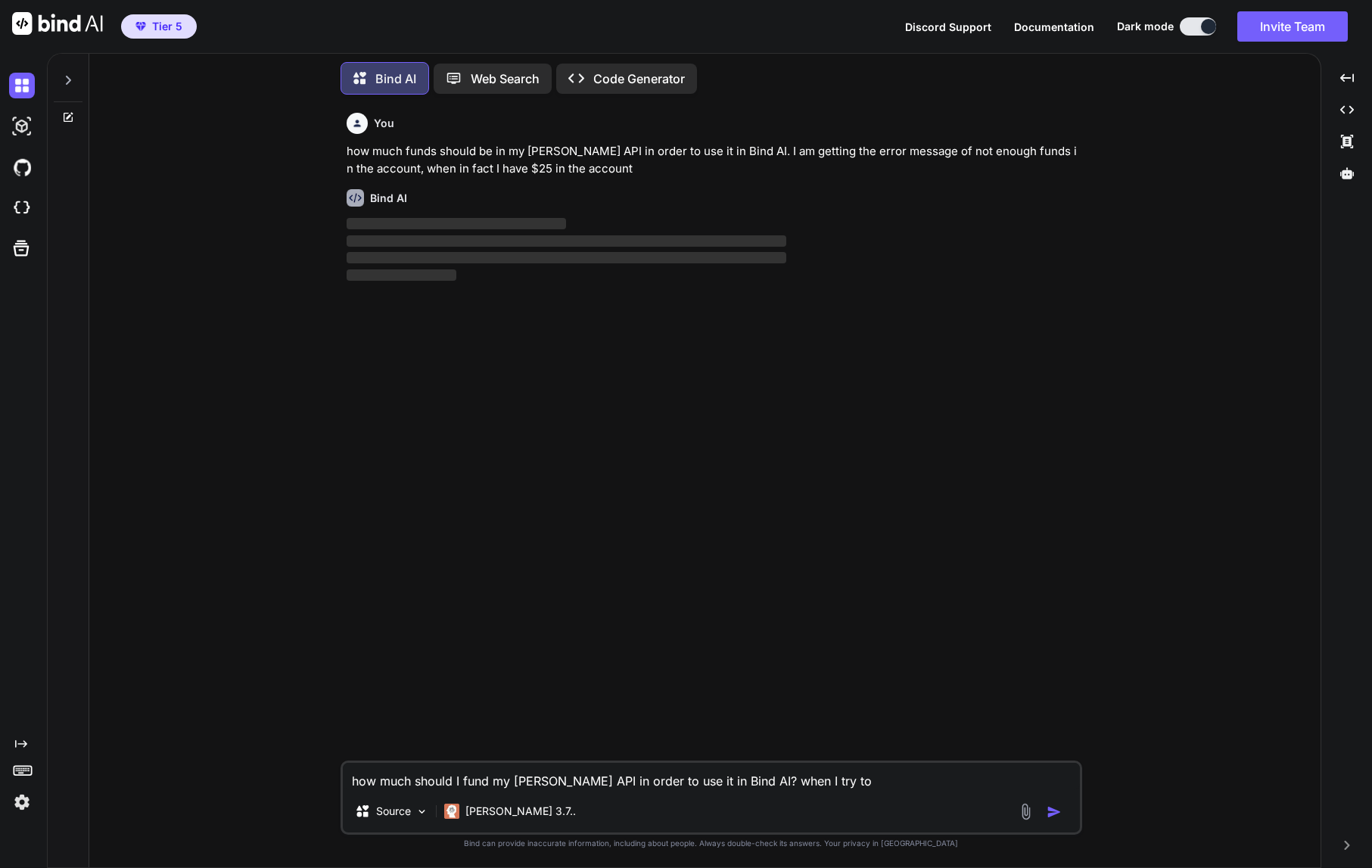
type textarea "x"
type textarea "how much should I fund my Claude API in order to use it in Bind AI? when I try …"
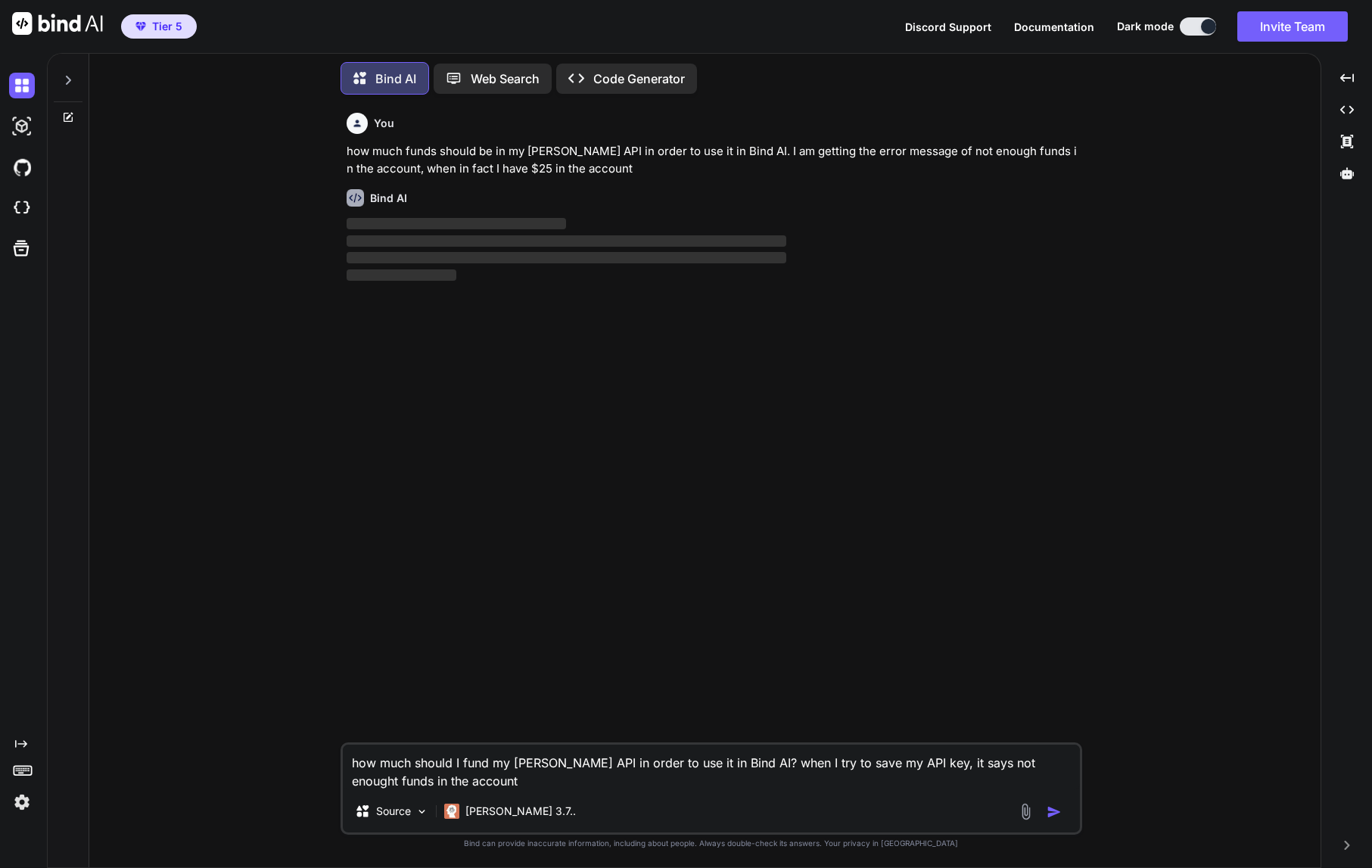
click at [1055, 809] on img "button" at bounding box center [1054, 811] width 15 height 15
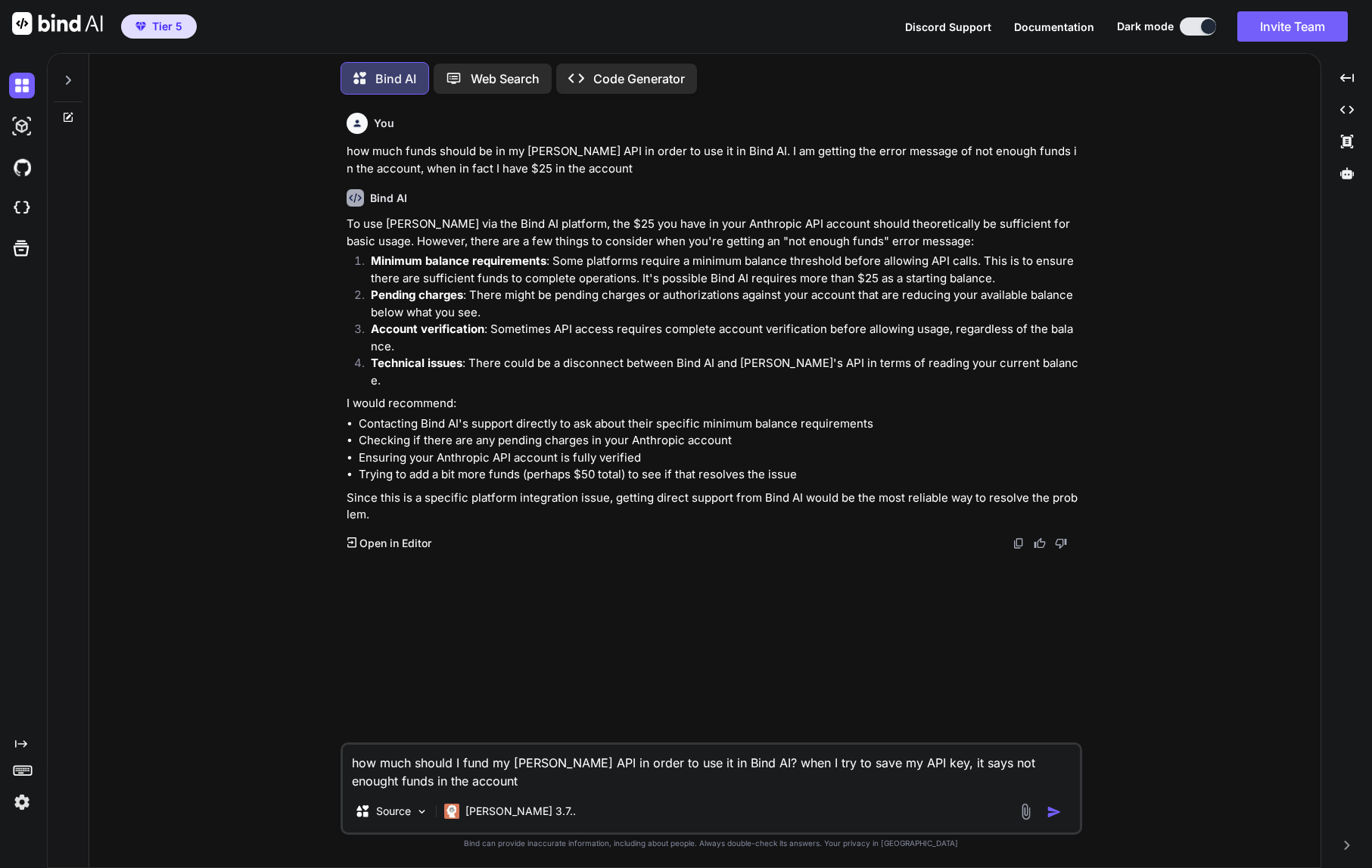
drag, startPoint x: 441, startPoint y: 780, endPoint x: 338, endPoint y: 758, distance: 105.3
click at [338, 758] on div "You how much funds should be in my claude API in order to use it in Bind AI. I …" at bounding box center [711, 487] width 1219 height 761
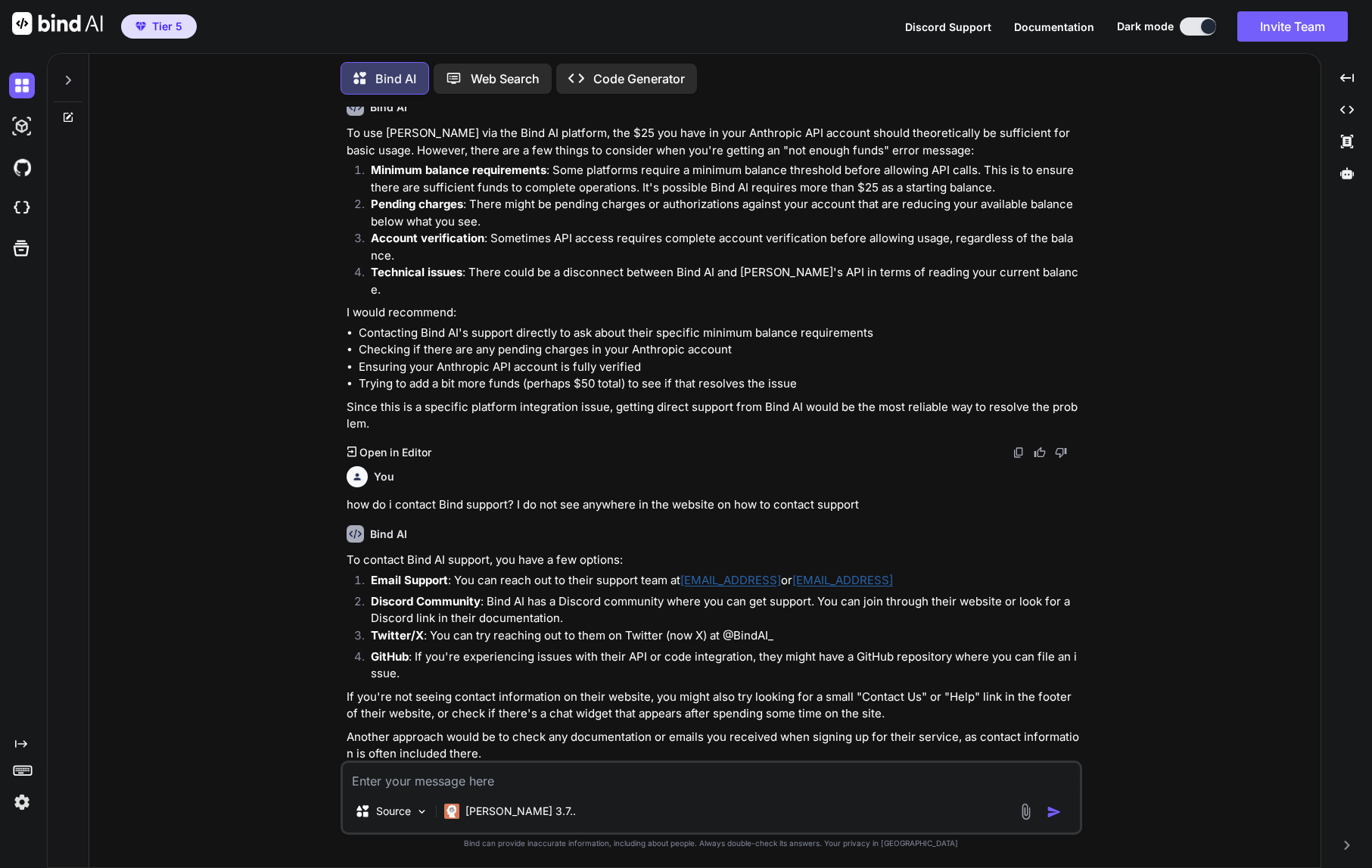
scroll to position [107, 0]
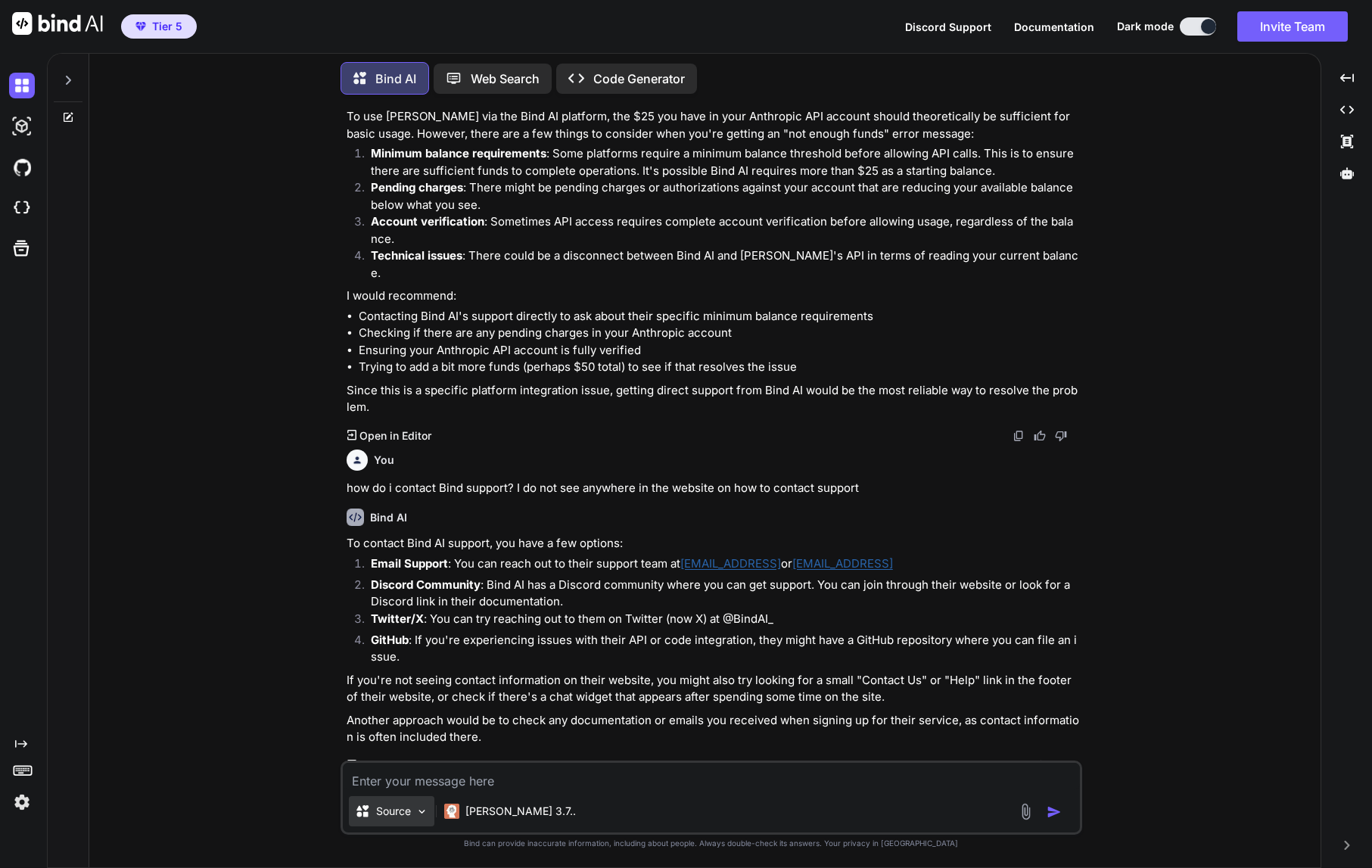
click at [416, 813] on img at bounding box center [422, 811] width 13 height 13
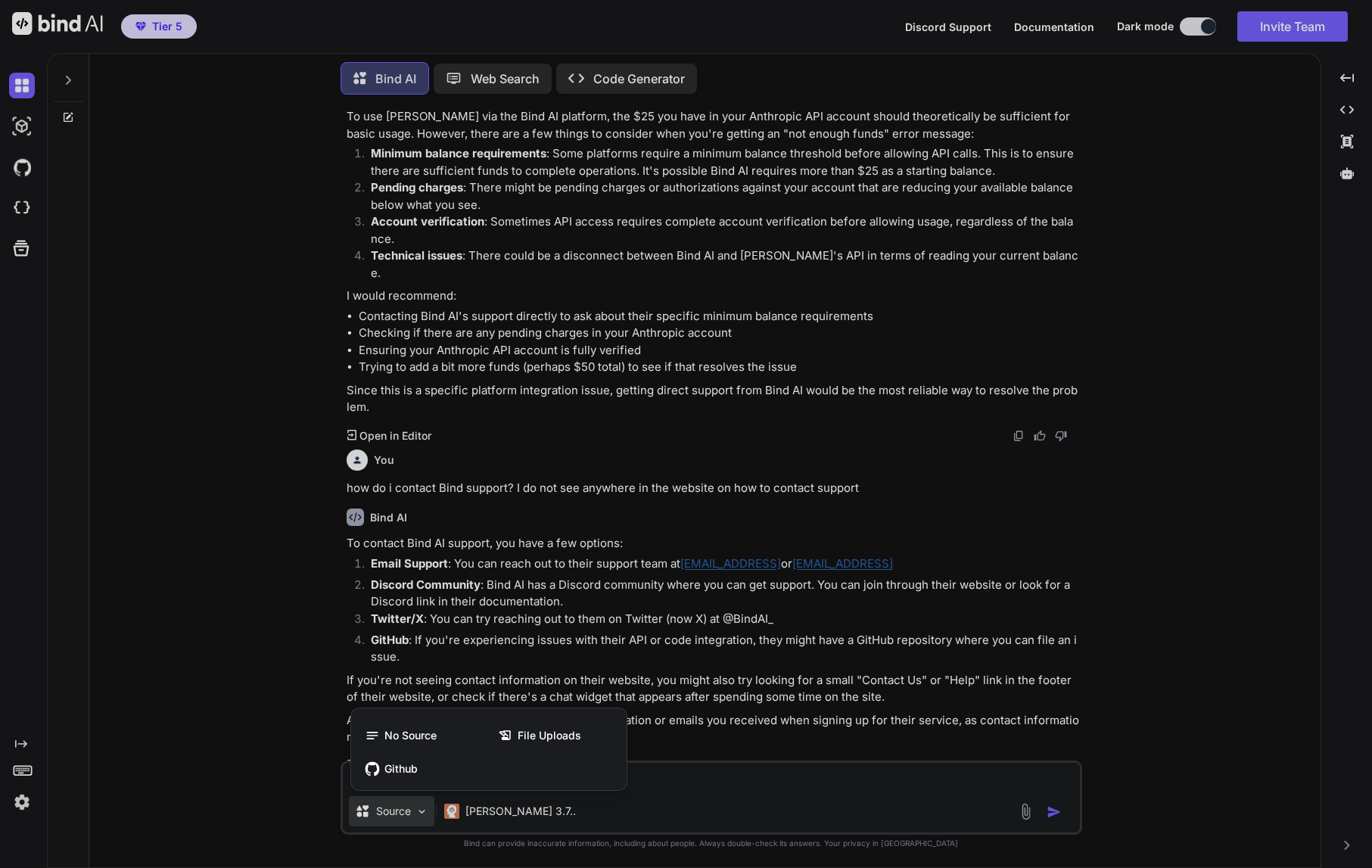
click at [55, 25] on div at bounding box center [686, 434] width 1372 height 868
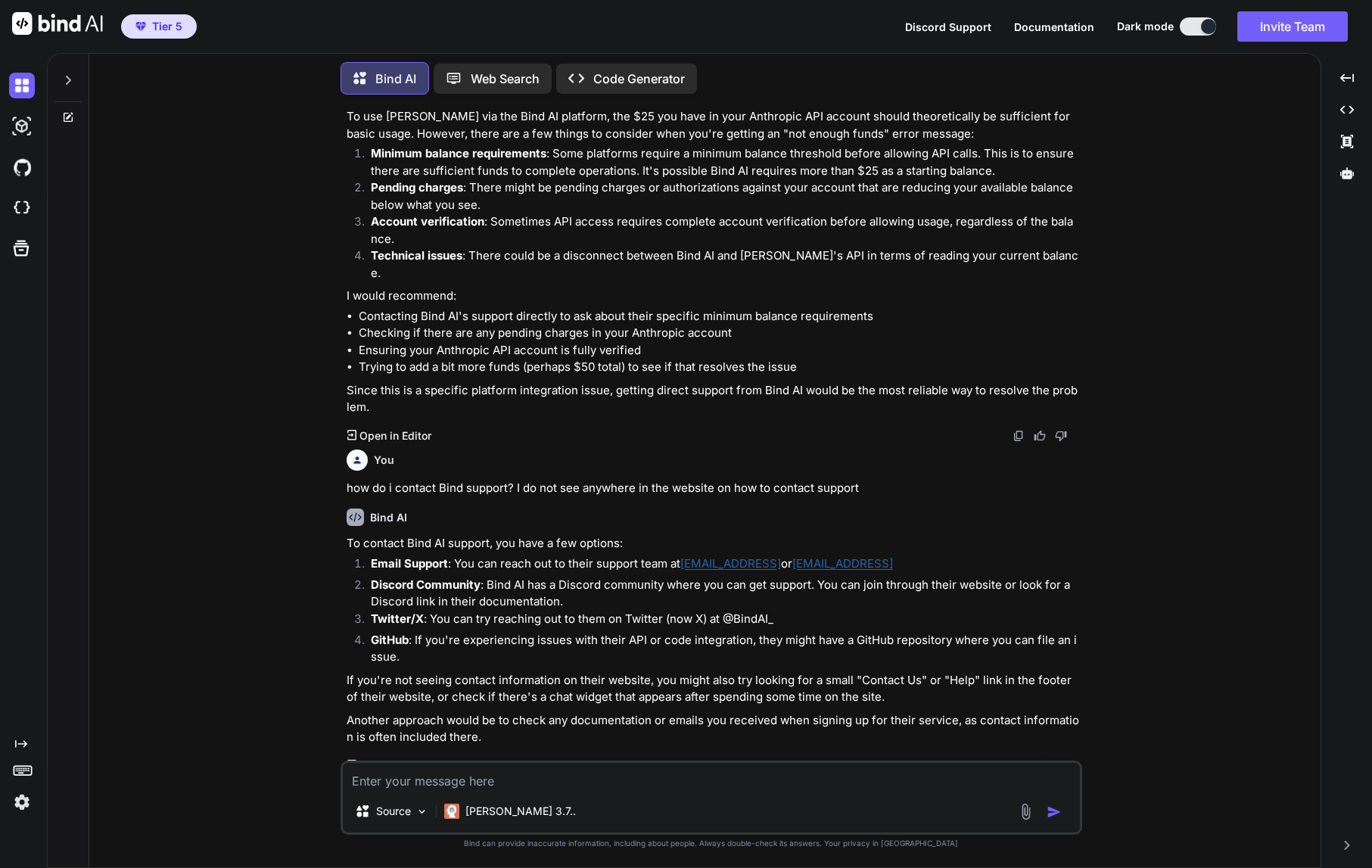
click at [55, 25] on img at bounding box center [57, 24] width 91 height 23
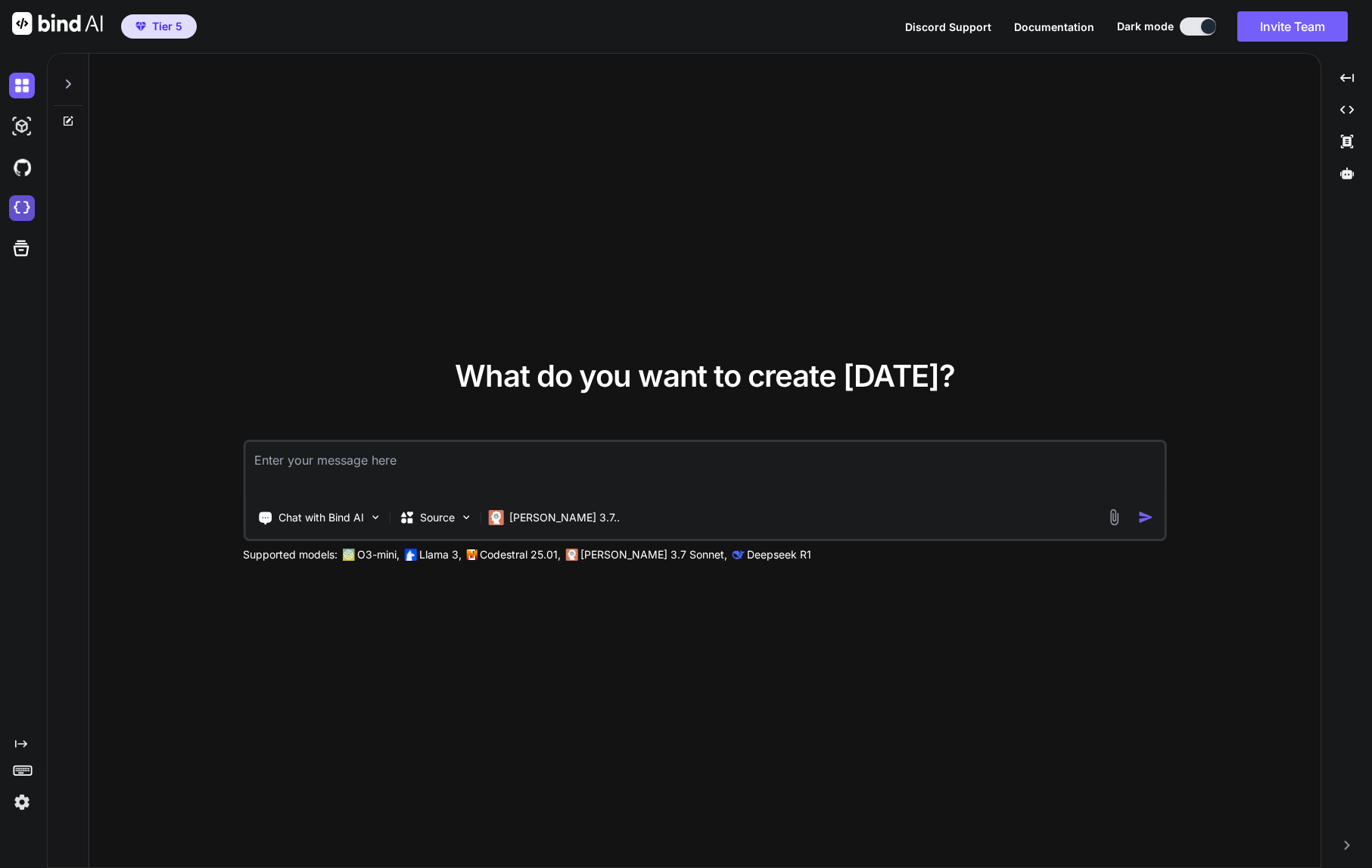
click at [26, 207] on img at bounding box center [21, 208] width 25 height 25
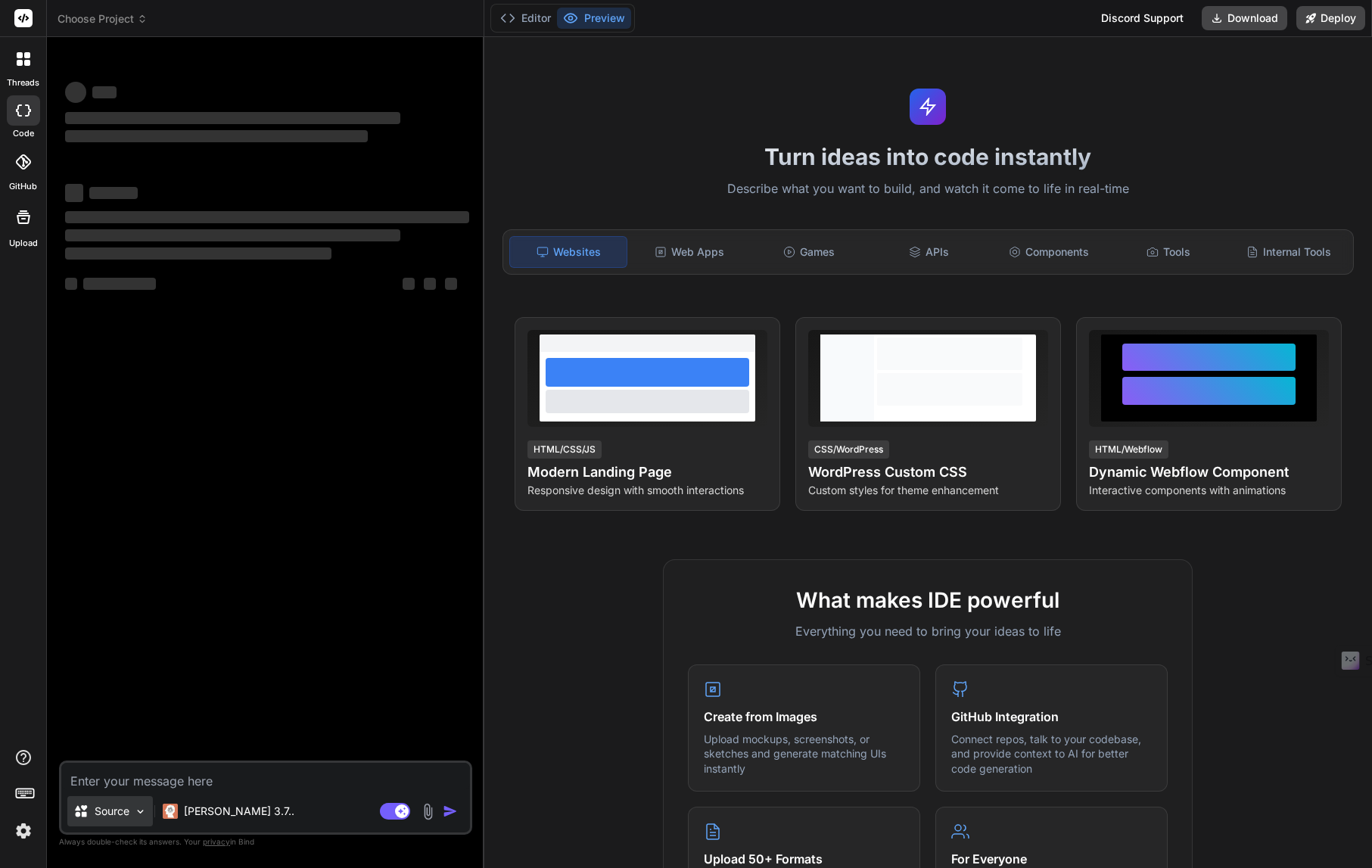
click at [142, 810] on img at bounding box center [140, 811] width 13 height 13
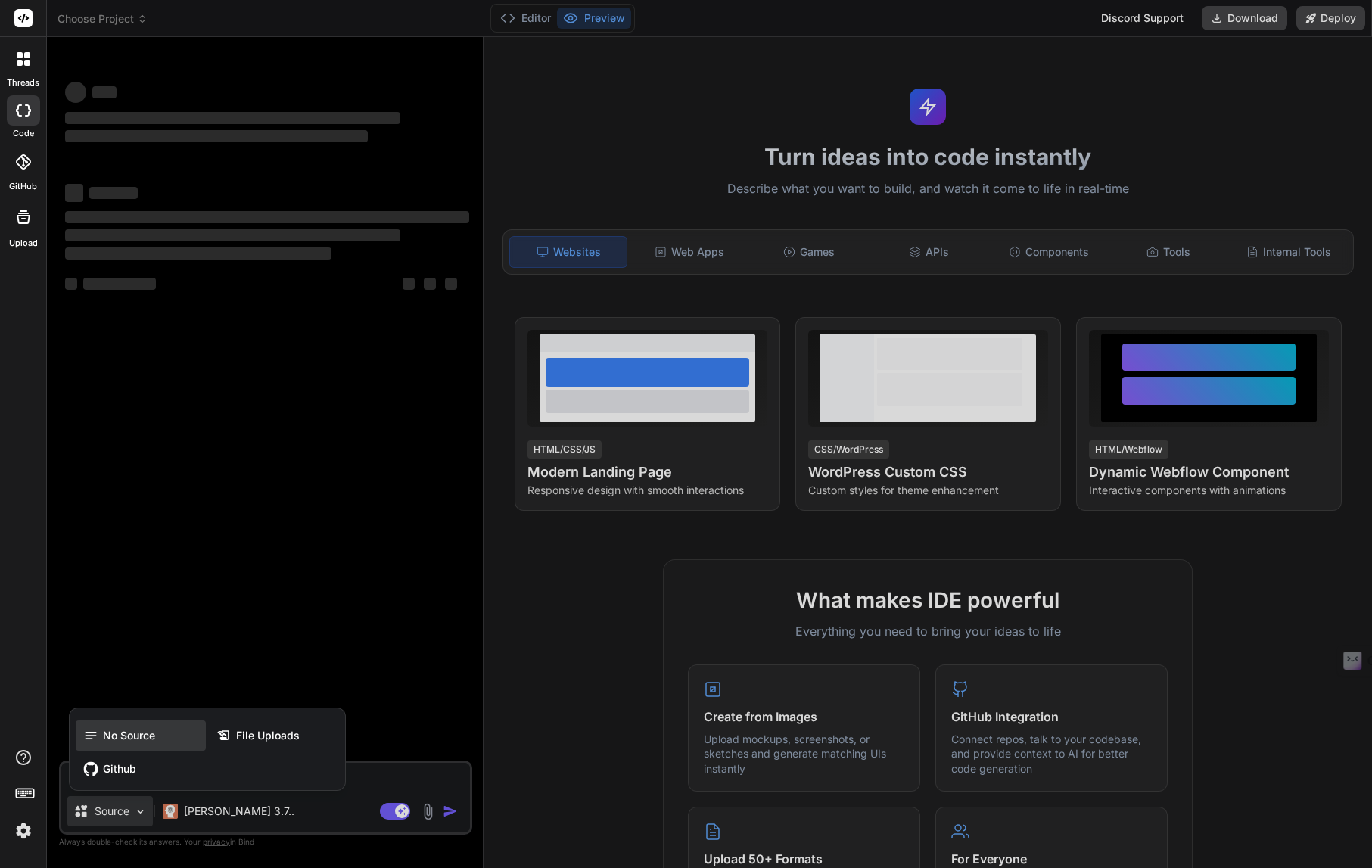
click at [127, 736] on span "No Source" at bounding box center [129, 735] width 53 height 15
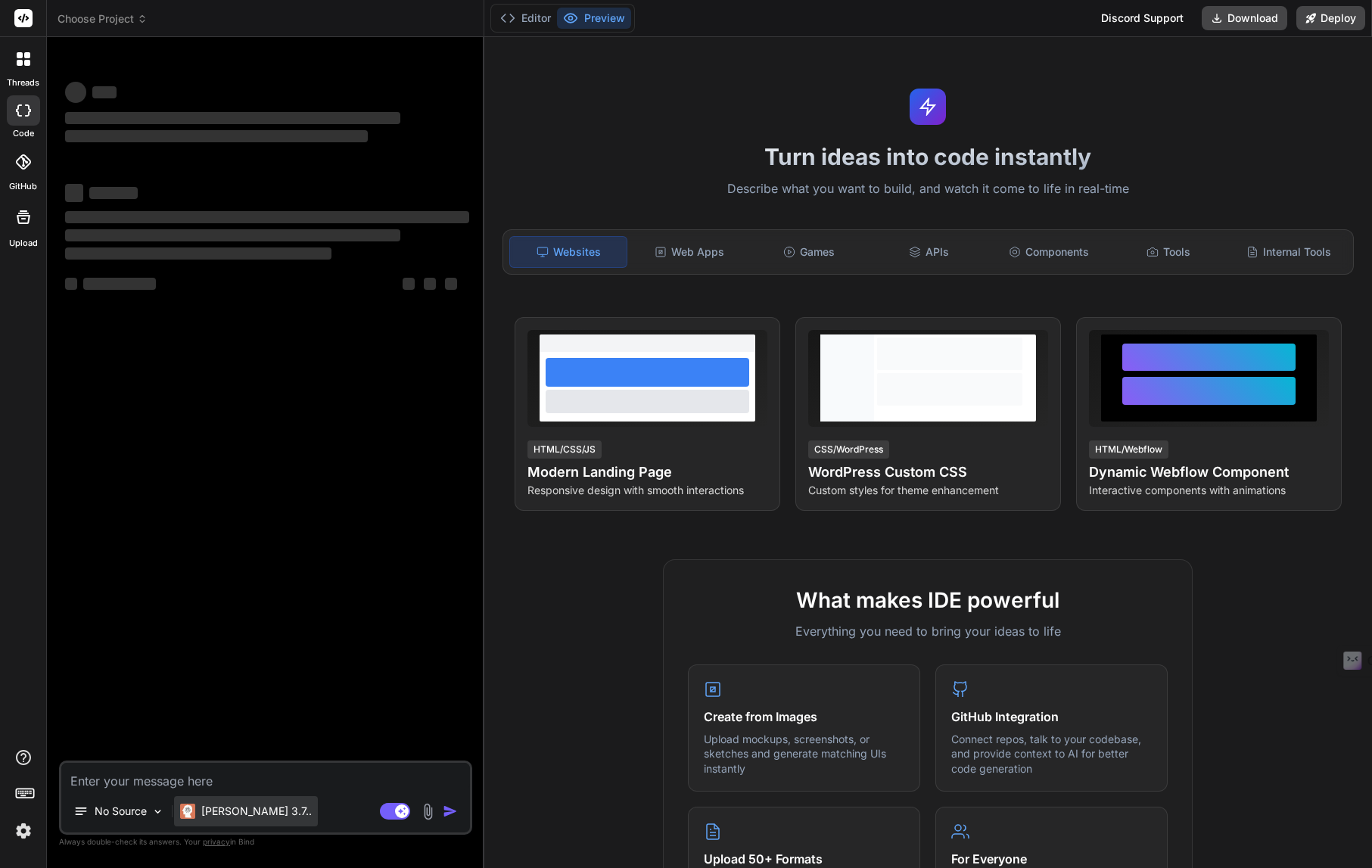
click at [246, 815] on p "[PERSON_NAME] 3.7.." at bounding box center [256, 811] width 111 height 15
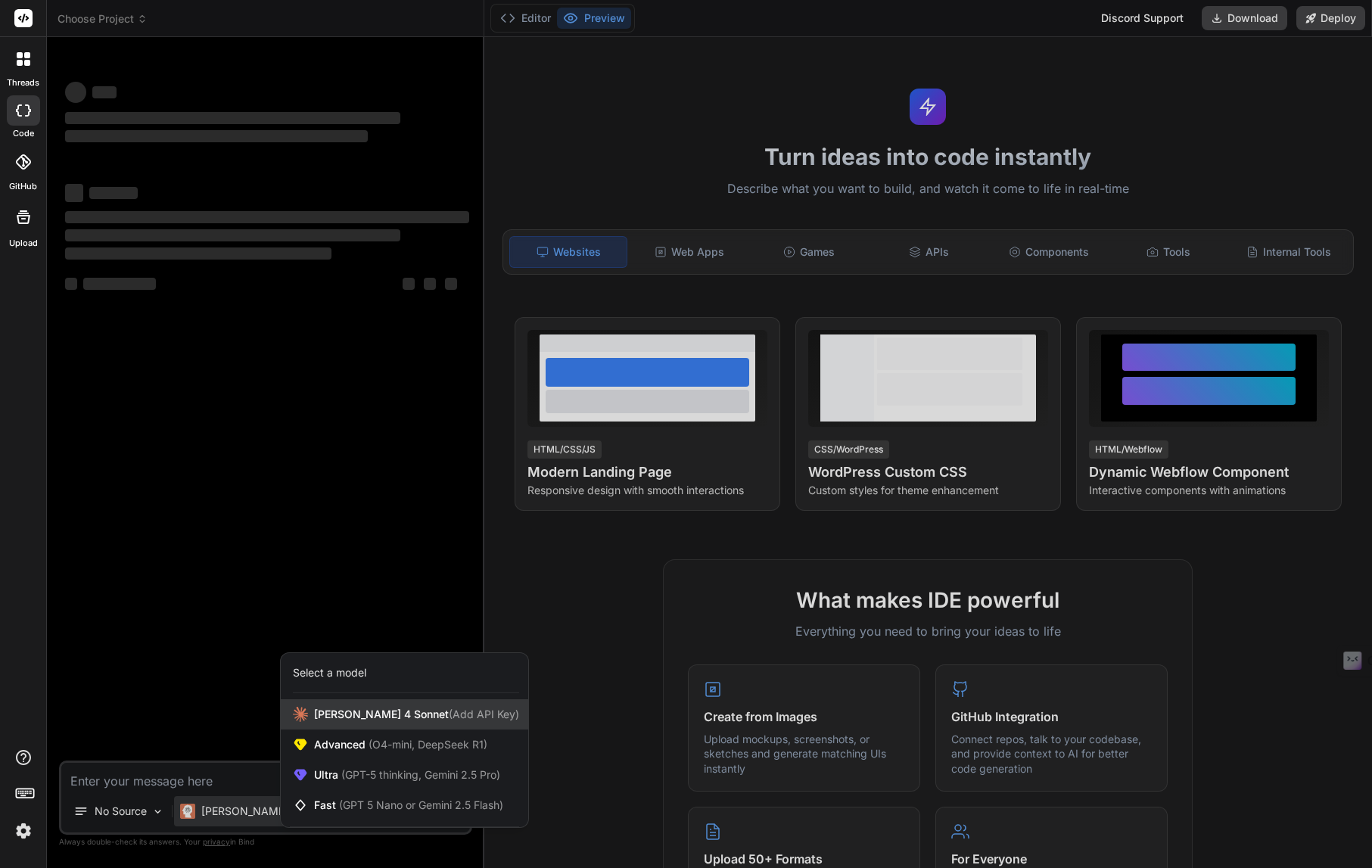
click at [393, 716] on span "[PERSON_NAME] 4 Sonnet (Add API Key)" at bounding box center [417, 714] width 205 height 15
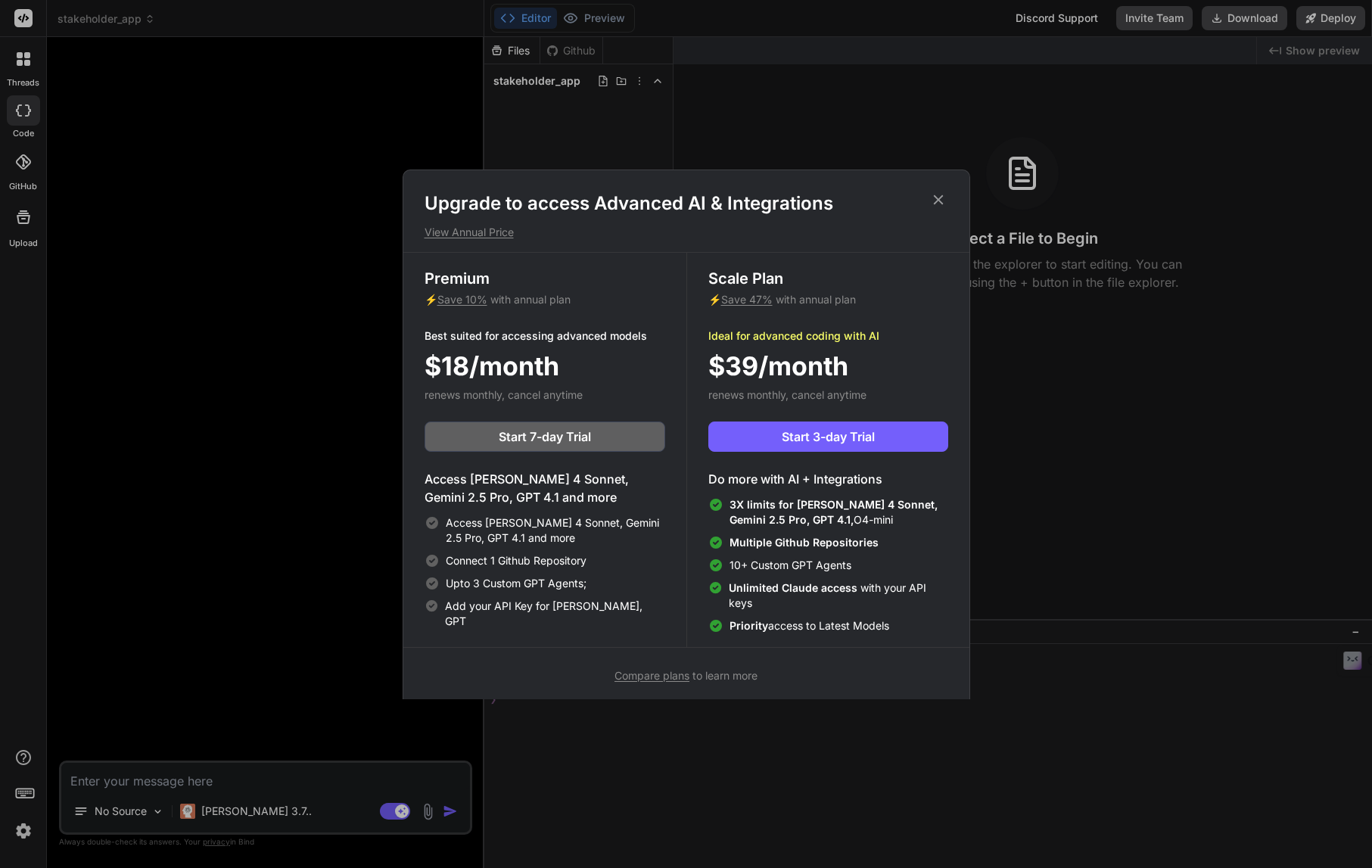
click at [162, 337] on div "Upgrade to access Advanced AI & Integrations View Annual Price Premium ⚡ Save 1…" at bounding box center [686, 434] width 1372 height 868
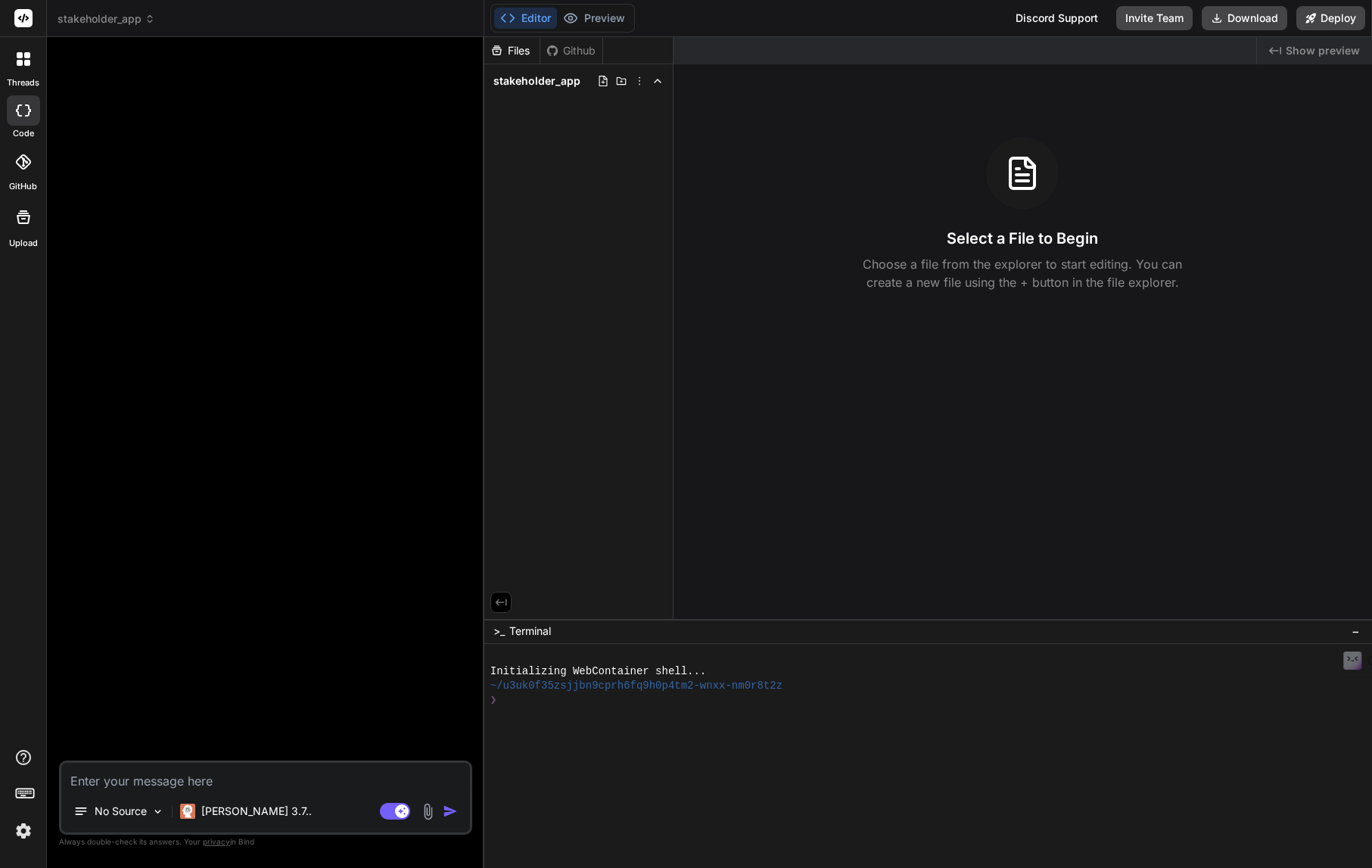
click at [21, 110] on icon at bounding box center [23, 110] width 15 height 12
type textarea "x"
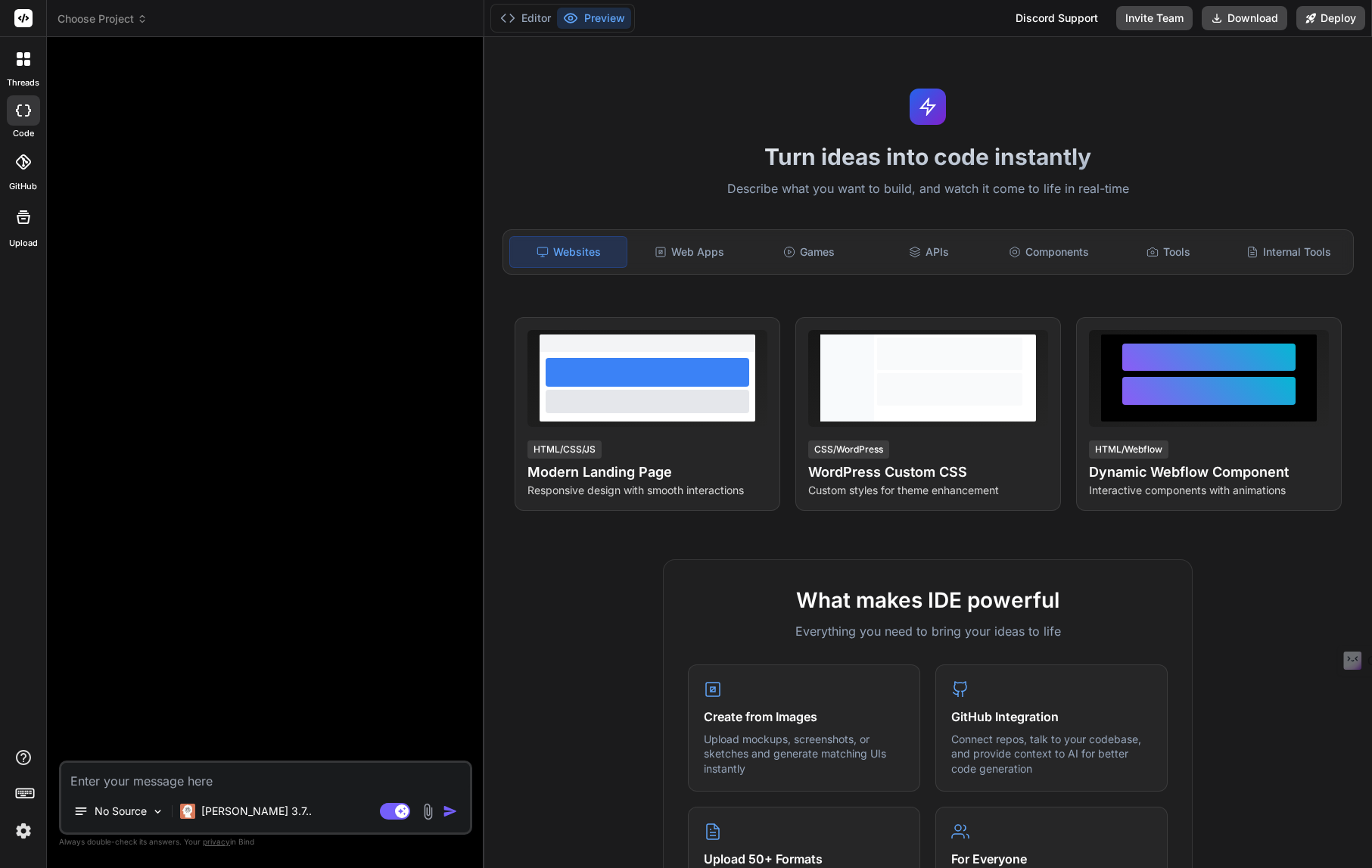
click at [136, 21] on span "Choose Project" at bounding box center [103, 19] width 90 height 15
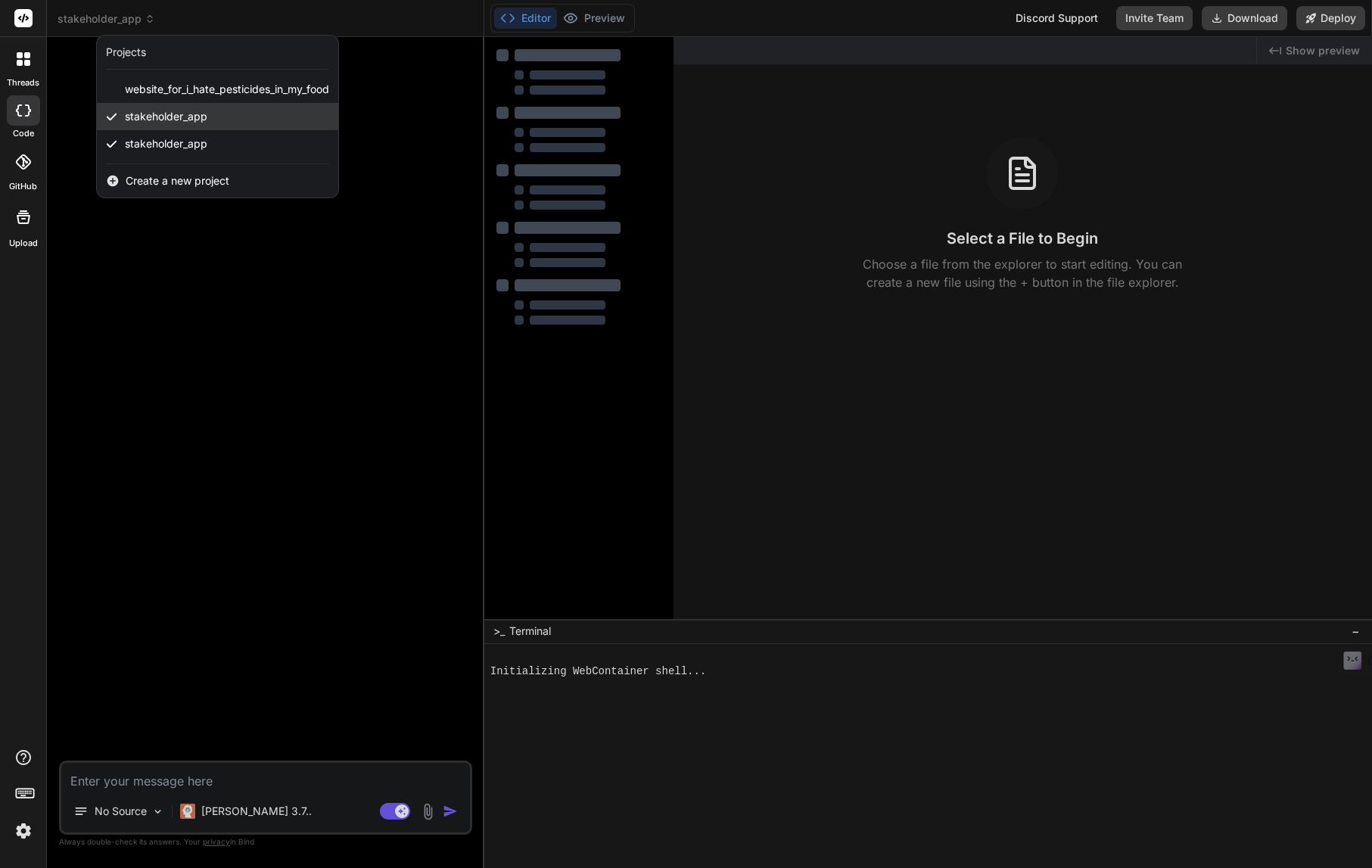
click at [153, 114] on span "stakeholder_app" at bounding box center [166, 116] width 83 height 15
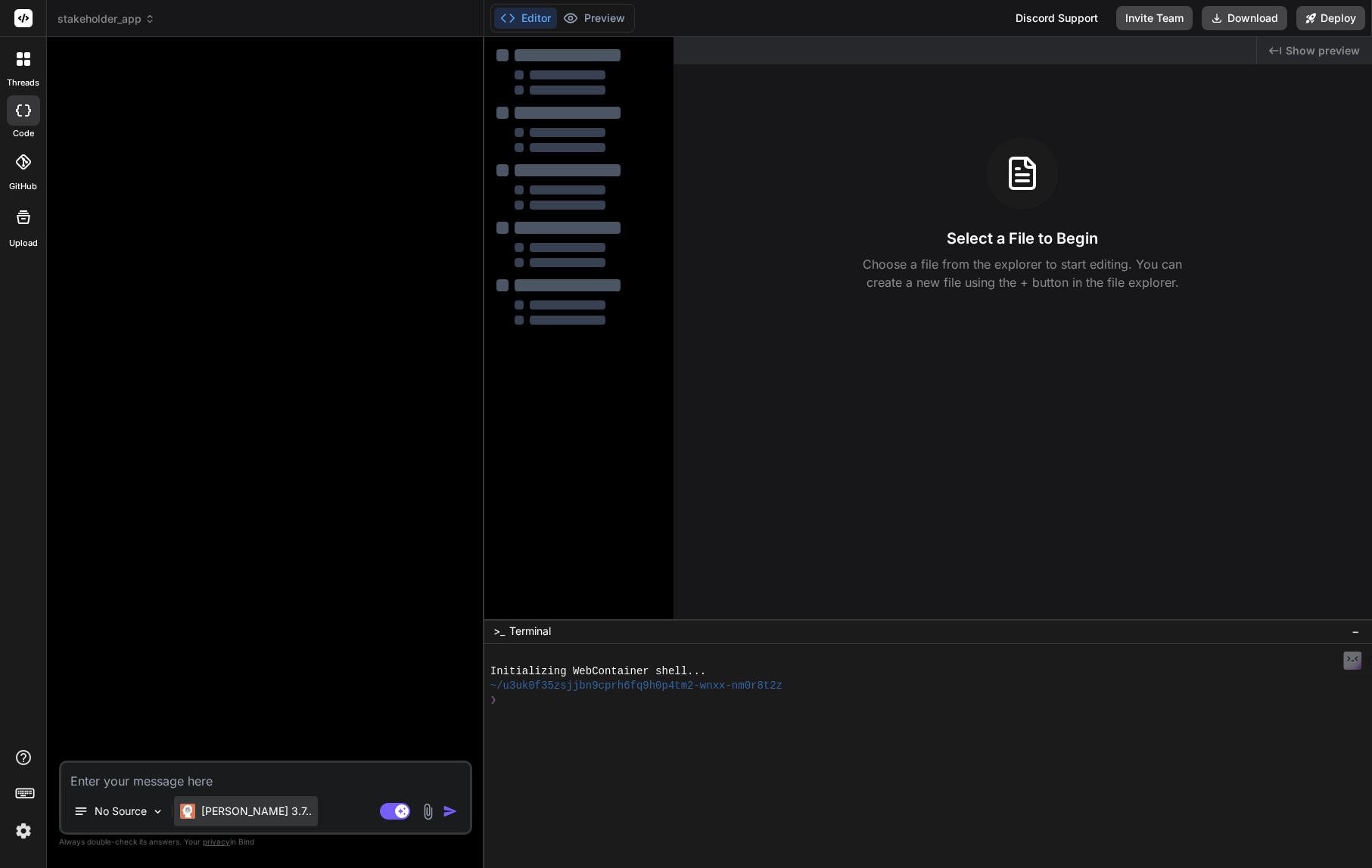
click at [224, 812] on p "[PERSON_NAME] 3.7.." at bounding box center [256, 811] width 111 height 15
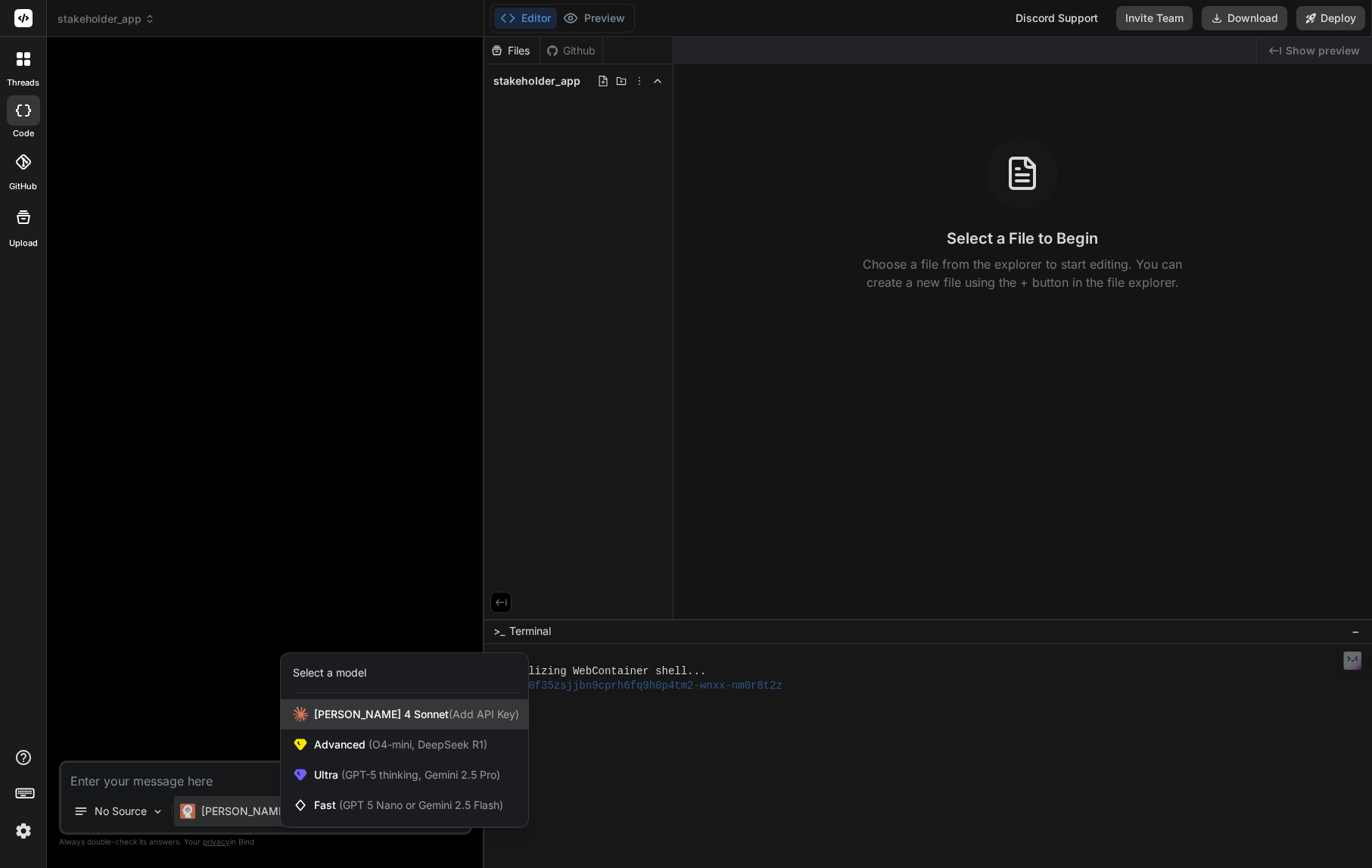
click at [386, 715] on span "[PERSON_NAME] 4 Sonnet (Add API Key)" at bounding box center [417, 714] width 205 height 15
type textarea "x"
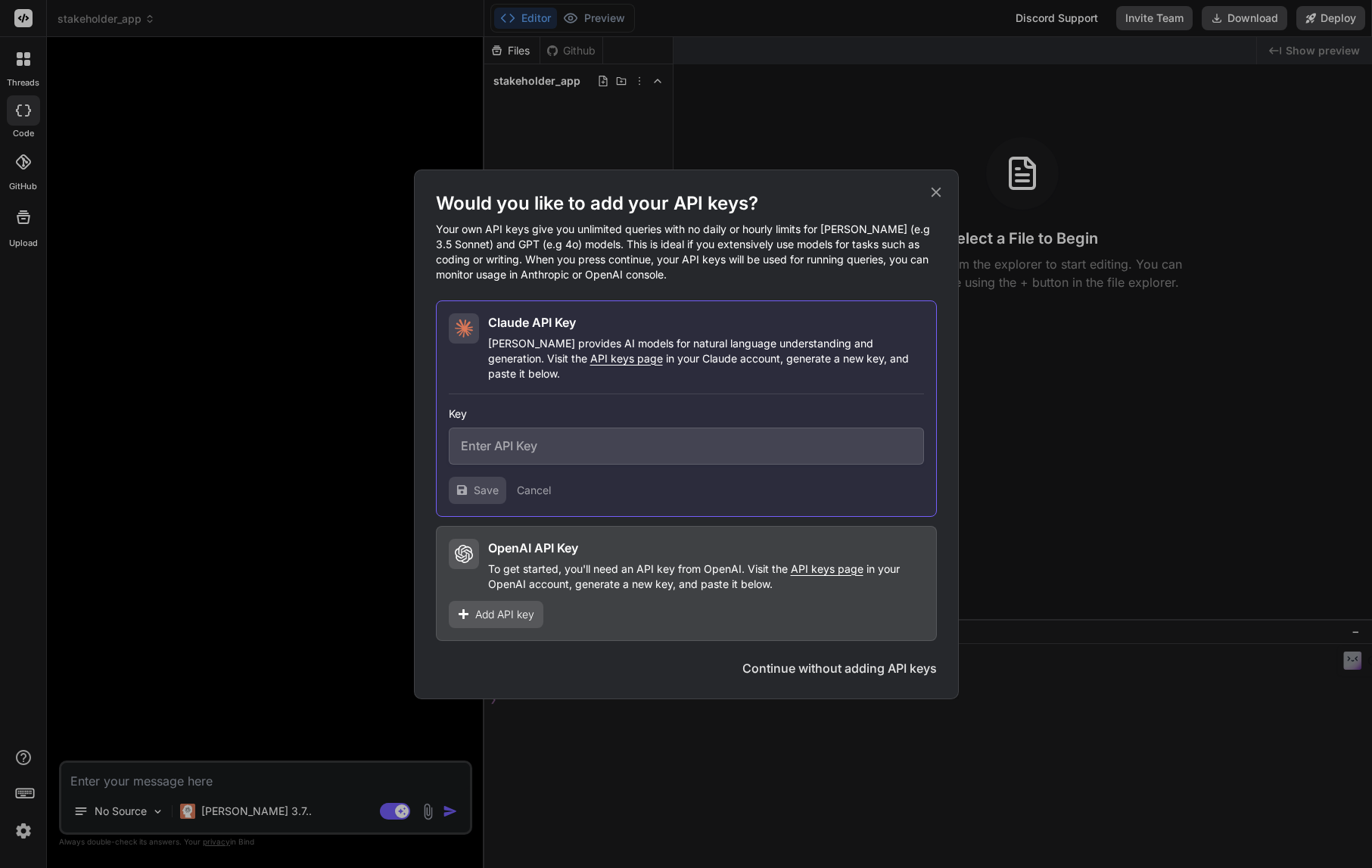
click at [540, 431] on input "text" at bounding box center [686, 445] width 475 height 37
paste input "sk-ant-api03-sfy7IZtl1oyPWJabsM2vxOjJenCCDzMwc_jS4qKOnRZDrpOQrgdBB1KQB2MCrmoI66…"
type input "sk-ant-api03-sfy7IZtl1oyPWJabsM2vxOjJenCCDzMwc_jS4qKOnRZDrpOQrgdBB1KQB2MCrmoI66…"
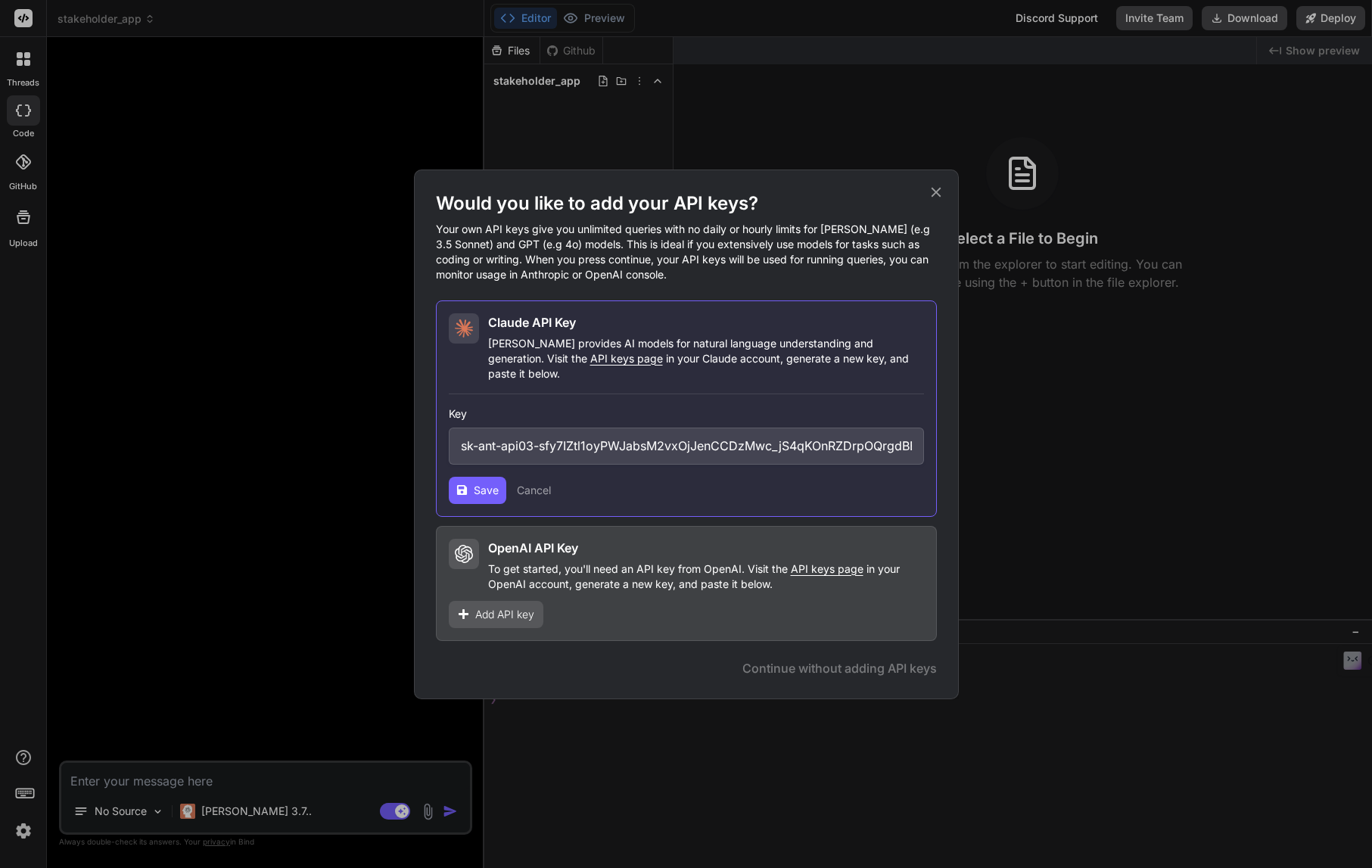
click at [477, 486] on span "Save" at bounding box center [486, 490] width 25 height 15
click at [26, 829] on div "Would you like to add your API keys? Your own API keys give you unlimited queri…" at bounding box center [686, 434] width 1372 height 868
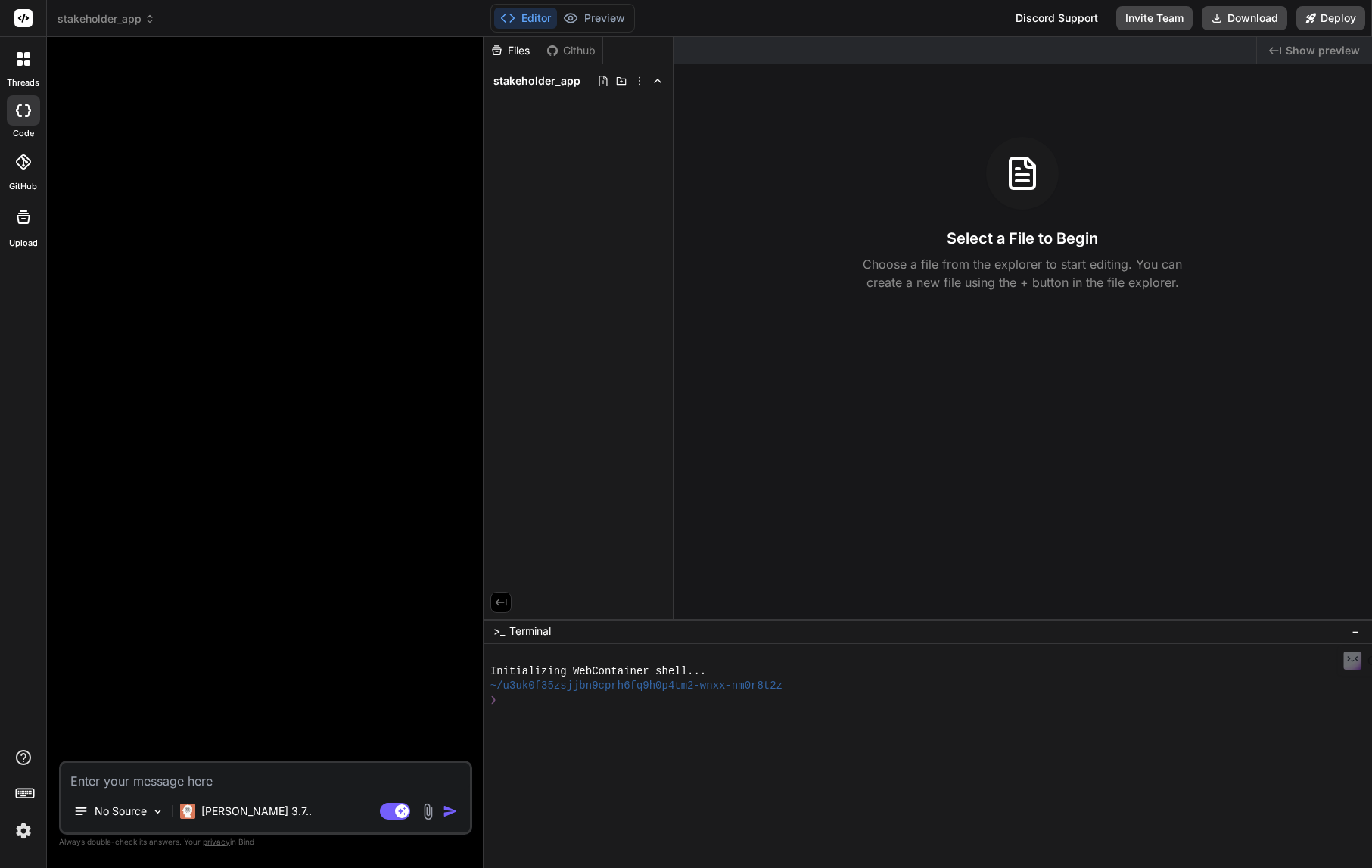
click at [23, 832] on img at bounding box center [23, 830] width 25 height 25
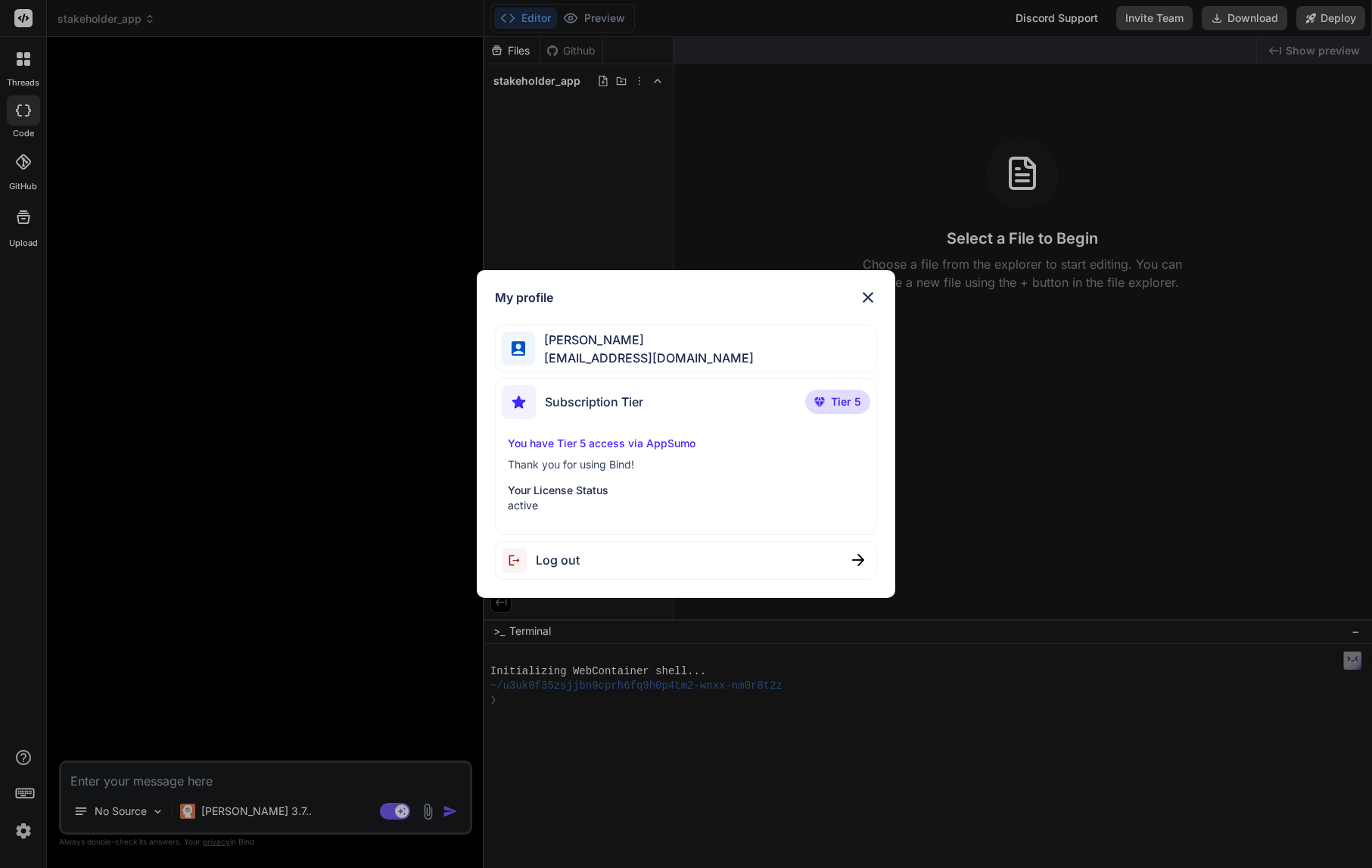
click at [391, 662] on div "My profile [PERSON_NAME] [EMAIL_ADDRESS][DOMAIN_NAME] Subscription Tier Tier 5 …" at bounding box center [686, 434] width 1372 height 868
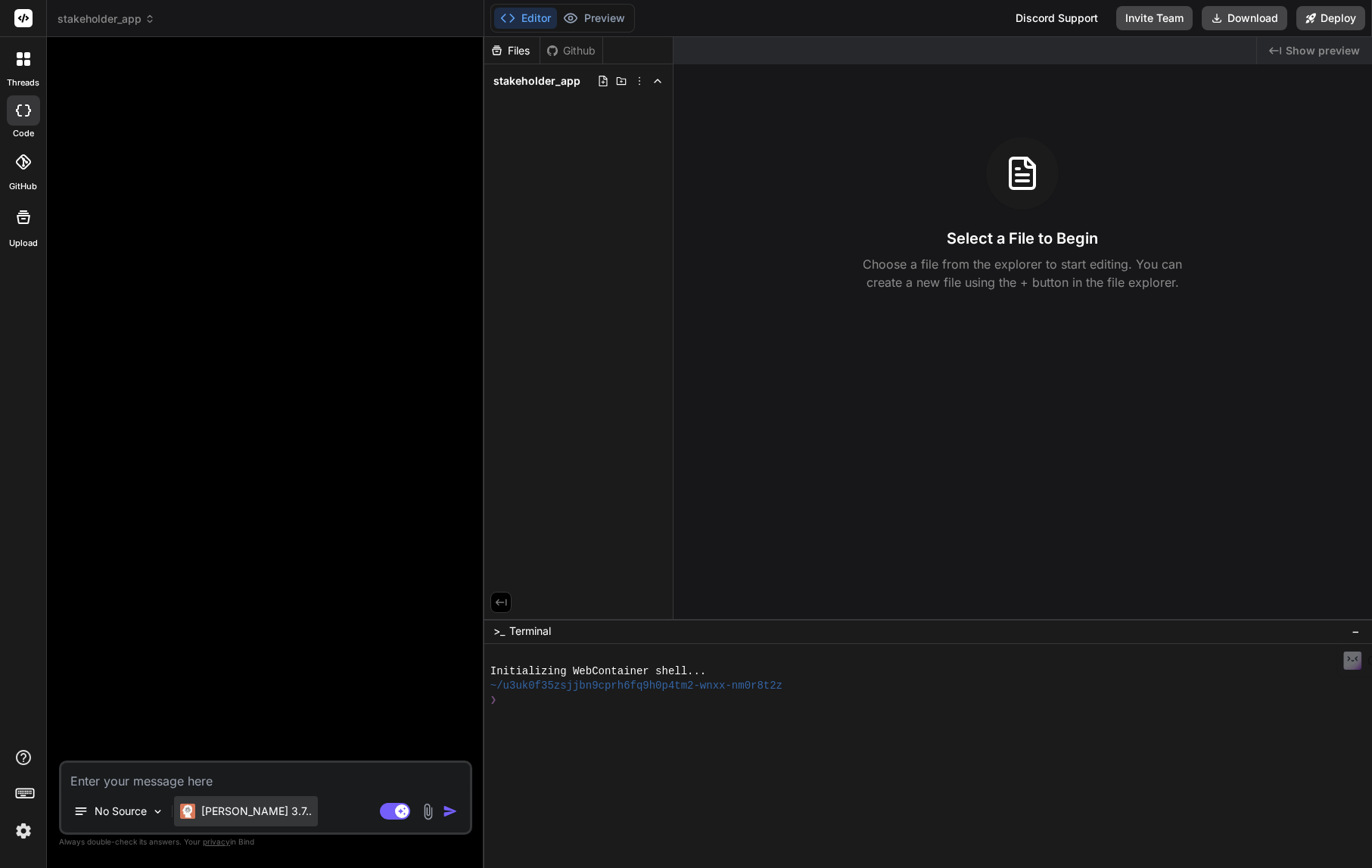
click at [223, 814] on p "[PERSON_NAME] 3.7.." at bounding box center [256, 811] width 111 height 15
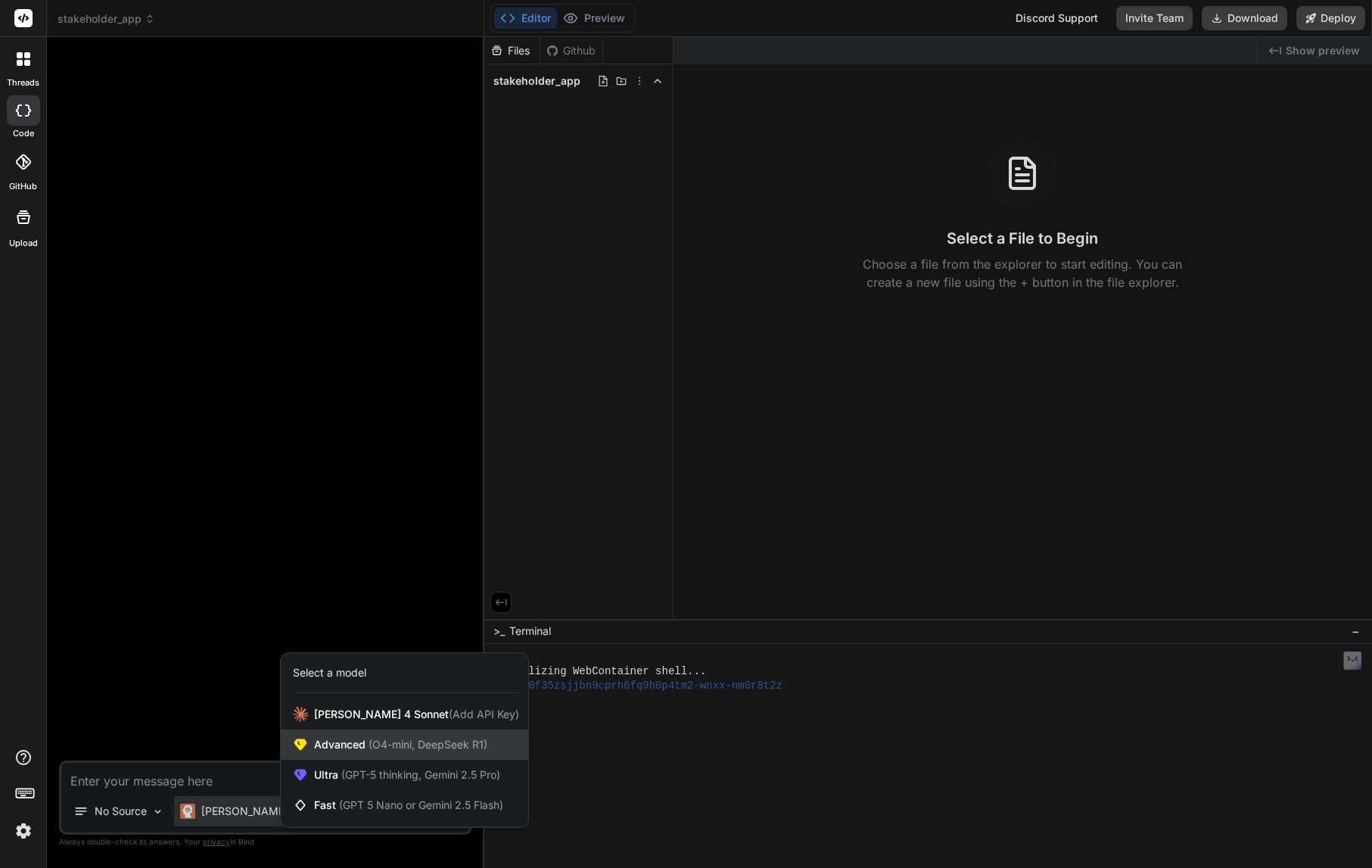
click at [373, 742] on span "(O4-mini, DeepSeek R1)" at bounding box center [426, 744] width 121 height 13
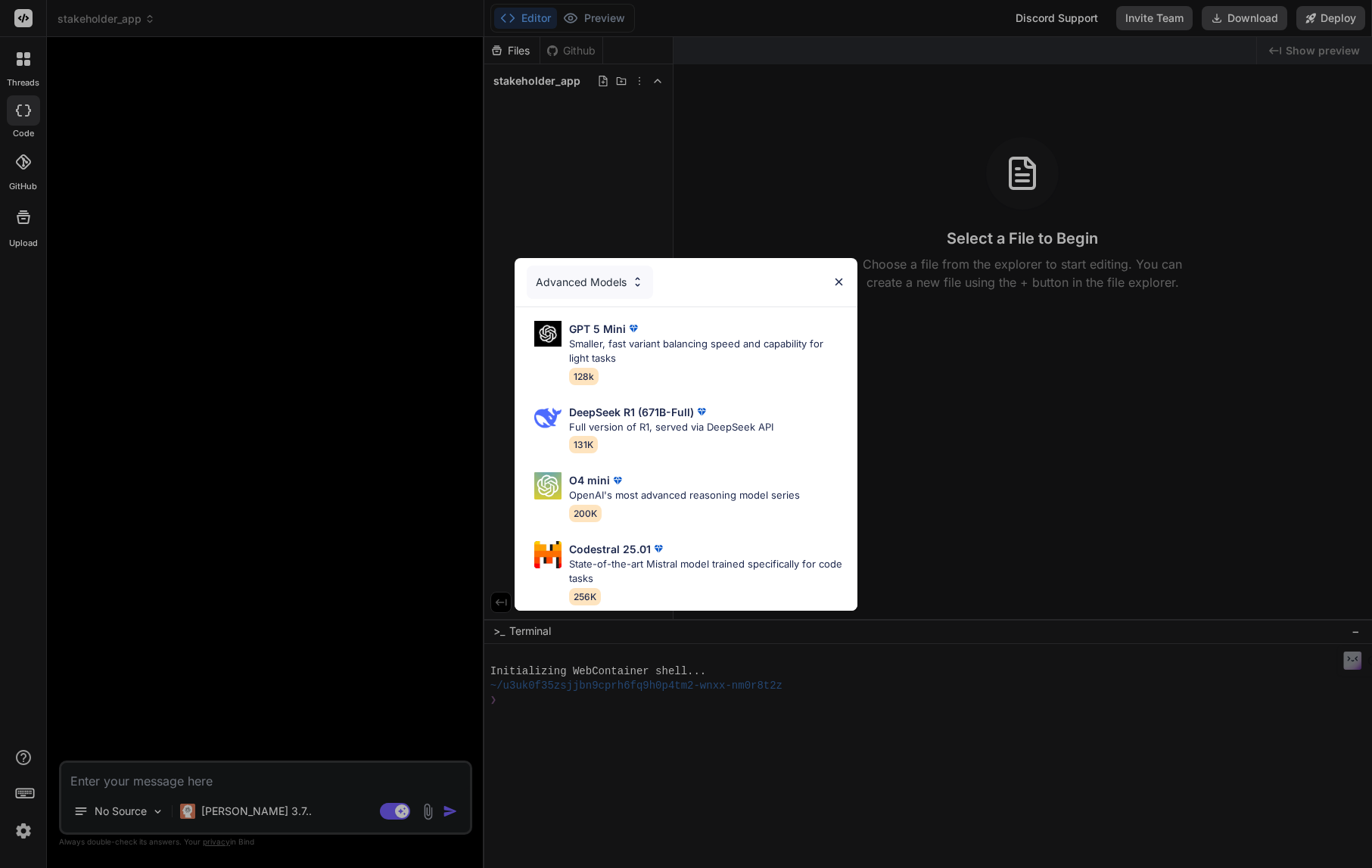
click at [838, 276] on img at bounding box center [839, 282] width 13 height 13
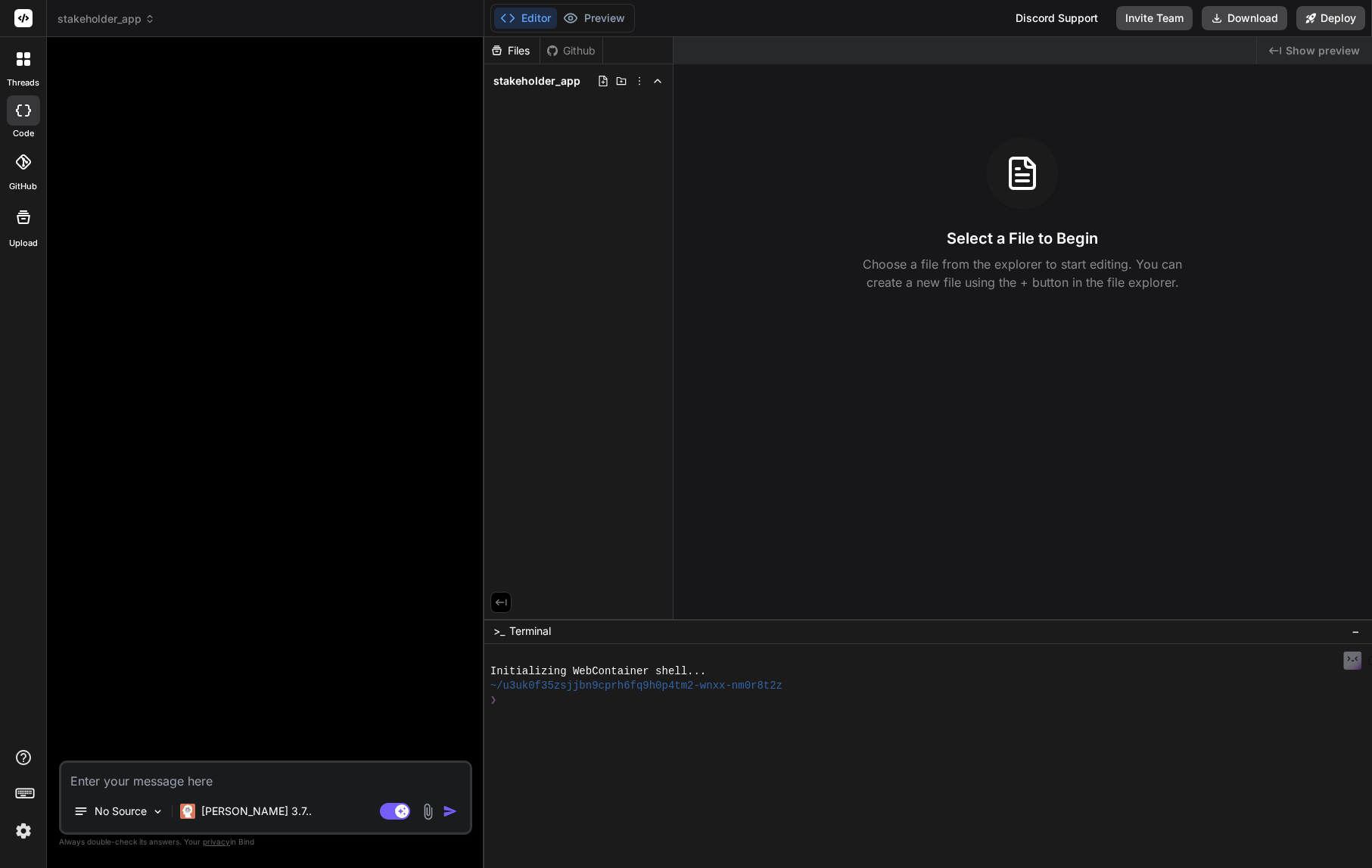
click at [95, 786] on textarea at bounding box center [266, 776] width 409 height 27
click at [151, 18] on icon at bounding box center [149, 19] width 11 height 11
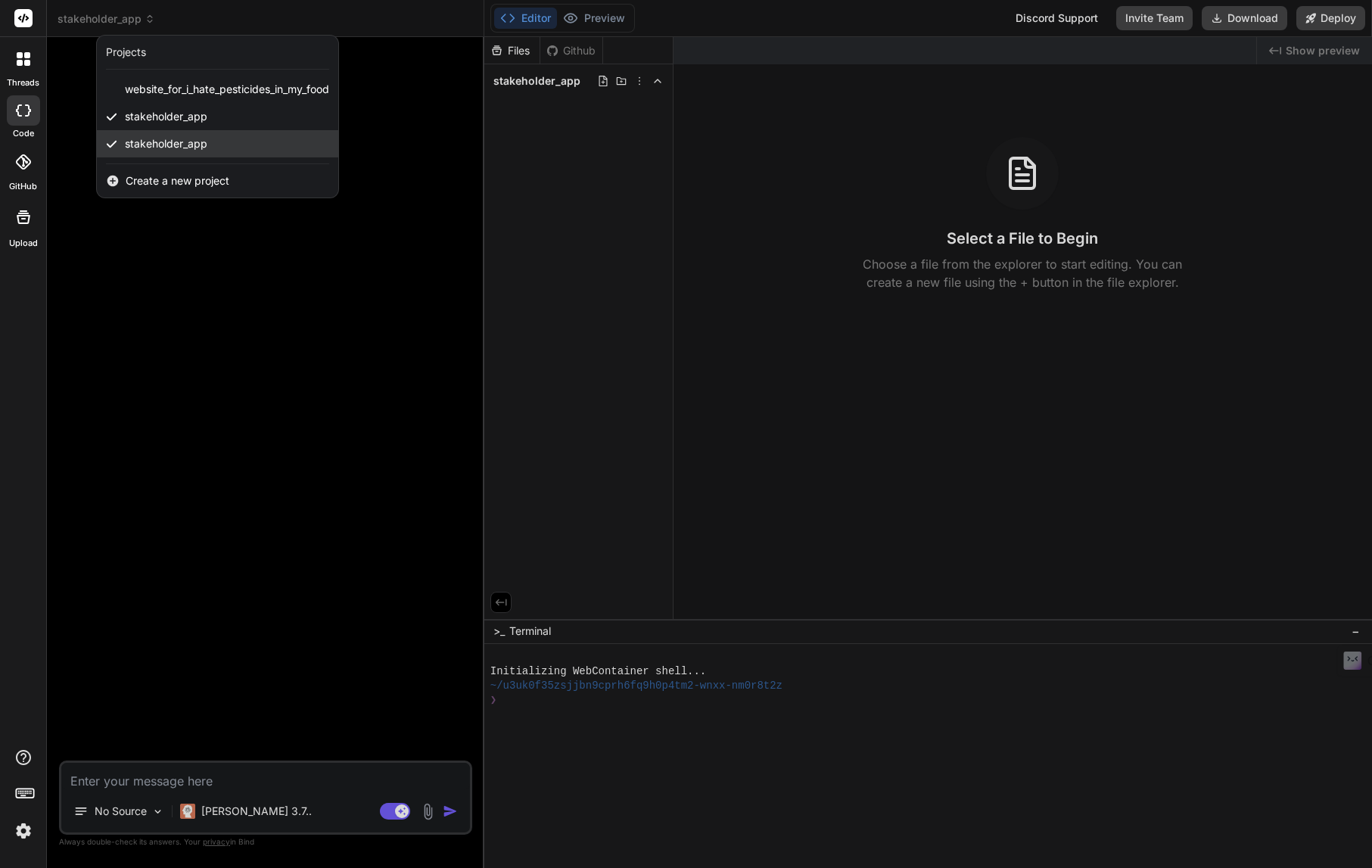
click at [177, 139] on span "stakeholder_app" at bounding box center [166, 144] width 83 height 15
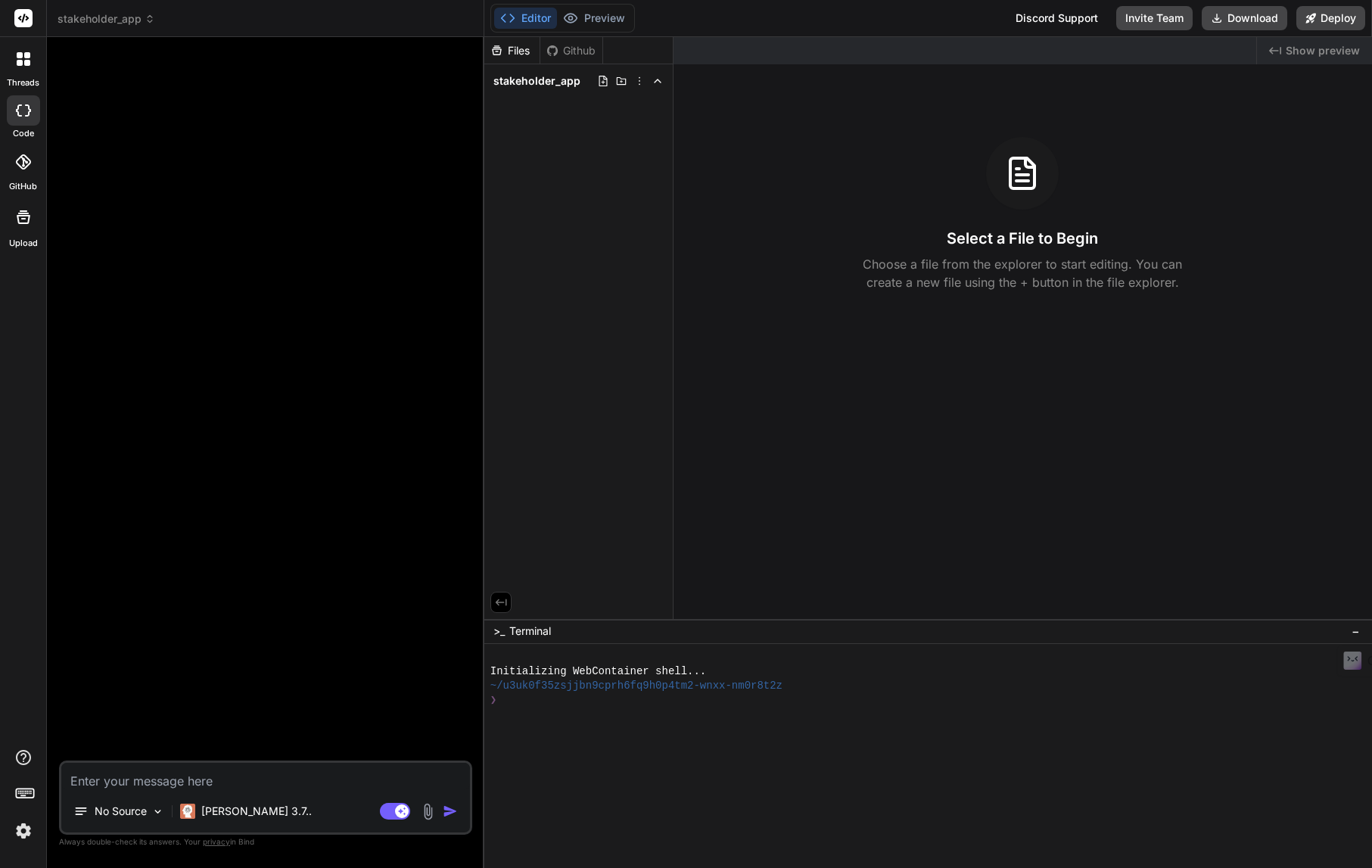
click at [146, 16] on icon at bounding box center [149, 19] width 11 height 11
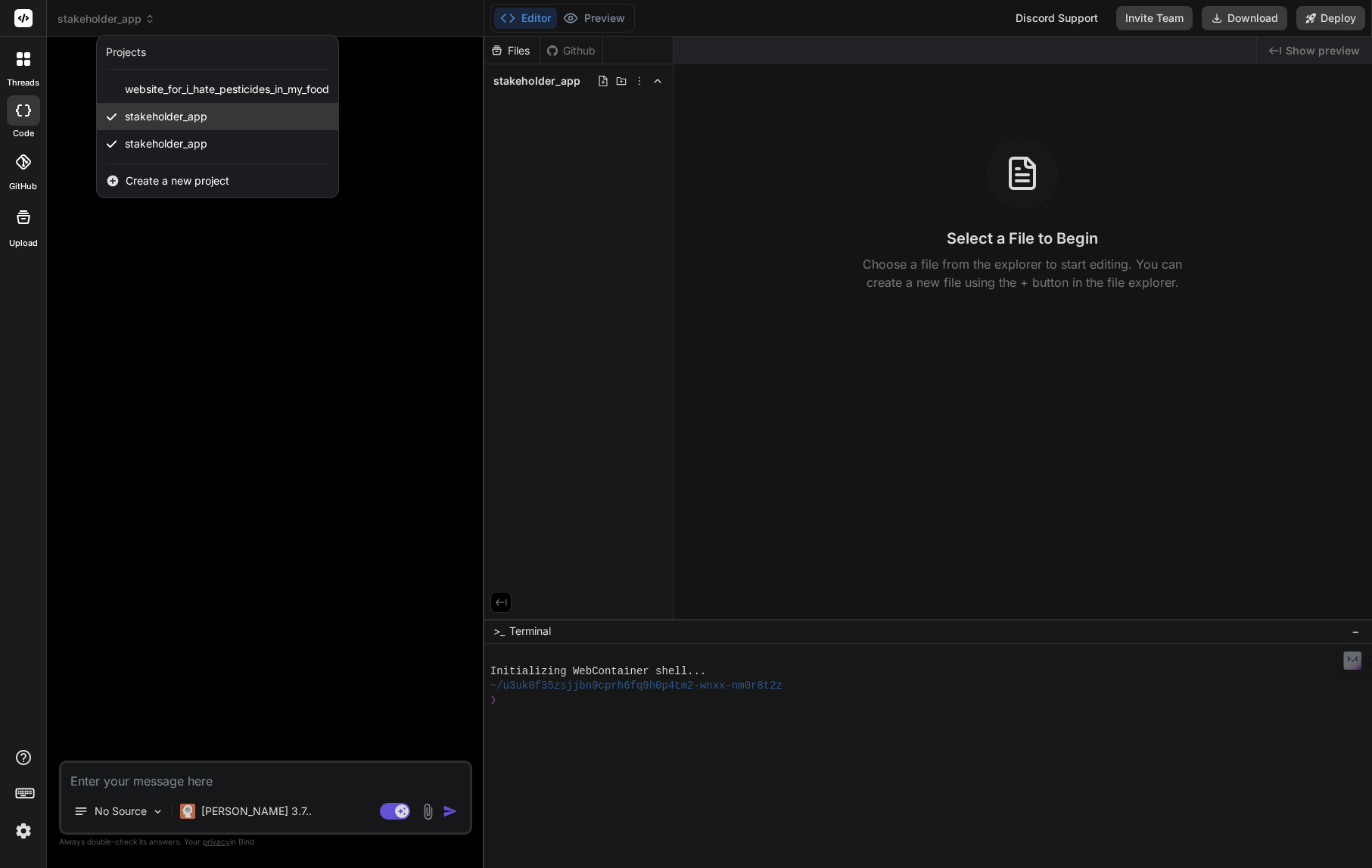
click at [181, 109] on span "stakeholder_app" at bounding box center [166, 116] width 83 height 15
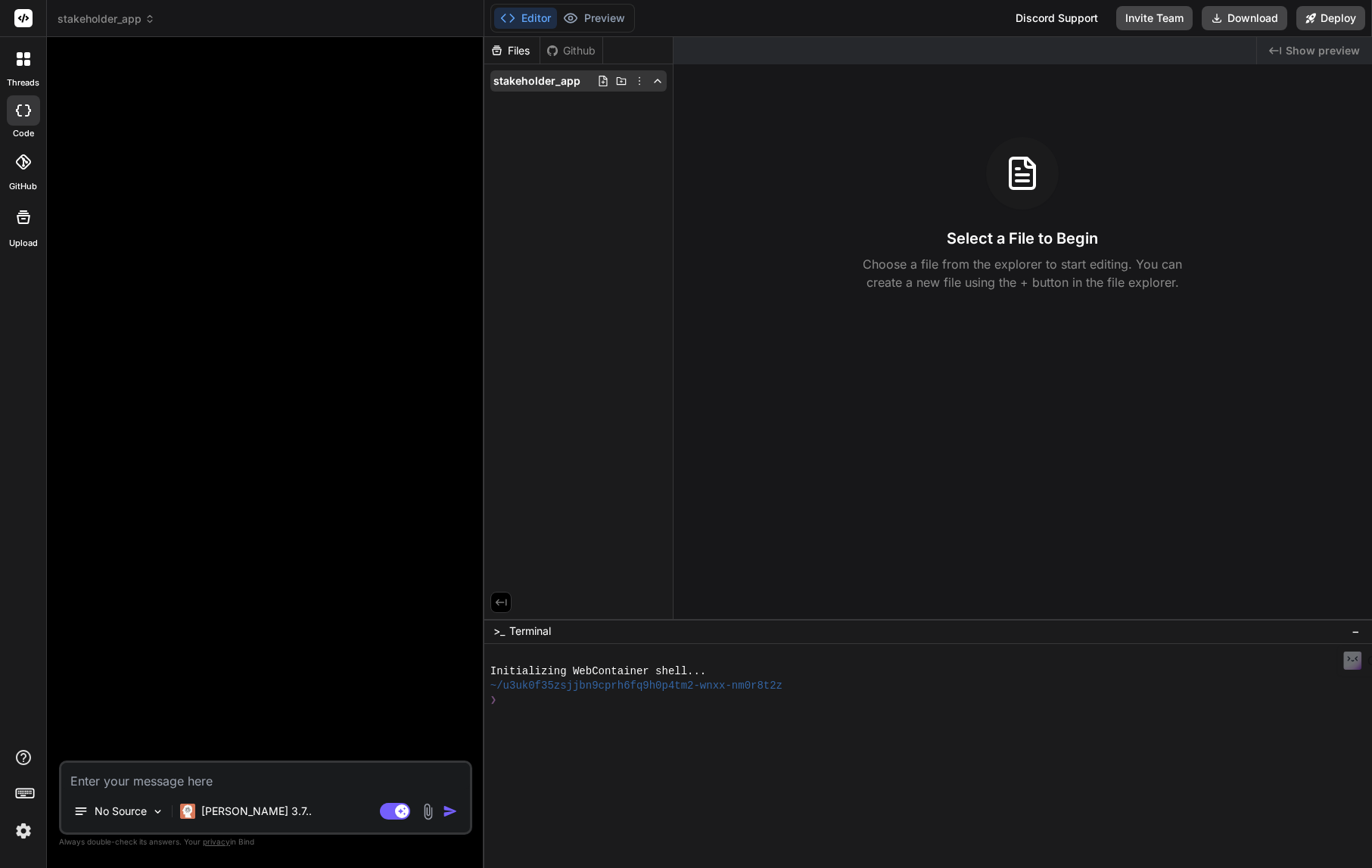
click at [638, 82] on icon at bounding box center [639, 80] width 12 height 12
click at [574, 139] on div "Delete" at bounding box center [584, 143] width 151 height 34
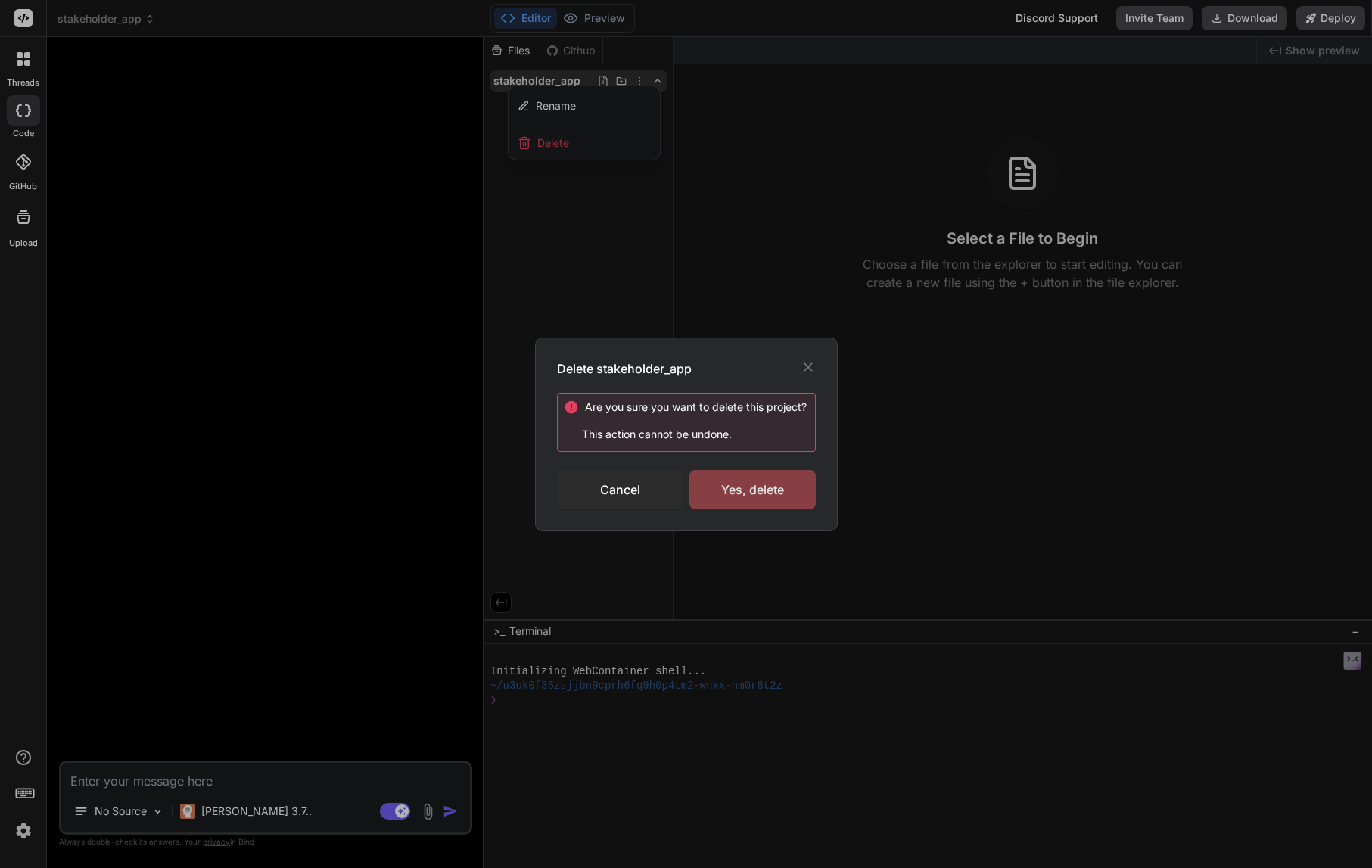
click at [772, 482] on div "Yes, delete" at bounding box center [752, 490] width 126 height 39
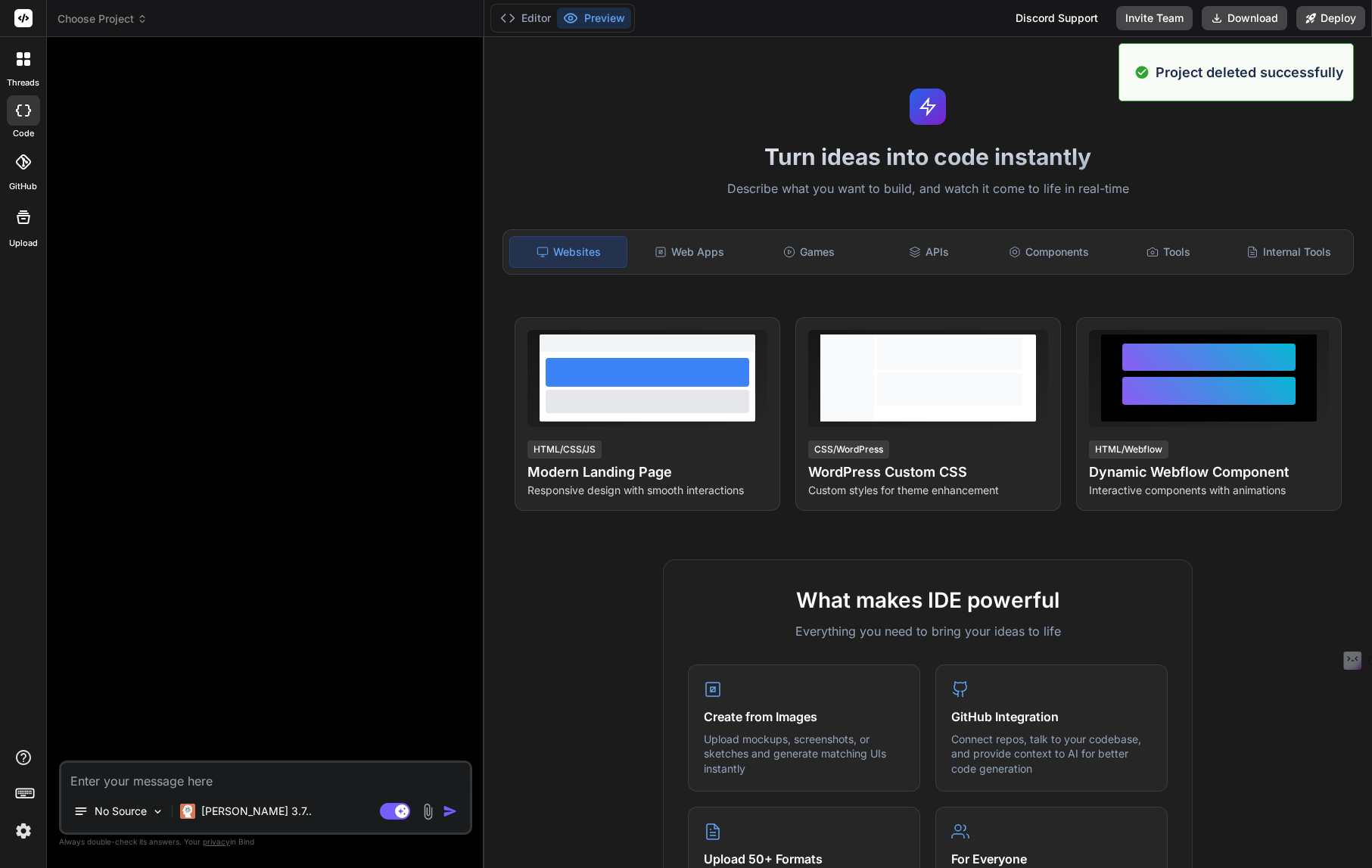
click at [143, 19] on icon at bounding box center [142, 19] width 11 height 11
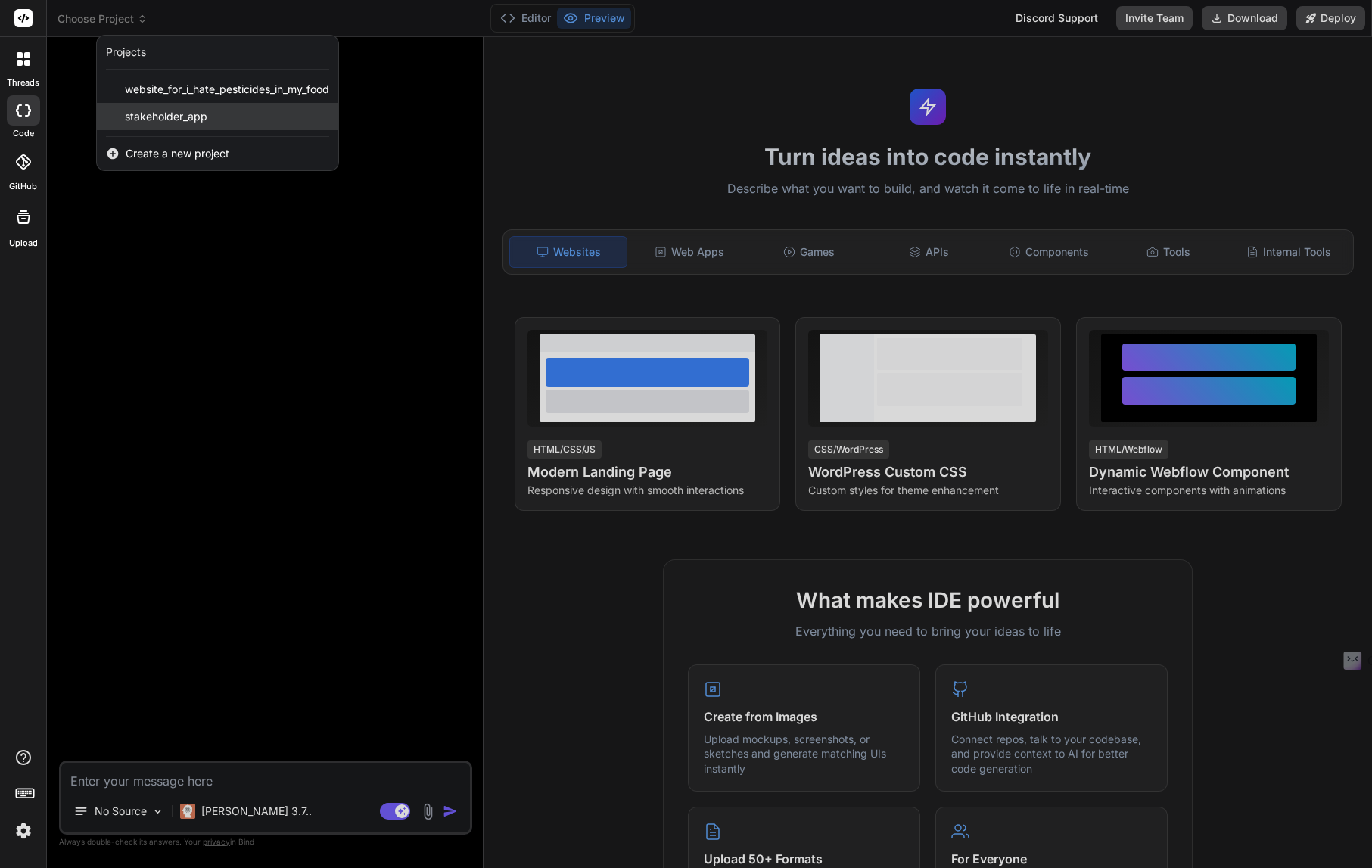
click at [149, 114] on span "stakeholder_app" at bounding box center [166, 116] width 83 height 15
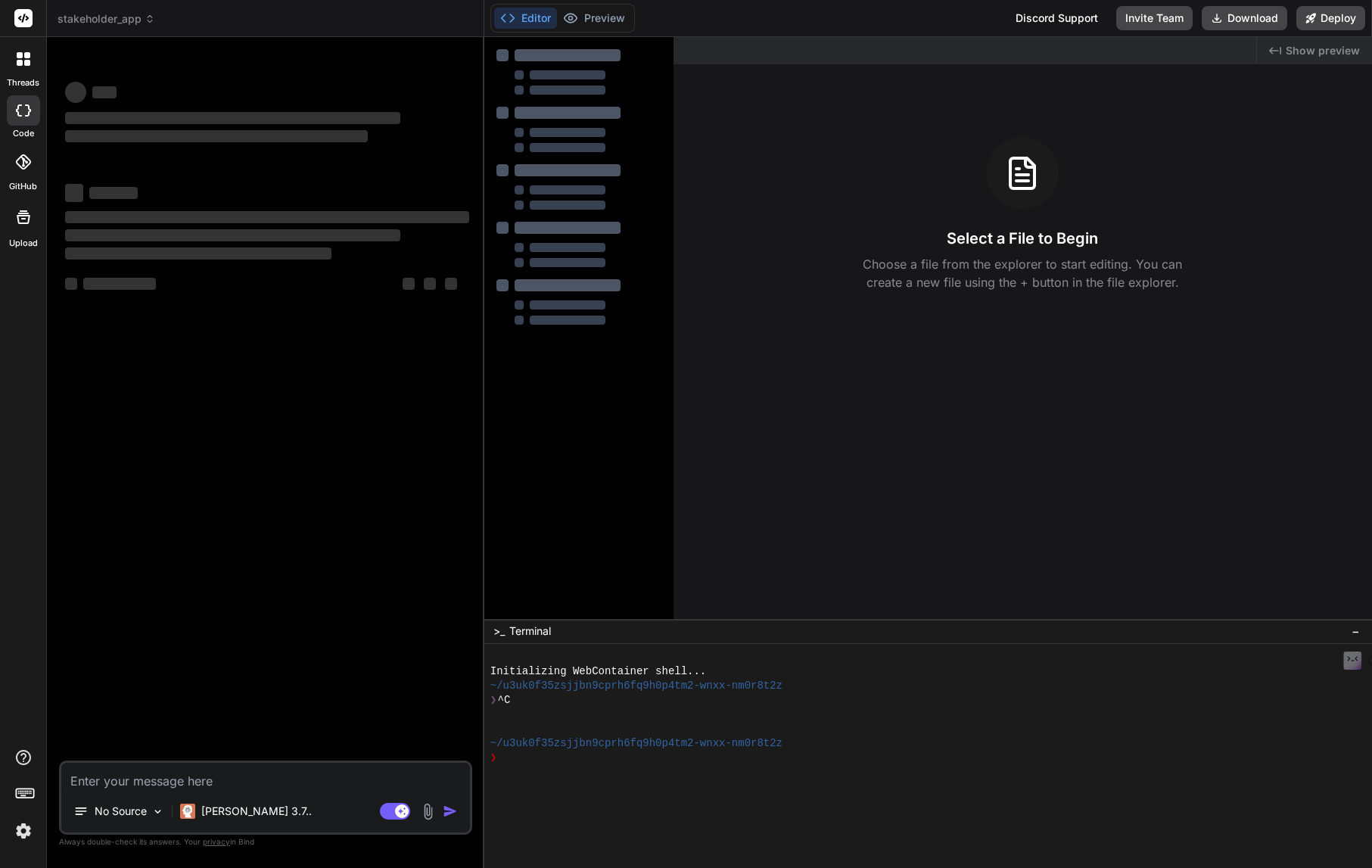
type textarea "x"
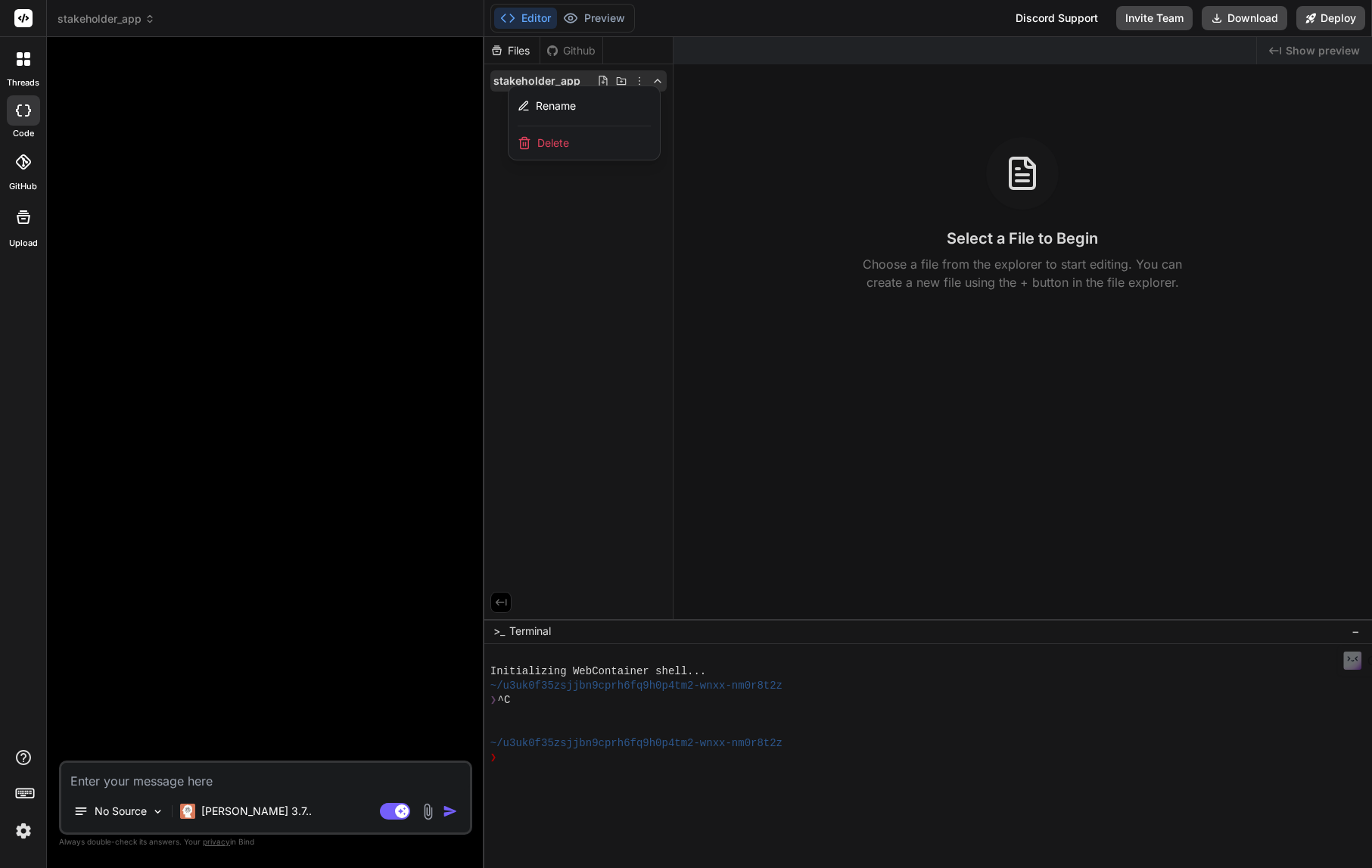
click at [250, 317] on div at bounding box center [268, 404] width 410 height 711
click at [170, 779] on textarea at bounding box center [266, 776] width 409 height 27
